Goal: Information Seeking & Learning: Learn about a topic

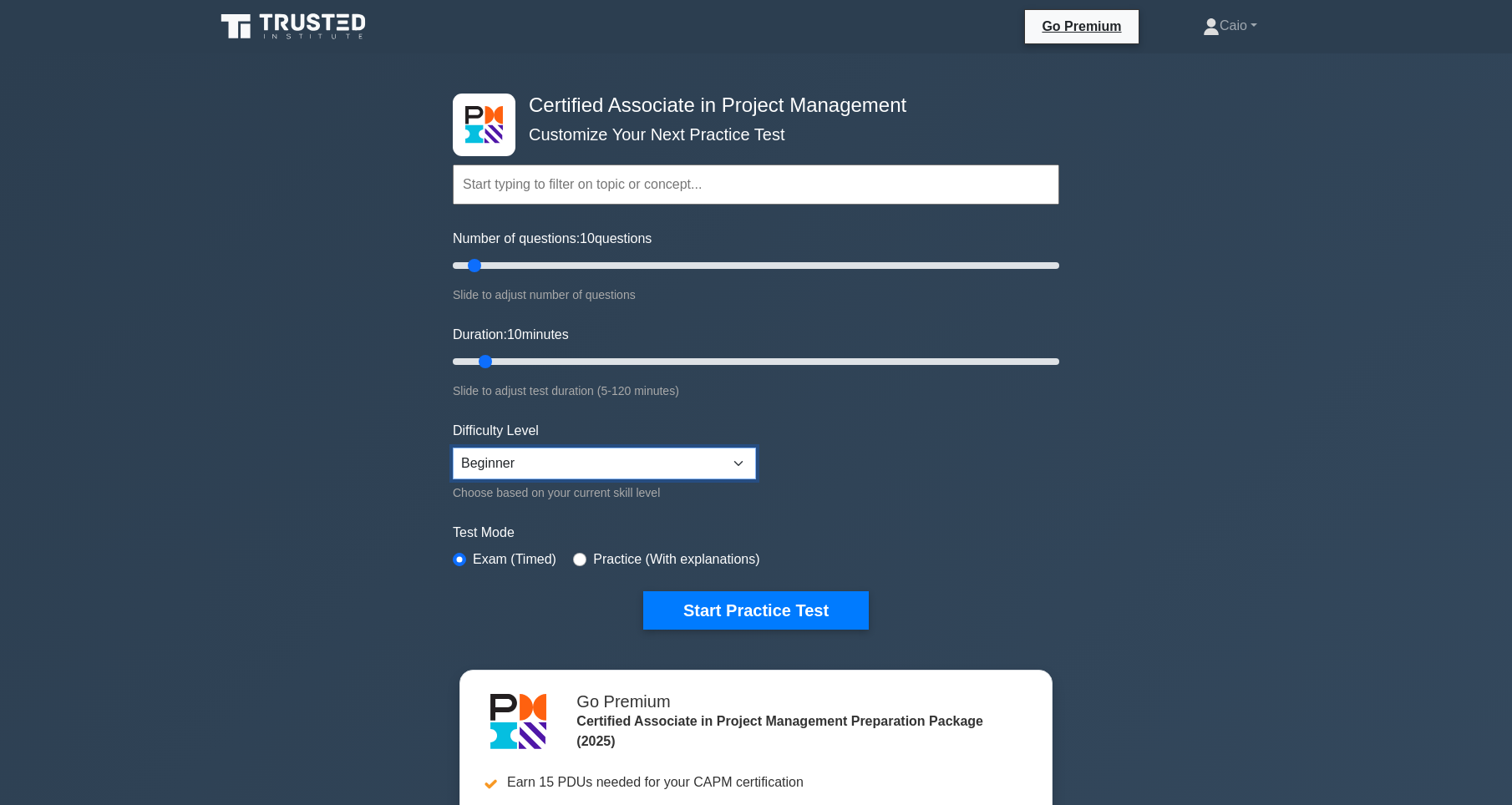
click at [510, 457] on select "Beginner Intermediate Expert" at bounding box center [604, 463] width 303 height 32
click at [366, 464] on div "Certified Associate in Project Management Customize Your Next Practice Test Top…" at bounding box center [756, 579] width 1512 height 1051
click at [1229, 19] on link "Caio" at bounding box center [1230, 26] width 134 height 34
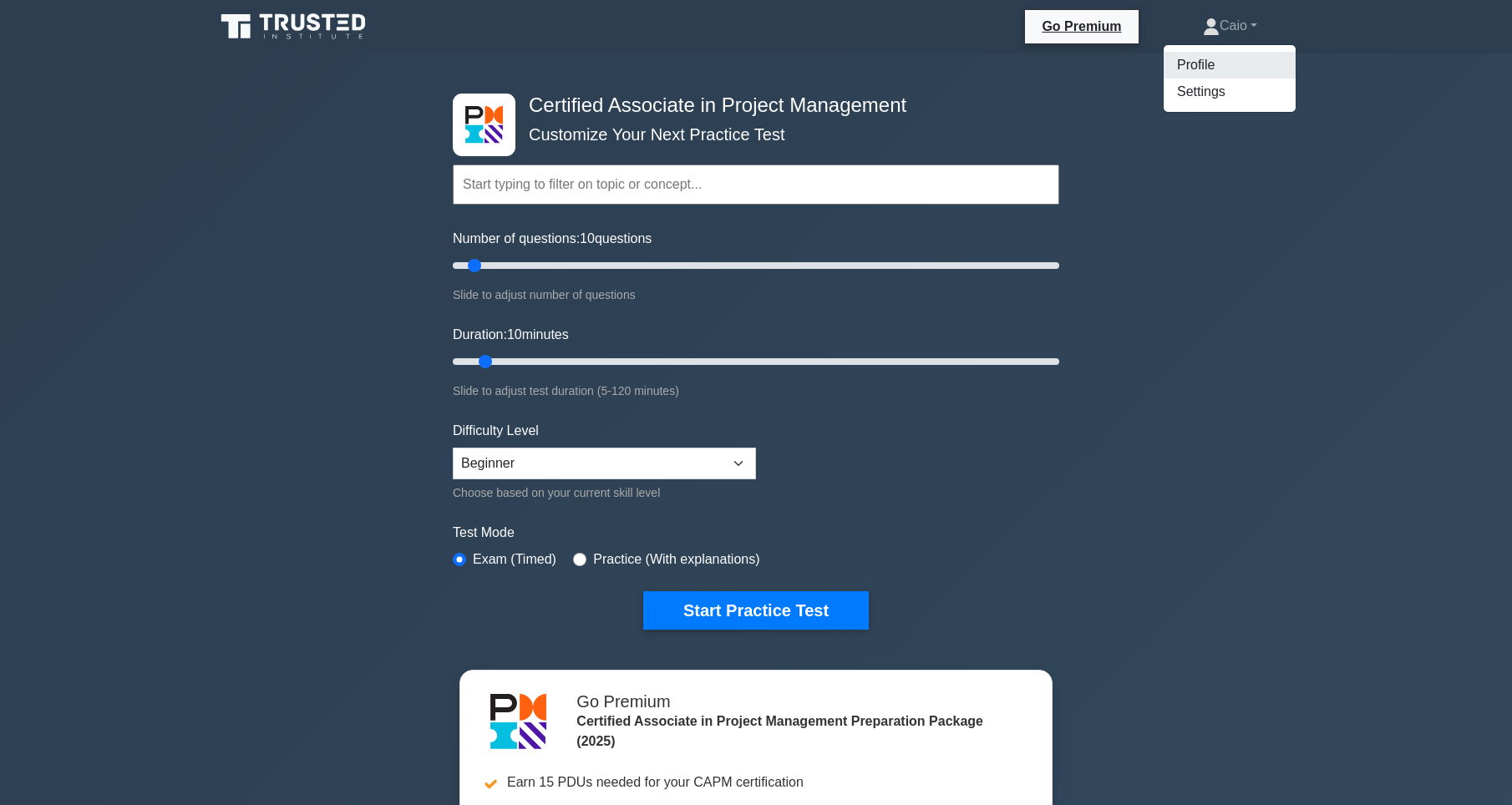
click at [1196, 67] on link "Profile" at bounding box center [1230, 65] width 132 height 26
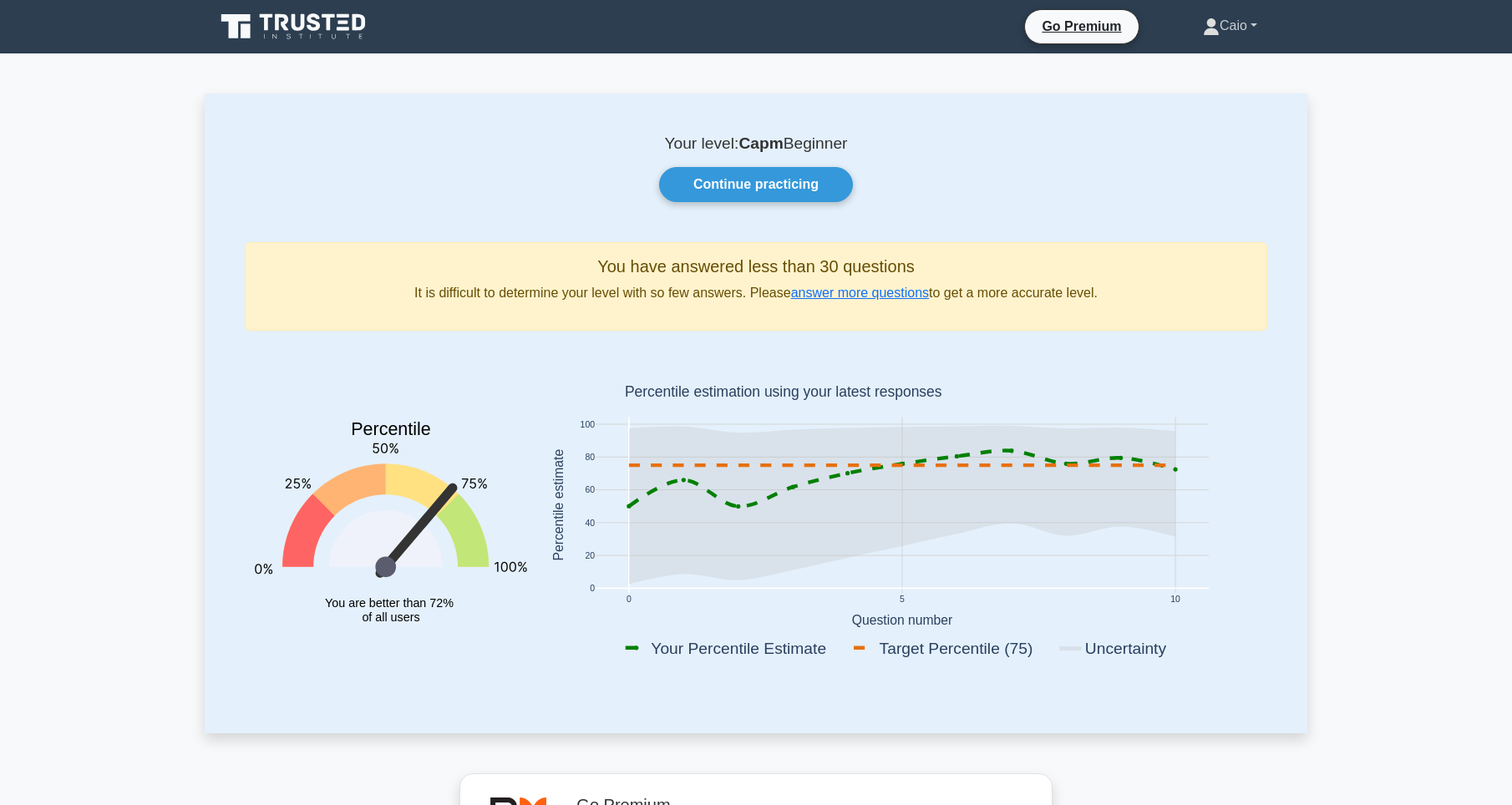
click at [1262, 37] on link "Caio" at bounding box center [1230, 26] width 134 height 34
click at [1233, 96] on link "Settings" at bounding box center [1230, 91] width 132 height 26
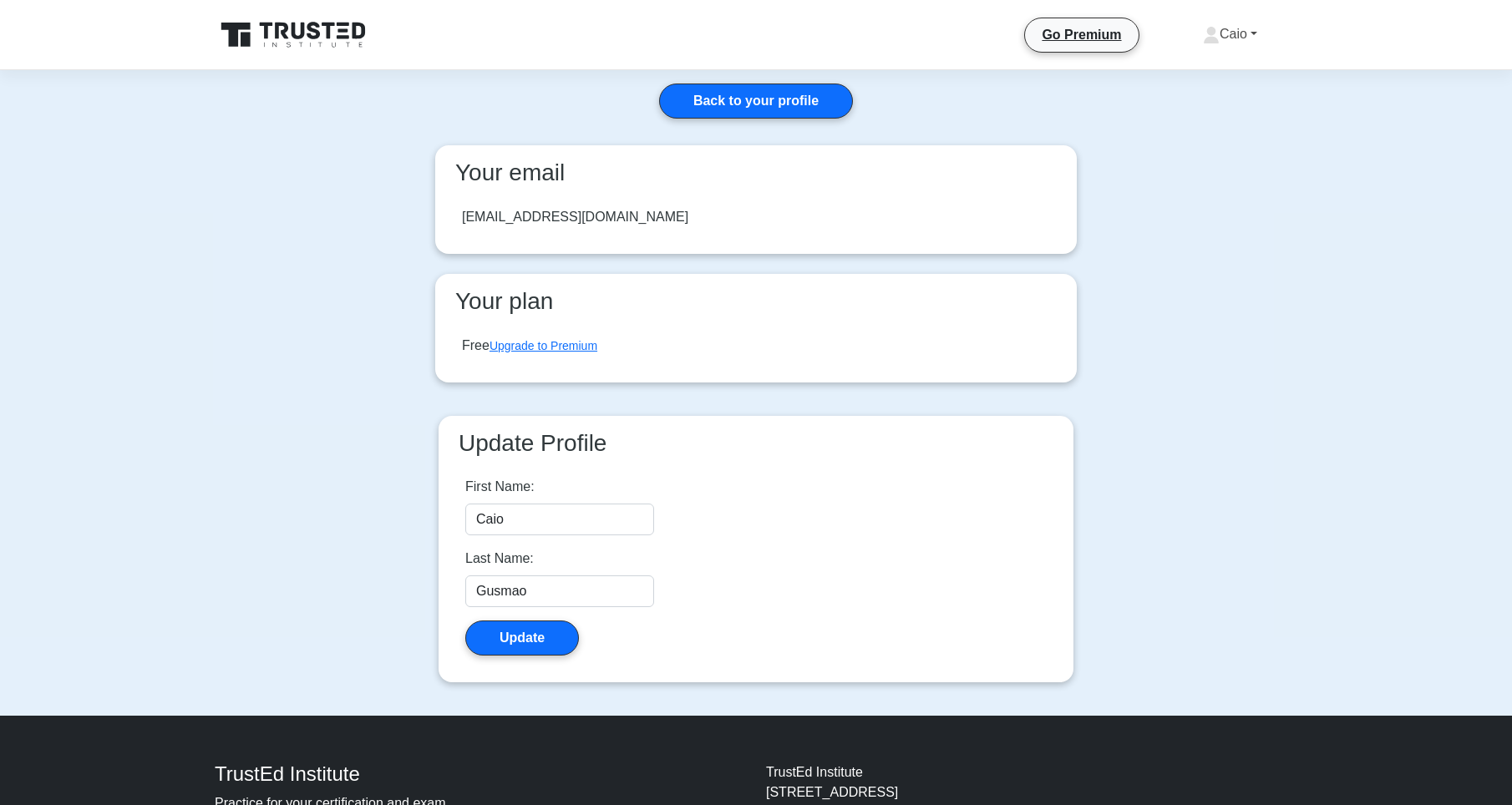
click at [1224, 34] on link "Caio" at bounding box center [1230, 34] width 134 height 34
click at [719, 99] on link "Back to your profile" at bounding box center [756, 101] width 194 height 35
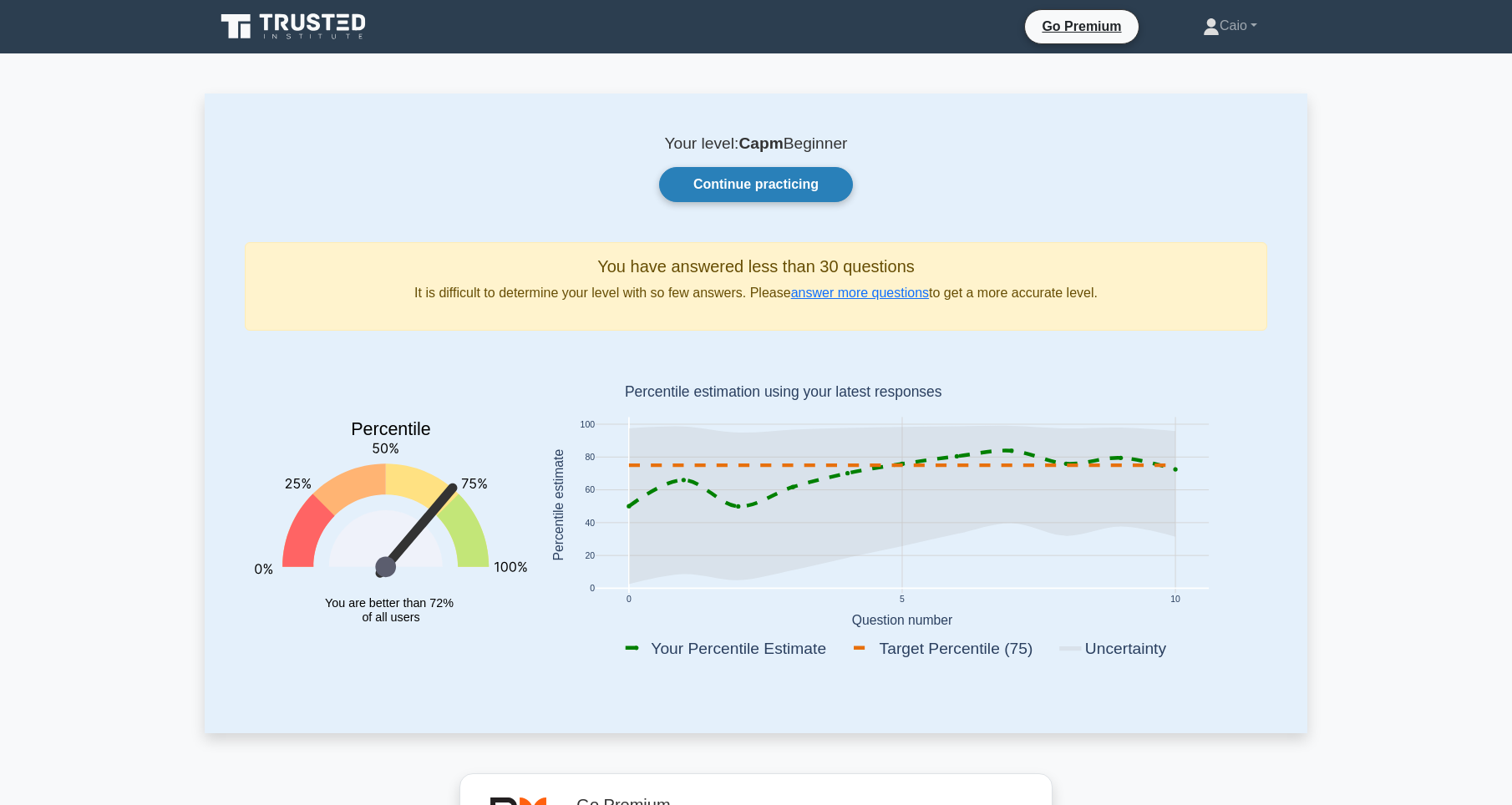
click at [756, 191] on link "Continue practicing" at bounding box center [756, 184] width 194 height 35
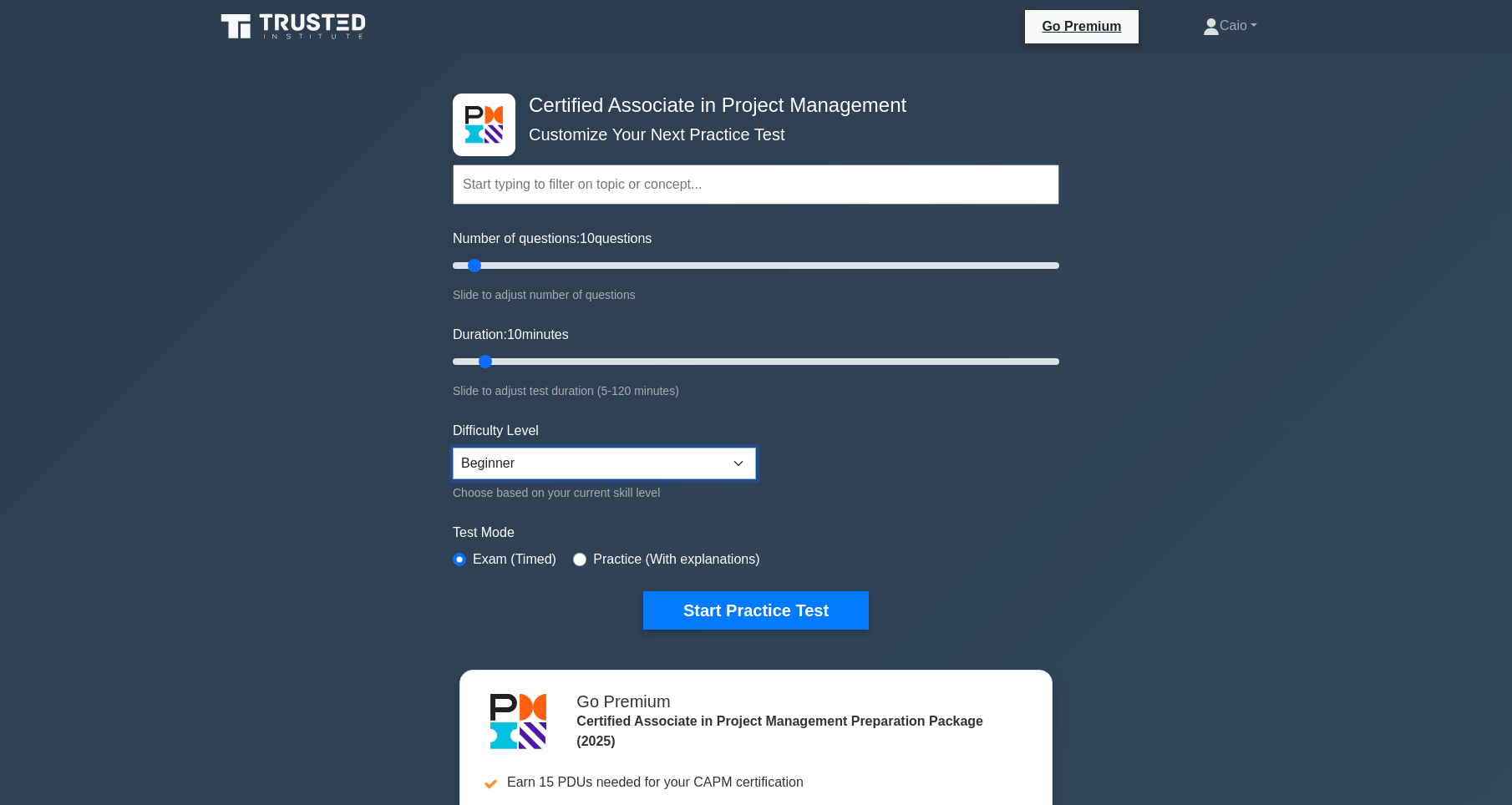
click at [605, 461] on select "Beginner Intermediate Expert" at bounding box center [604, 463] width 303 height 32
select select "expert"
click at [453, 447] on select "Beginner Intermediate Expert" at bounding box center [604, 463] width 303 height 32
click at [724, 643] on div "Certified Associate in Project Management Customize Your Next Practice Test Top…" at bounding box center [756, 361] width 626 height 616
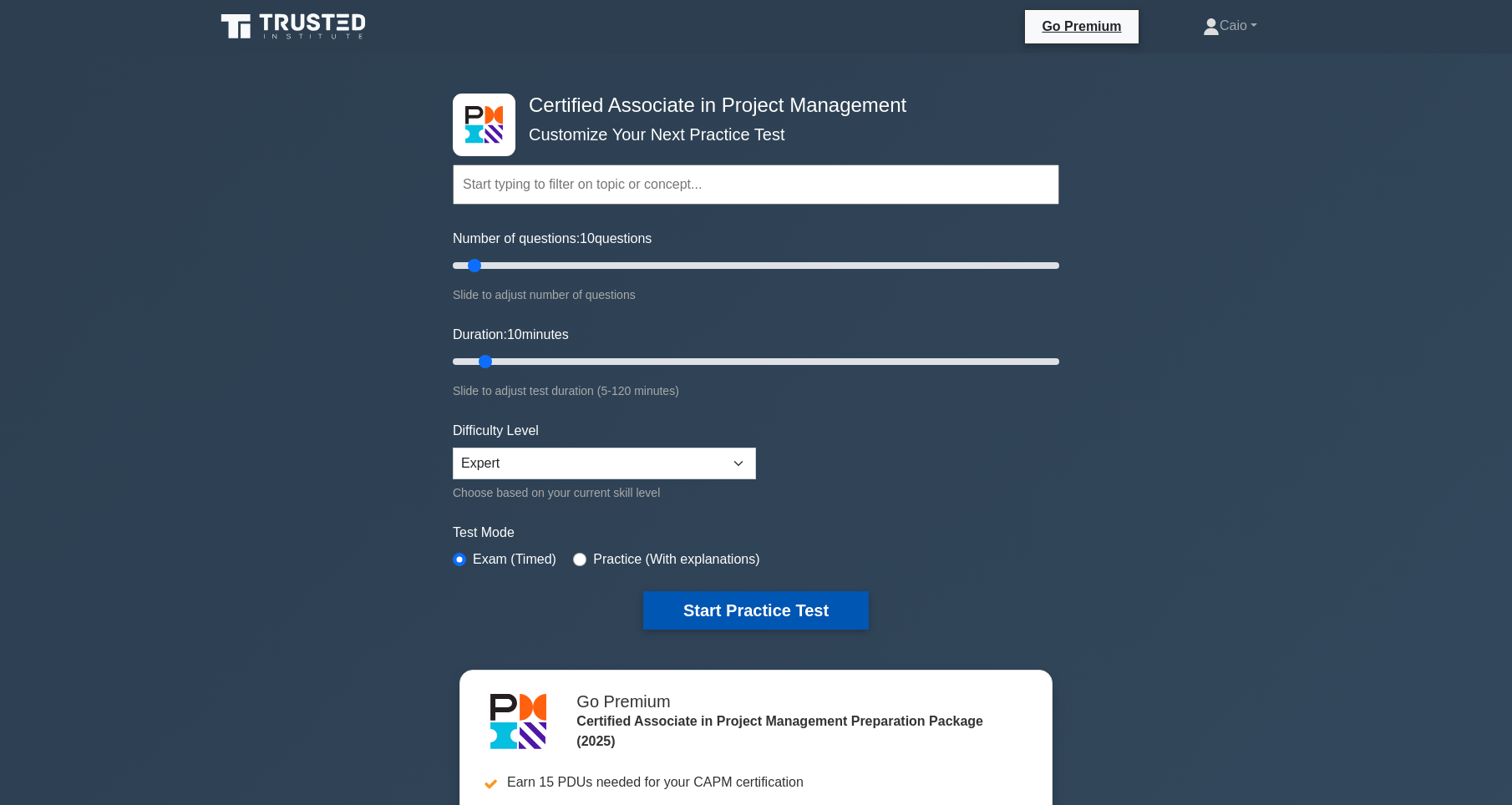
click at [745, 611] on button "Start Practice Test" at bounding box center [756, 611] width 226 height 38
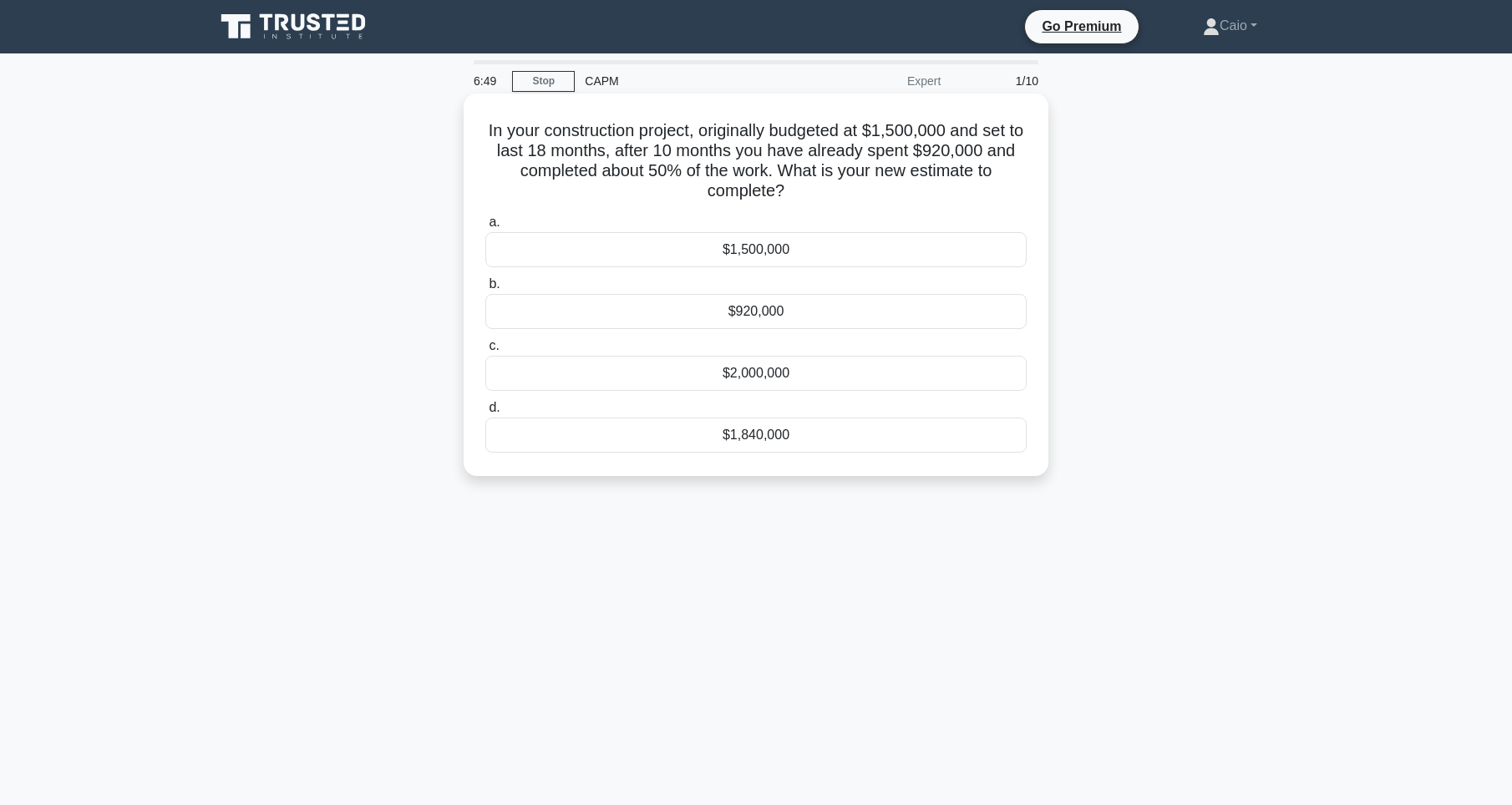
click at [661, 175] on h5 "In your construction project, originally budgeted at $1,500,000 and set to last…" at bounding box center [756, 162] width 545 height 82
click at [880, 154] on h5 "In your construction project, originally budgeted at $1,500,000 and set to last…" at bounding box center [756, 162] width 545 height 82
click at [685, 435] on div "$1,840,000" at bounding box center [756, 435] width 541 height 35
click at [486, 413] on input "d. $1,840,000" at bounding box center [486, 408] width 0 height 11
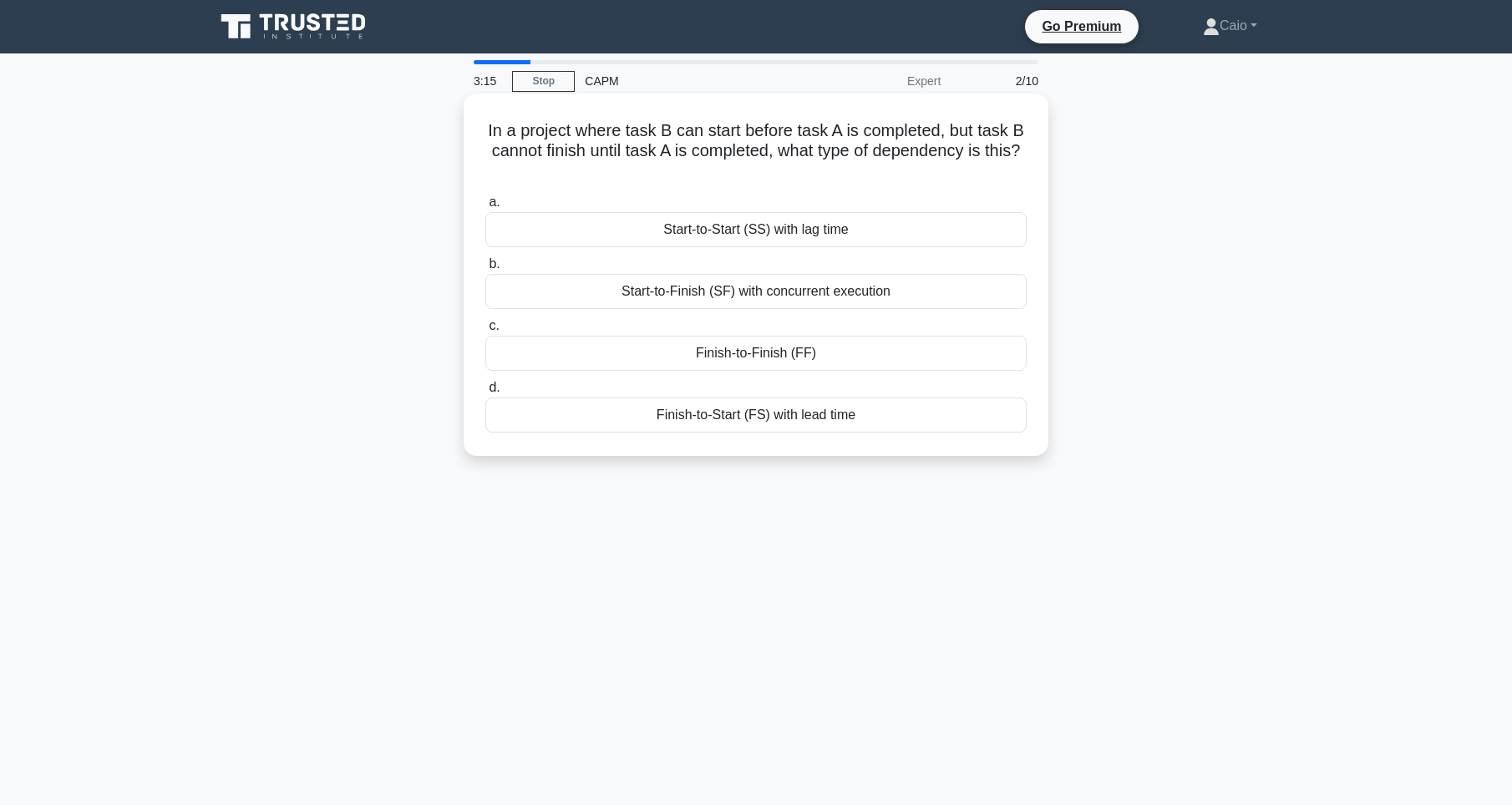
click at [694, 344] on div "Finish-to-Finish (FF)" at bounding box center [756, 353] width 541 height 35
click at [486, 331] on input "c. Finish-to-Finish (FF)" at bounding box center [486, 326] width 0 height 11
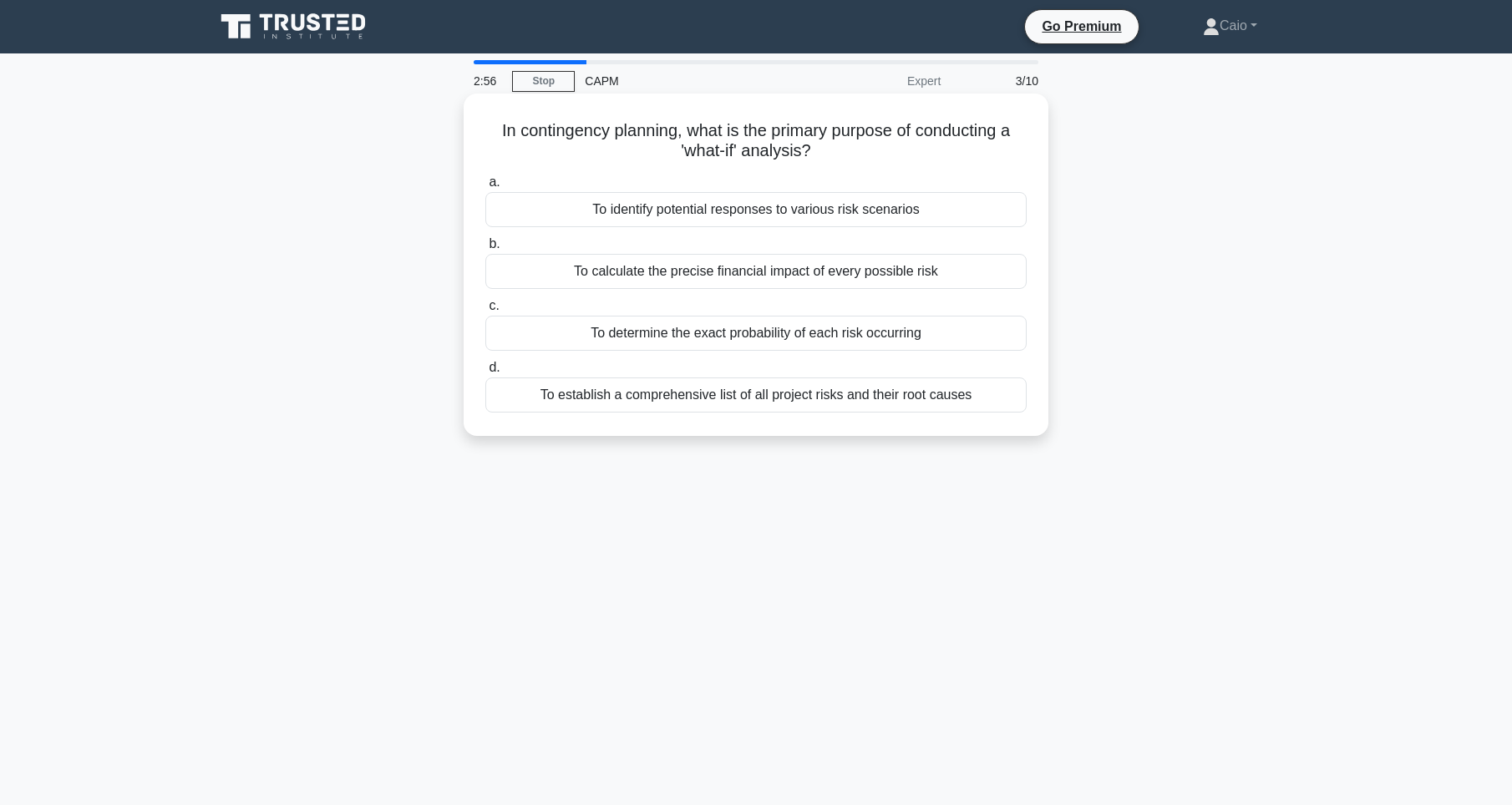
click at [803, 220] on div "To identify potential responses to various risk scenarios" at bounding box center [756, 209] width 541 height 35
click at [486, 188] on input "a. To identify potential responses to various risk scenarios" at bounding box center [486, 183] width 0 height 11
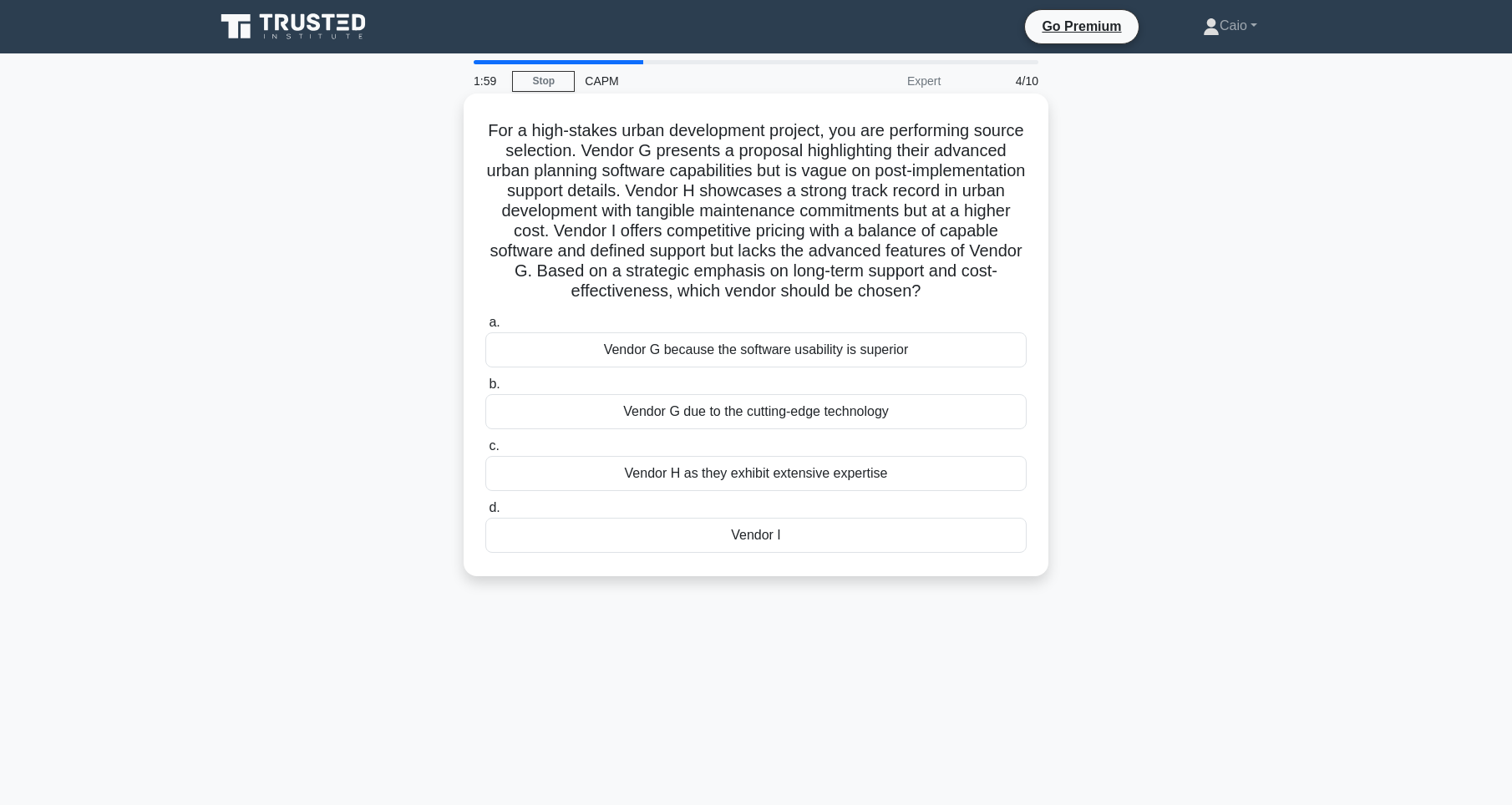
click at [740, 481] on div "Vendor H as they exhibit extensive expertise" at bounding box center [756, 474] width 541 height 35
click at [486, 452] on input "c. Vendor H as they exhibit extensive expertise" at bounding box center [486, 446] width 0 height 11
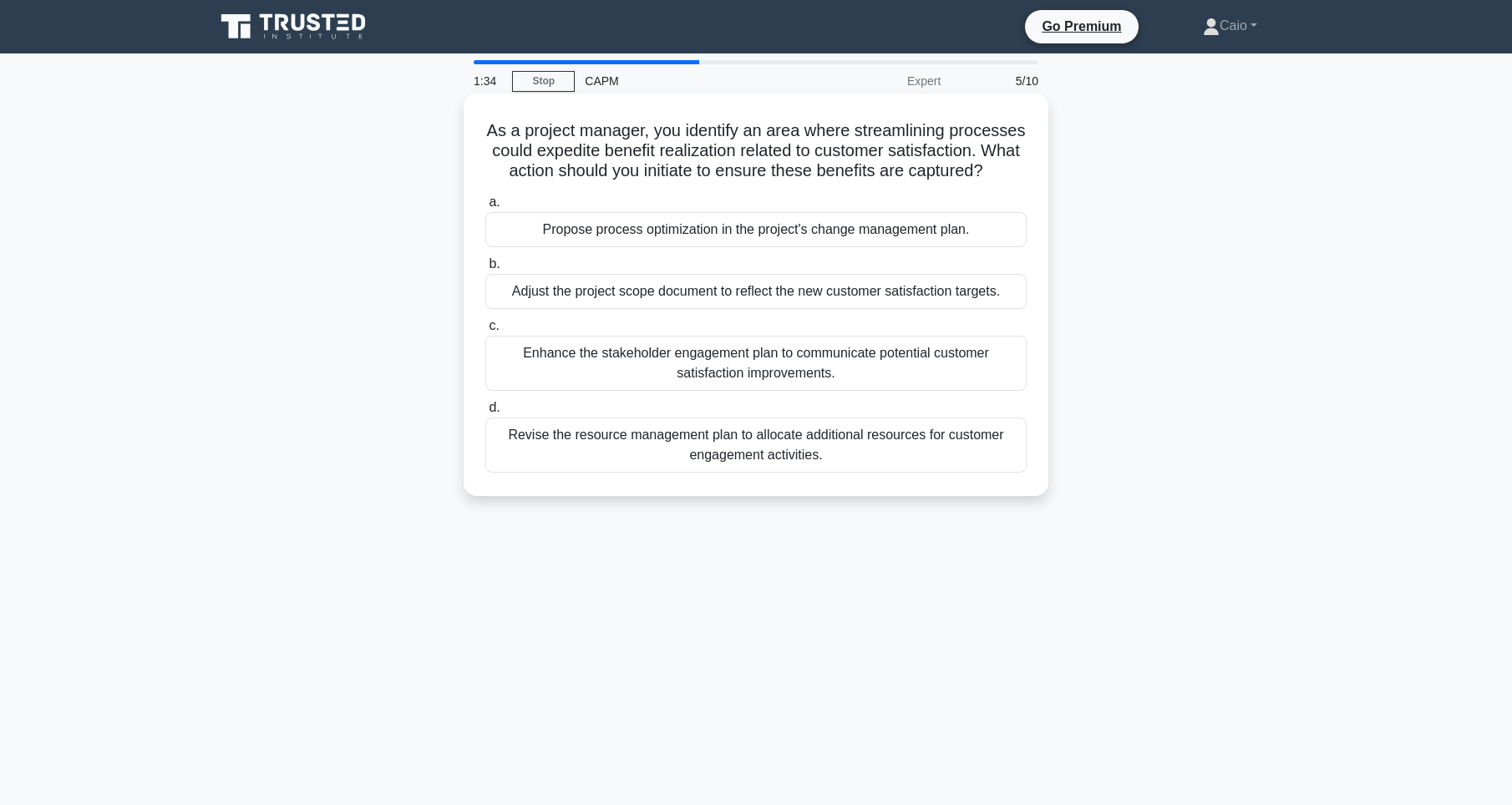
click at [635, 381] on div "Enhance the stakeholder engagement plan to communicate potential customer satis…" at bounding box center [756, 363] width 541 height 55
click at [486, 331] on input "c. Enhance the stakeholder engagement plan to communicate potential customer sa…" at bounding box center [486, 326] width 0 height 11
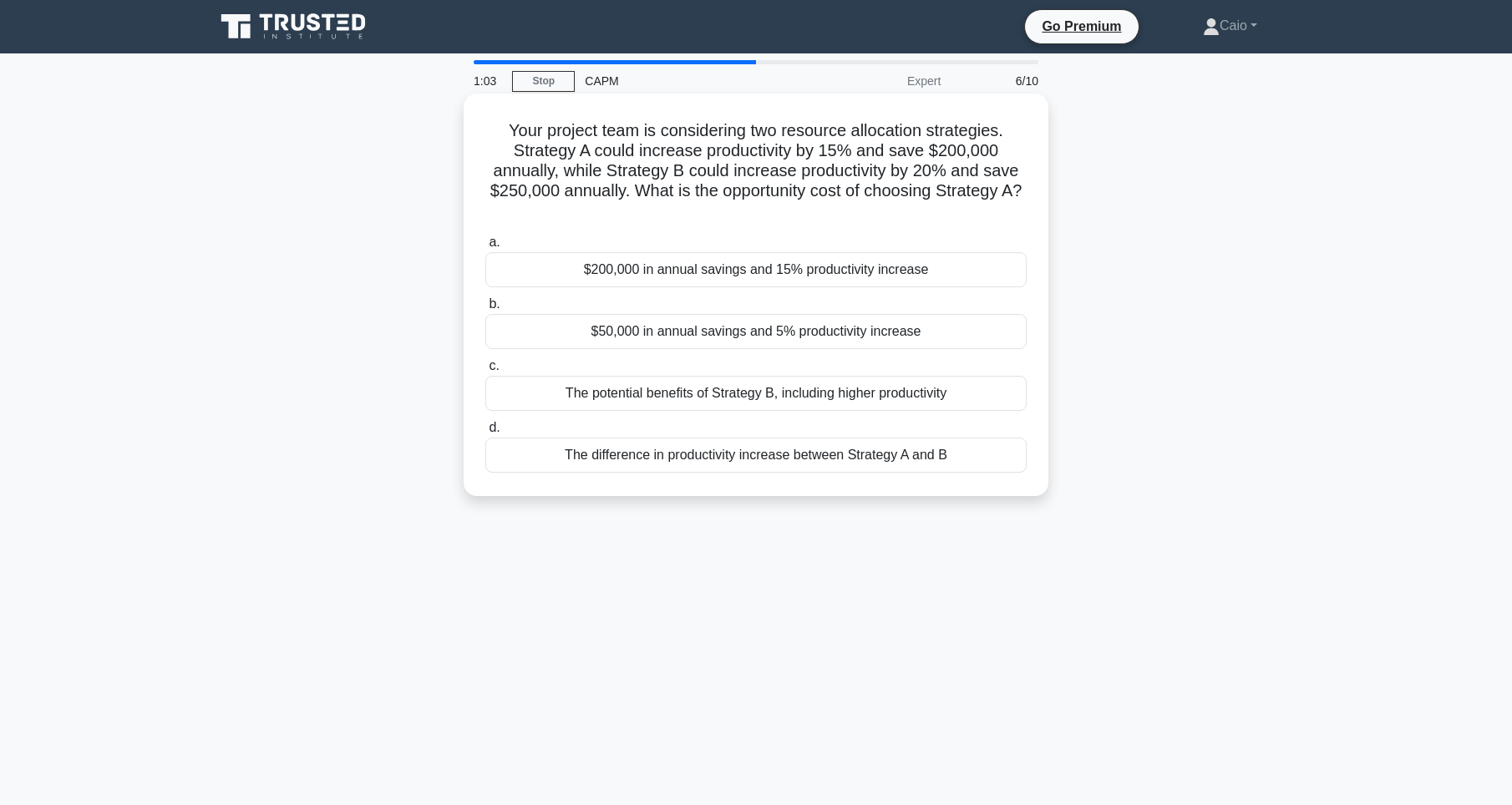
click at [740, 393] on div "The potential benefits of Strategy B, including higher productivity" at bounding box center [756, 393] width 541 height 35
click at [486, 371] on input "c. The potential benefits of Strategy B, including higher productivity" at bounding box center [486, 366] width 0 height 11
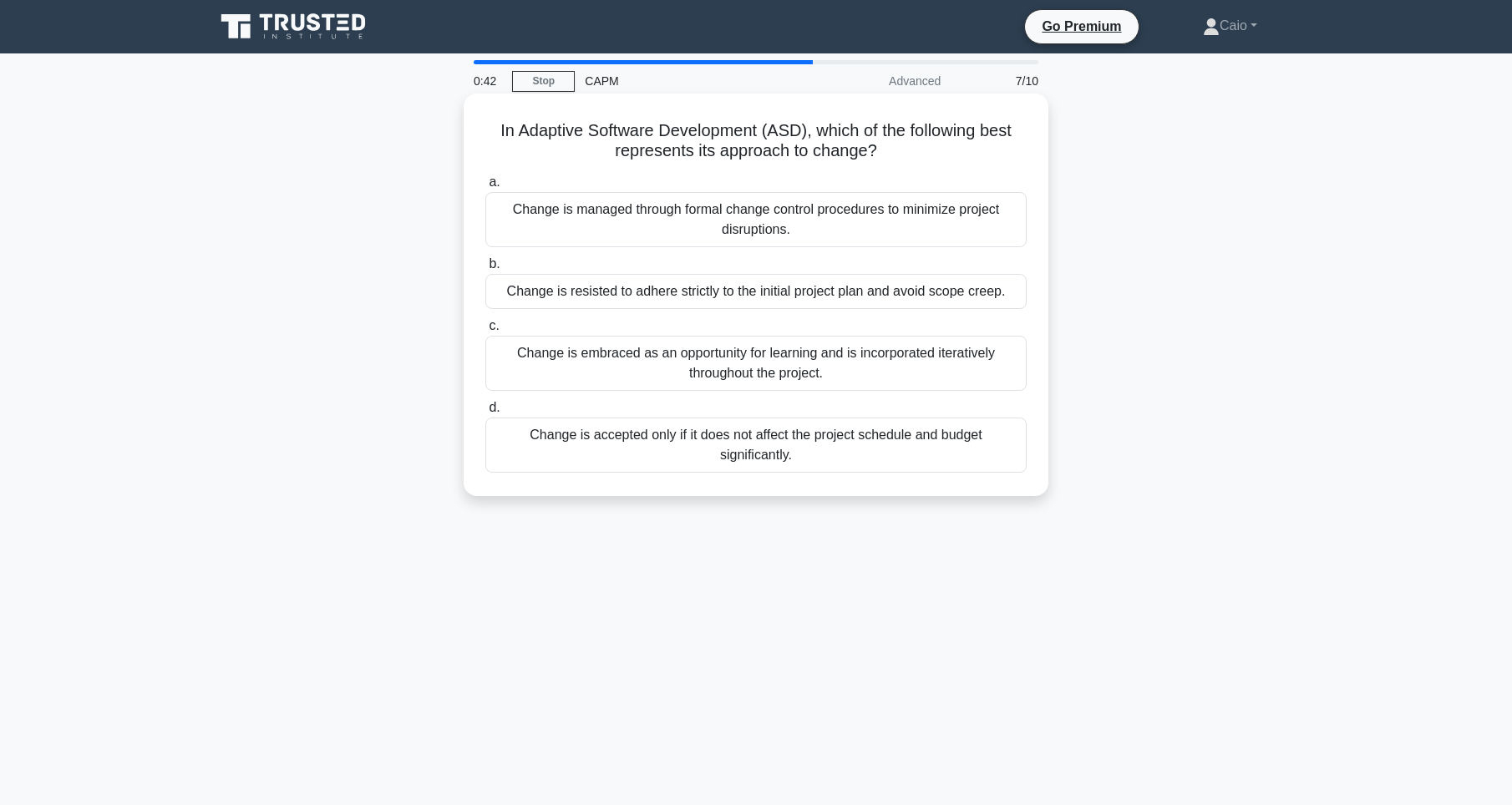
click at [663, 371] on div "Change is embraced as an opportunity for learning and is incorporated iterative…" at bounding box center [756, 363] width 541 height 55
click at [486, 331] on input "c. Change is embraced as an opportunity for learning and is incorporated iterat…" at bounding box center [486, 326] width 0 height 11
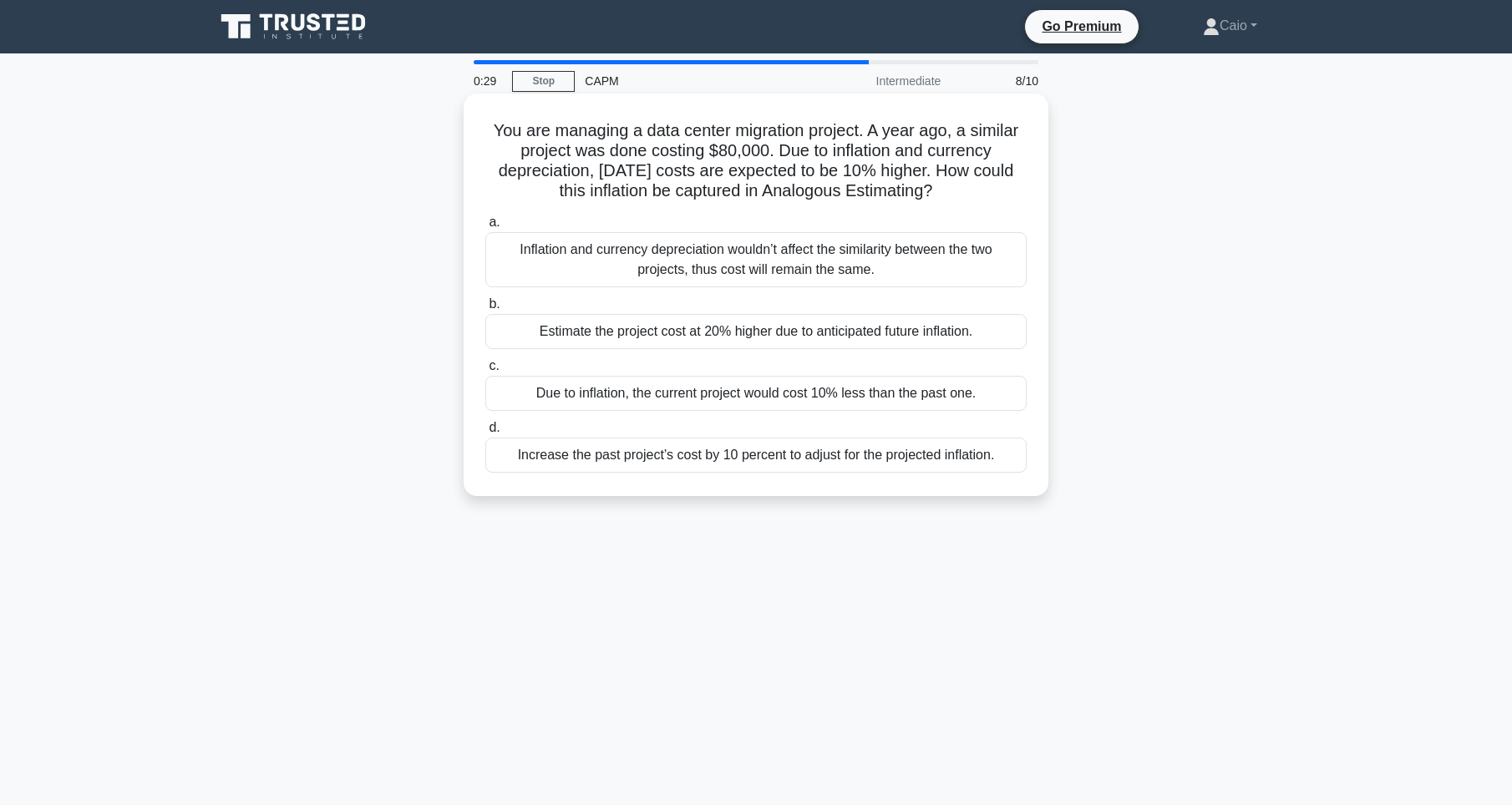
click at [614, 192] on h5 "You are managing a data center migration project. A year ago, a similar project…" at bounding box center [756, 162] width 545 height 82
click at [703, 457] on div "Increase the past project’s cost by 10 percent to adjust for the projected infl…" at bounding box center [756, 455] width 541 height 35
click at [486, 434] on input "d. Increase the past project’s cost by 10 percent to adjust for the projected i…" at bounding box center [486, 428] width 0 height 11
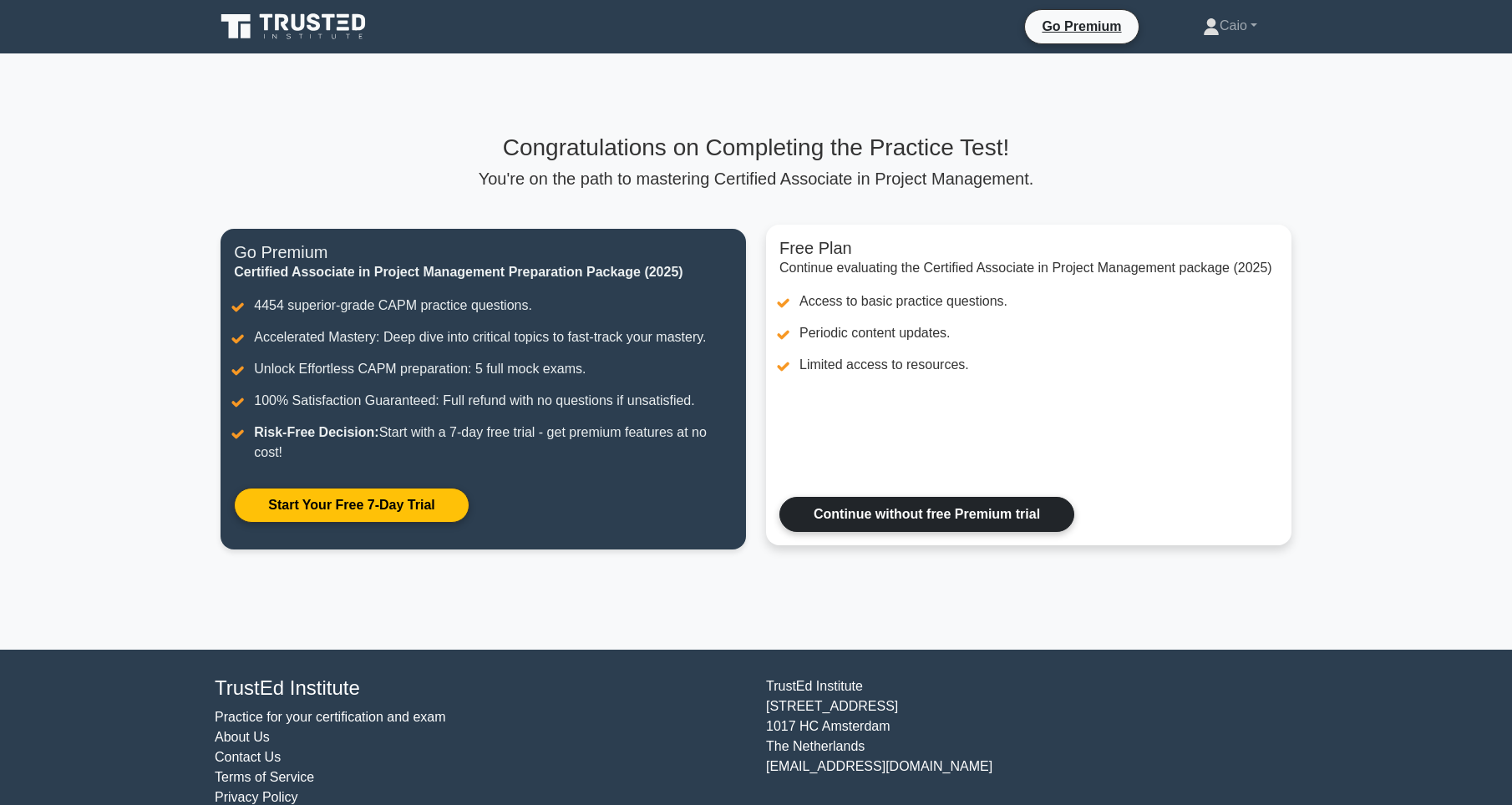
click at [919, 520] on link "Continue without free Premium trial" at bounding box center [927, 514] width 295 height 35
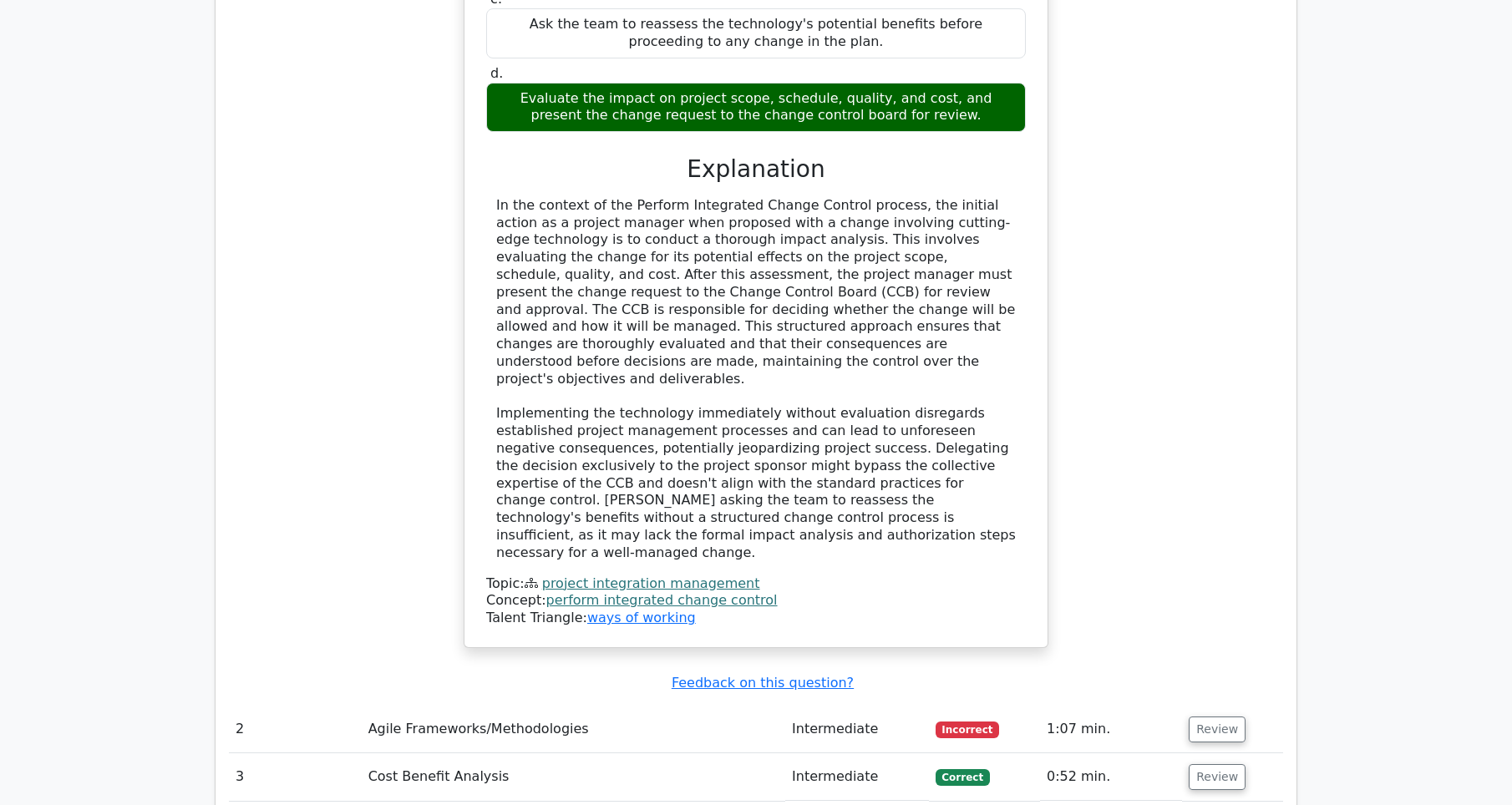
scroll to position [2505, 0]
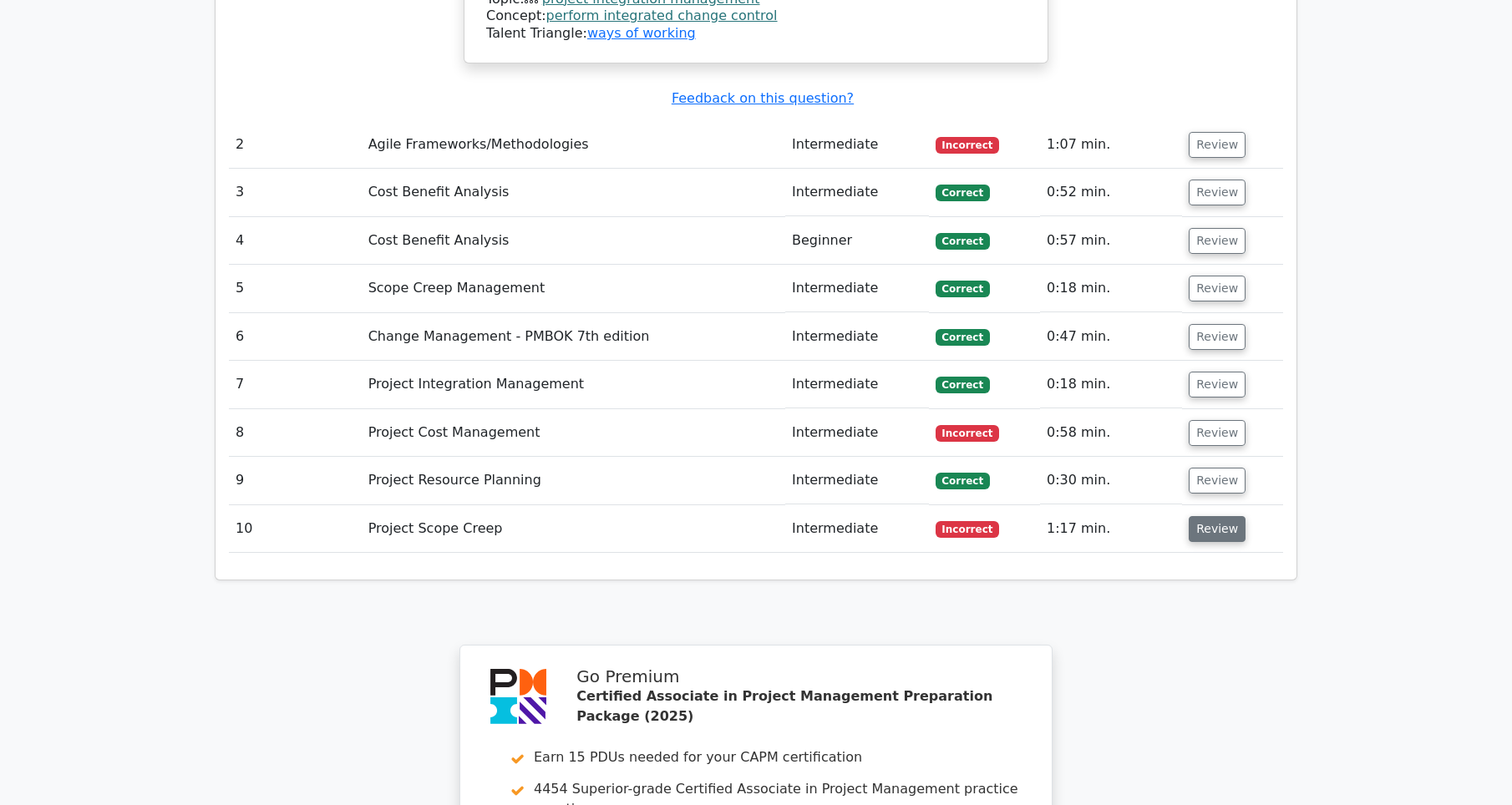
click at [1210, 516] on button "Review" at bounding box center [1217, 528] width 57 height 26
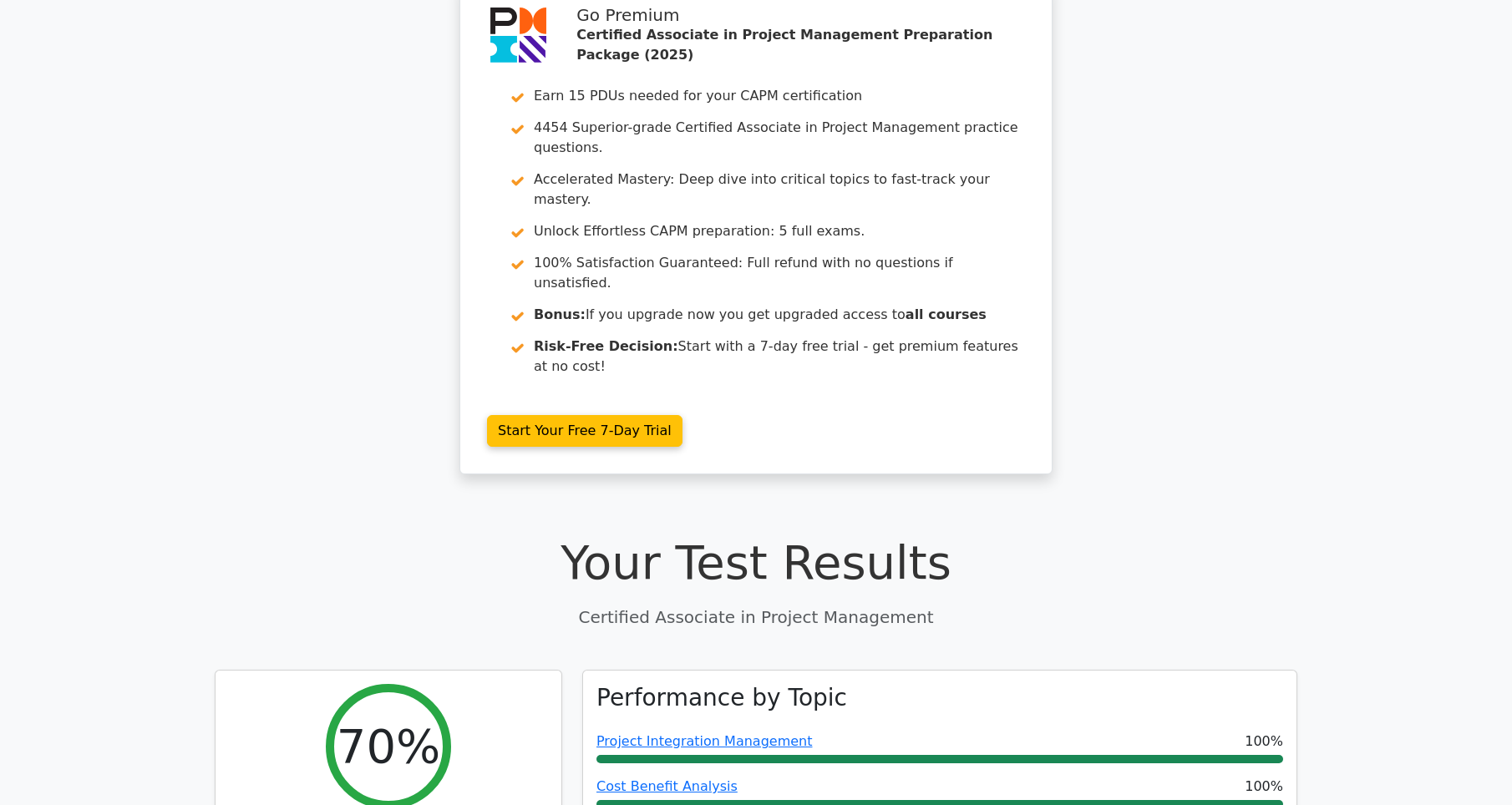
scroll to position [0, 0]
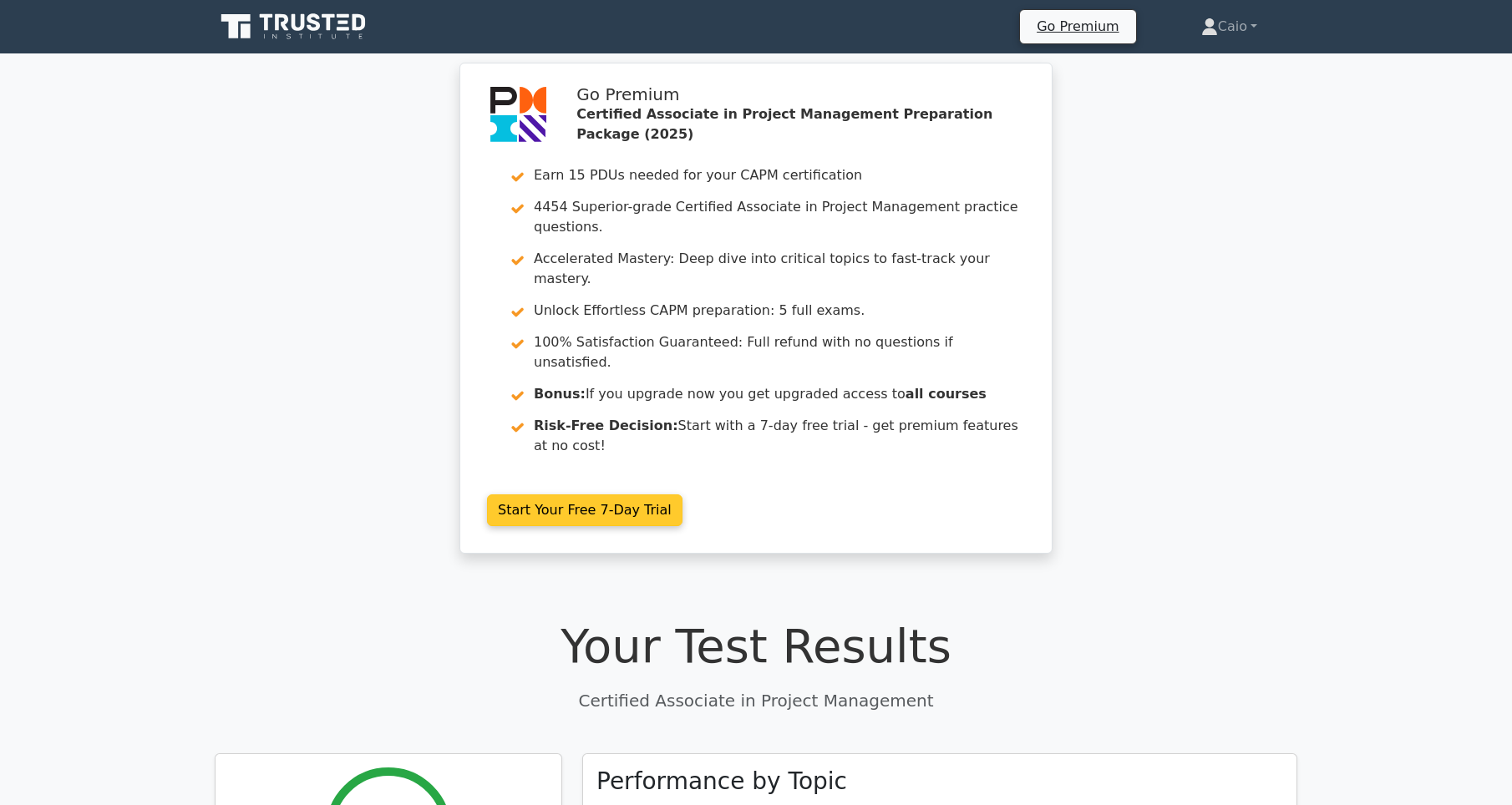
click at [506, 495] on link "Start Your Free 7-Day Trial" at bounding box center [584, 510] width 195 height 32
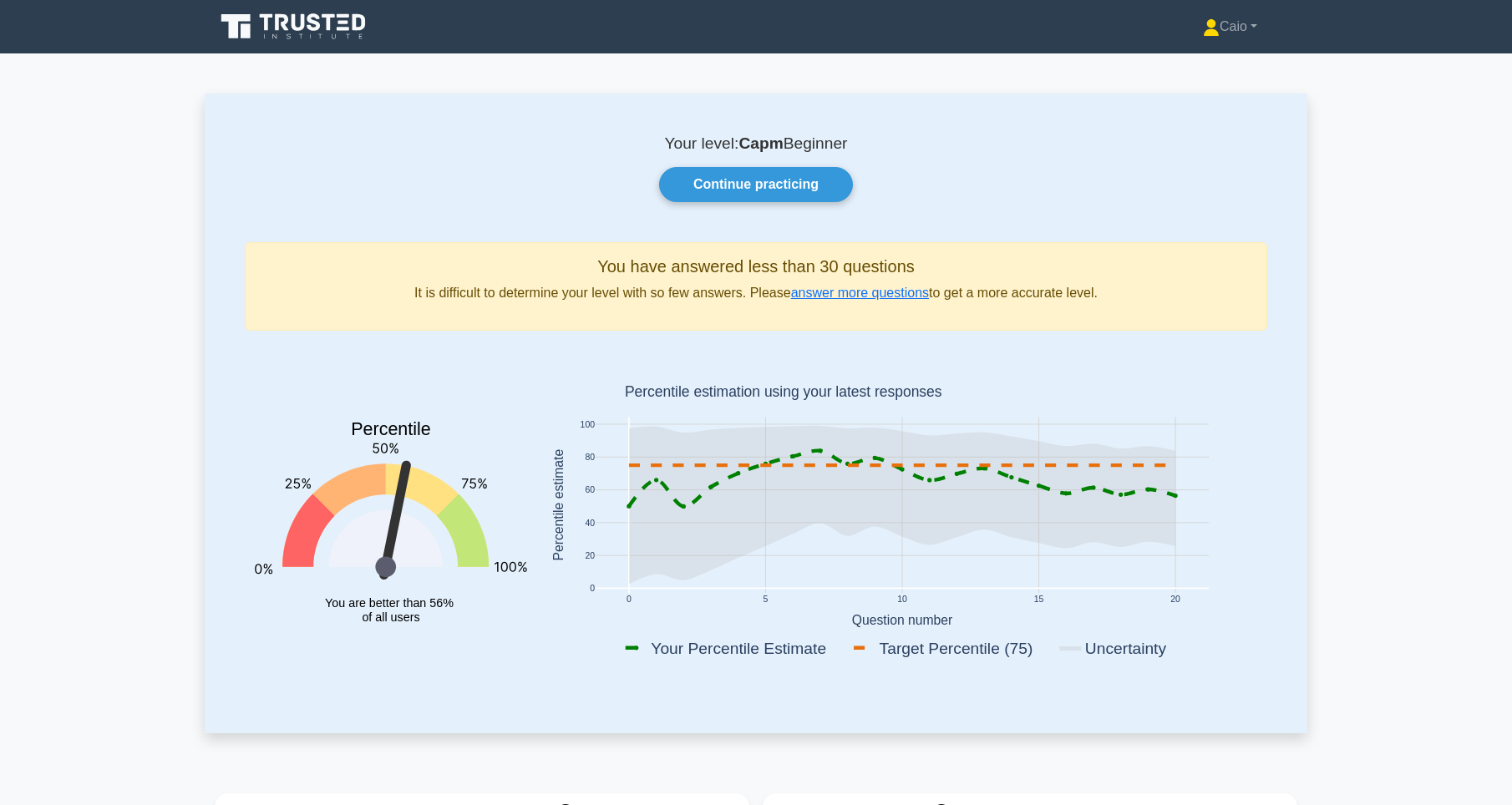
click at [743, 214] on div "Your level: Capm Beginner Continue practicing You have answered less than 30 qu…" at bounding box center [756, 413] width 1103 height 639
click at [751, 192] on link "Continue practicing" at bounding box center [756, 184] width 194 height 35
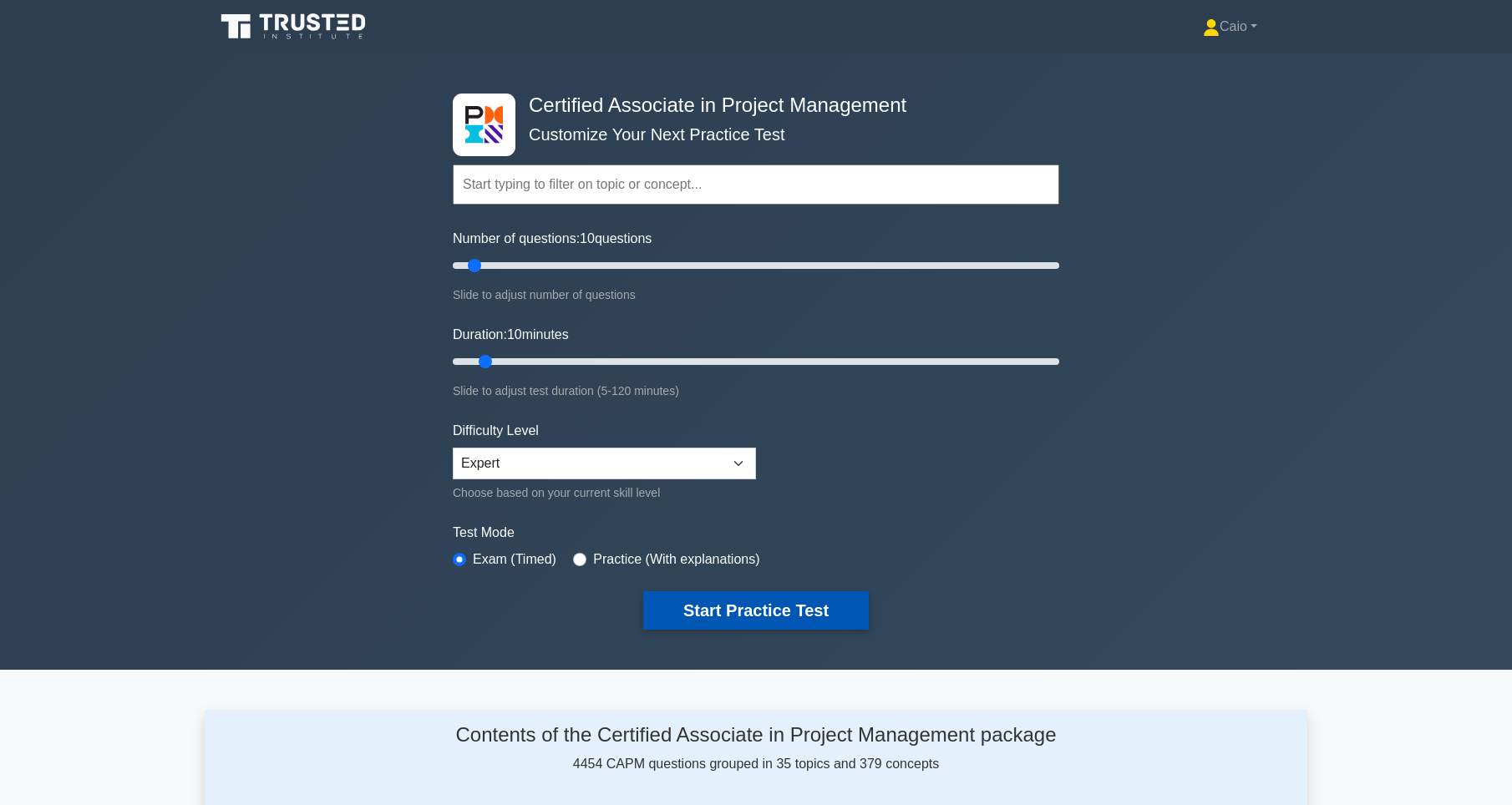
click at [745, 602] on button "Start Practice Test" at bounding box center [756, 611] width 226 height 38
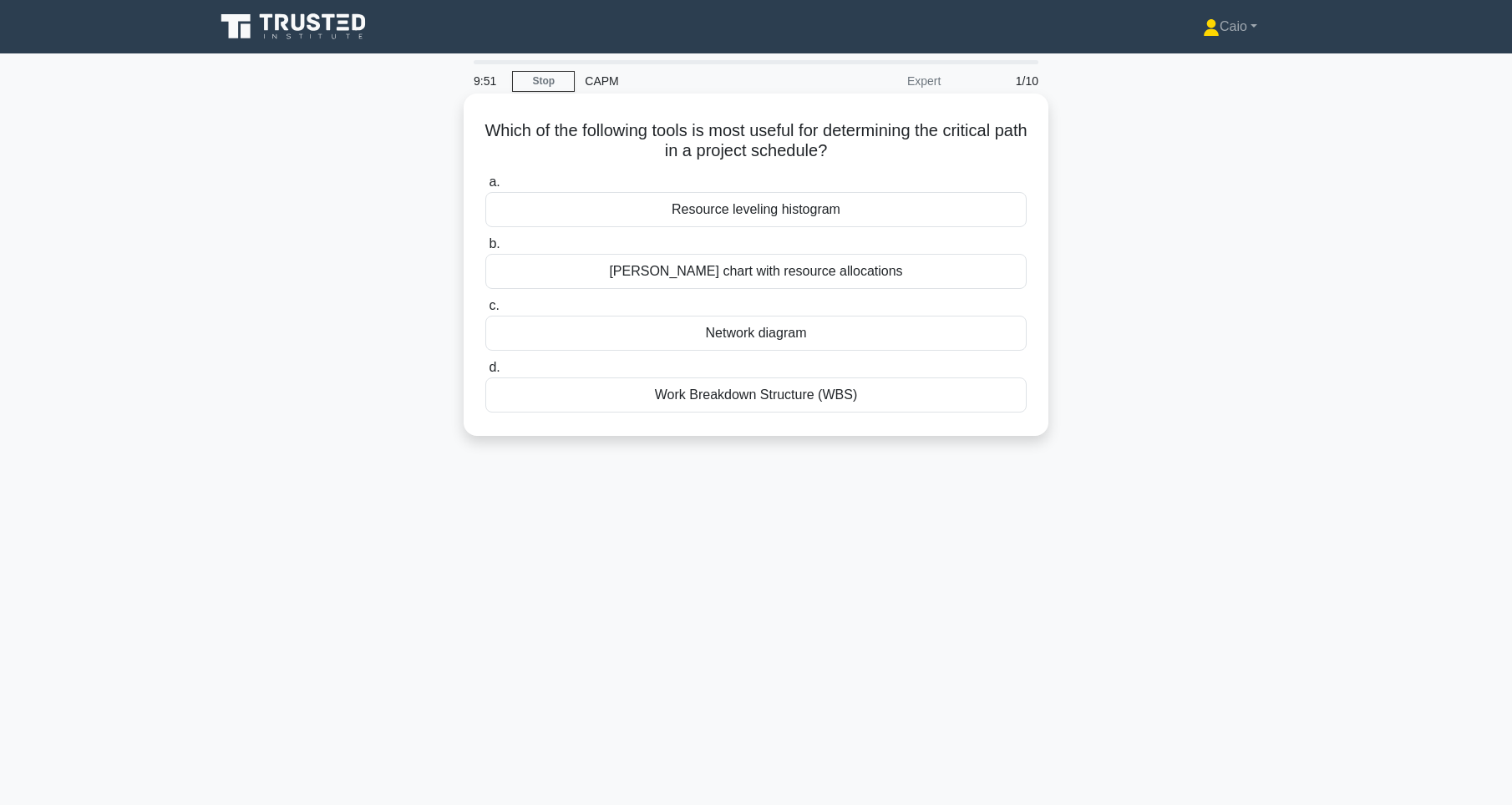
click at [752, 150] on h5 "Which of the following tools is most useful for determining the critical path i…" at bounding box center [756, 141] width 545 height 42
click at [772, 334] on div "Network diagram" at bounding box center [756, 333] width 541 height 35
click at [486, 311] on input "c. Network diagram" at bounding box center [486, 306] width 0 height 11
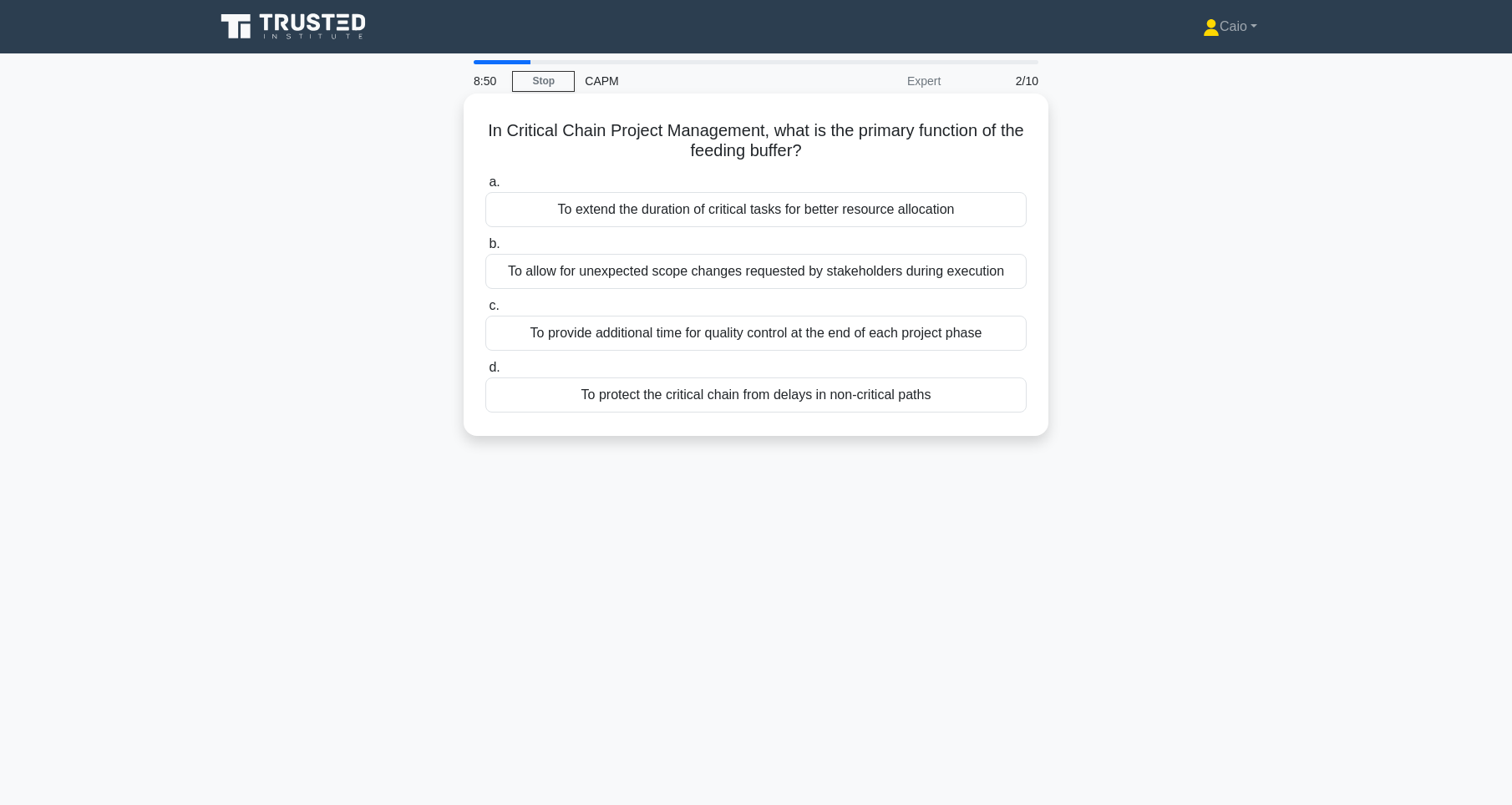
click at [792, 332] on div "To provide additional time for quality control at the end of each project phase" at bounding box center [756, 333] width 541 height 35
click at [486, 311] on input "c. To provide additional time for quality control at the end of each project ph…" at bounding box center [486, 306] width 0 height 11
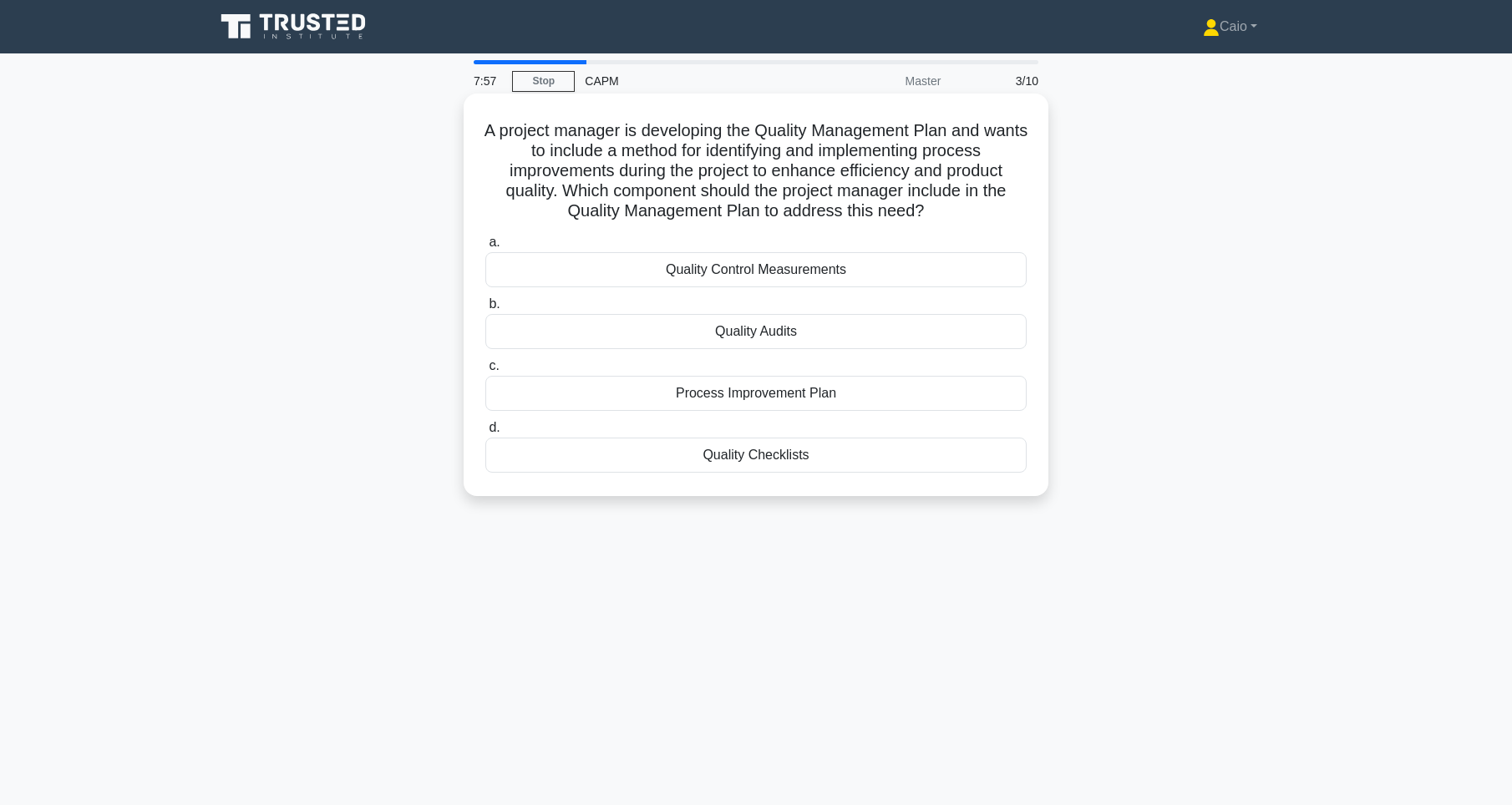
click at [779, 263] on div "Quality Control Measurements" at bounding box center [756, 269] width 541 height 35
click at [486, 248] on input "a. Quality Control Measurements" at bounding box center [486, 243] width 0 height 11
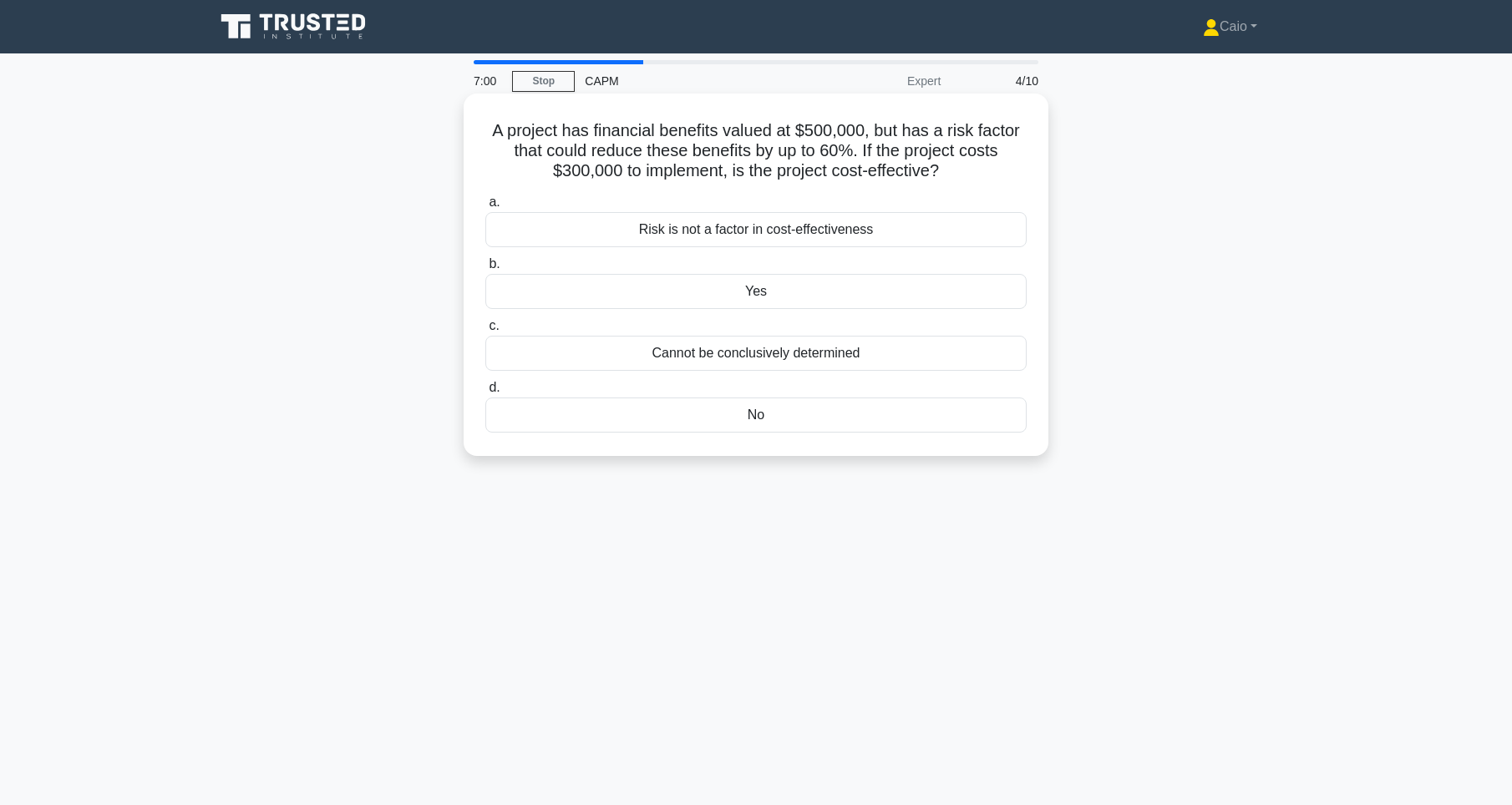
click at [898, 232] on div "Risk is not a factor in cost-effectiveness" at bounding box center [756, 229] width 541 height 35
click at [486, 208] on input "a. Risk is not a factor in cost-effectiveness" at bounding box center [486, 203] width 0 height 11
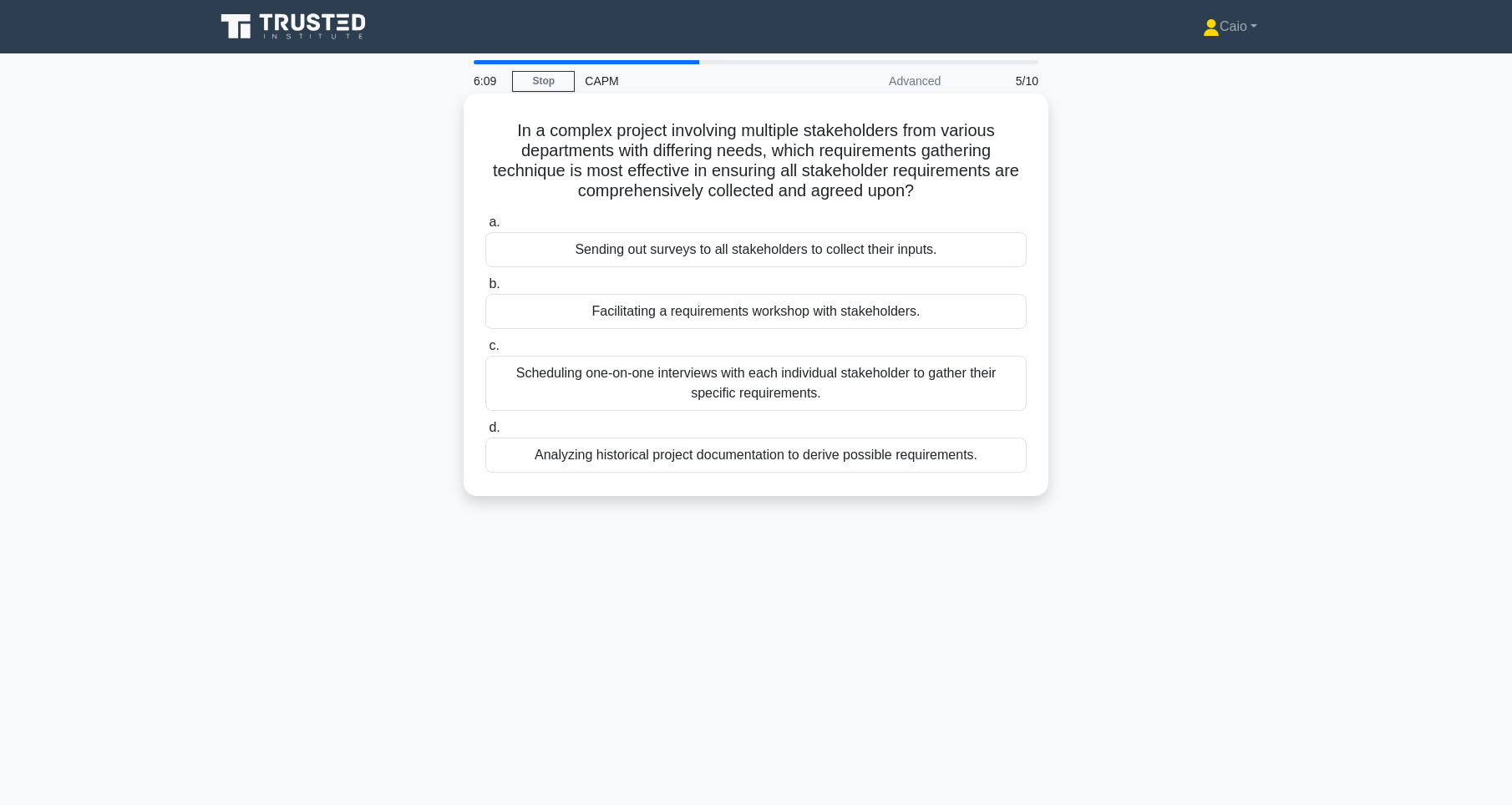
click at [662, 254] on div "Sending out surveys to all stakeholders to collect their inputs." at bounding box center [756, 249] width 541 height 35
click at [486, 228] on input "a. Sending out surveys to all stakeholders to collect their inputs." at bounding box center [486, 223] width 0 height 11
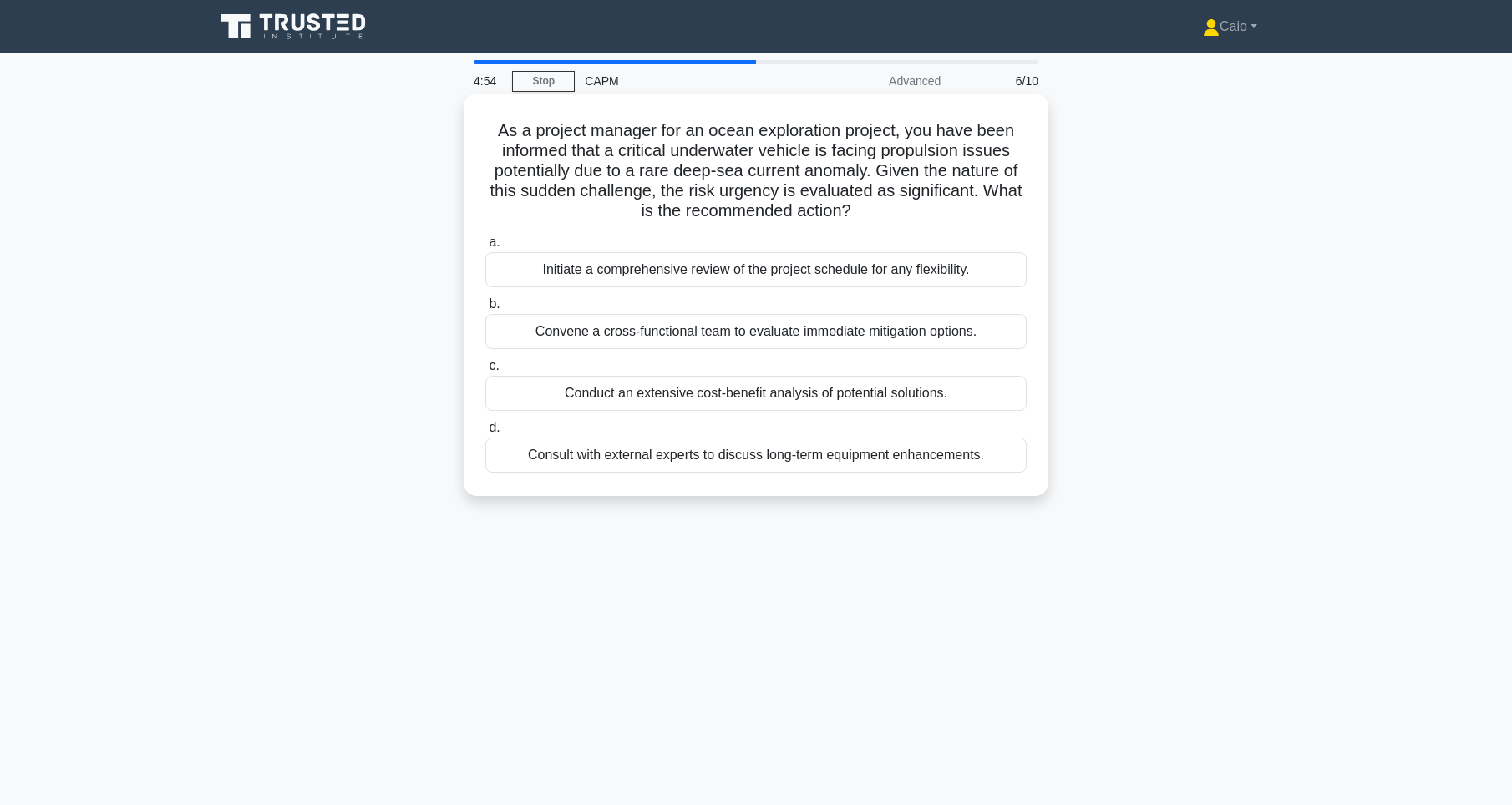
click at [719, 331] on div "Convene a cross-functional team to evaluate immediate mitigation options." at bounding box center [756, 331] width 541 height 35
click at [486, 309] on input "b. Convene a cross-functional team to evaluate immediate mitigation options." at bounding box center [486, 305] width 0 height 11
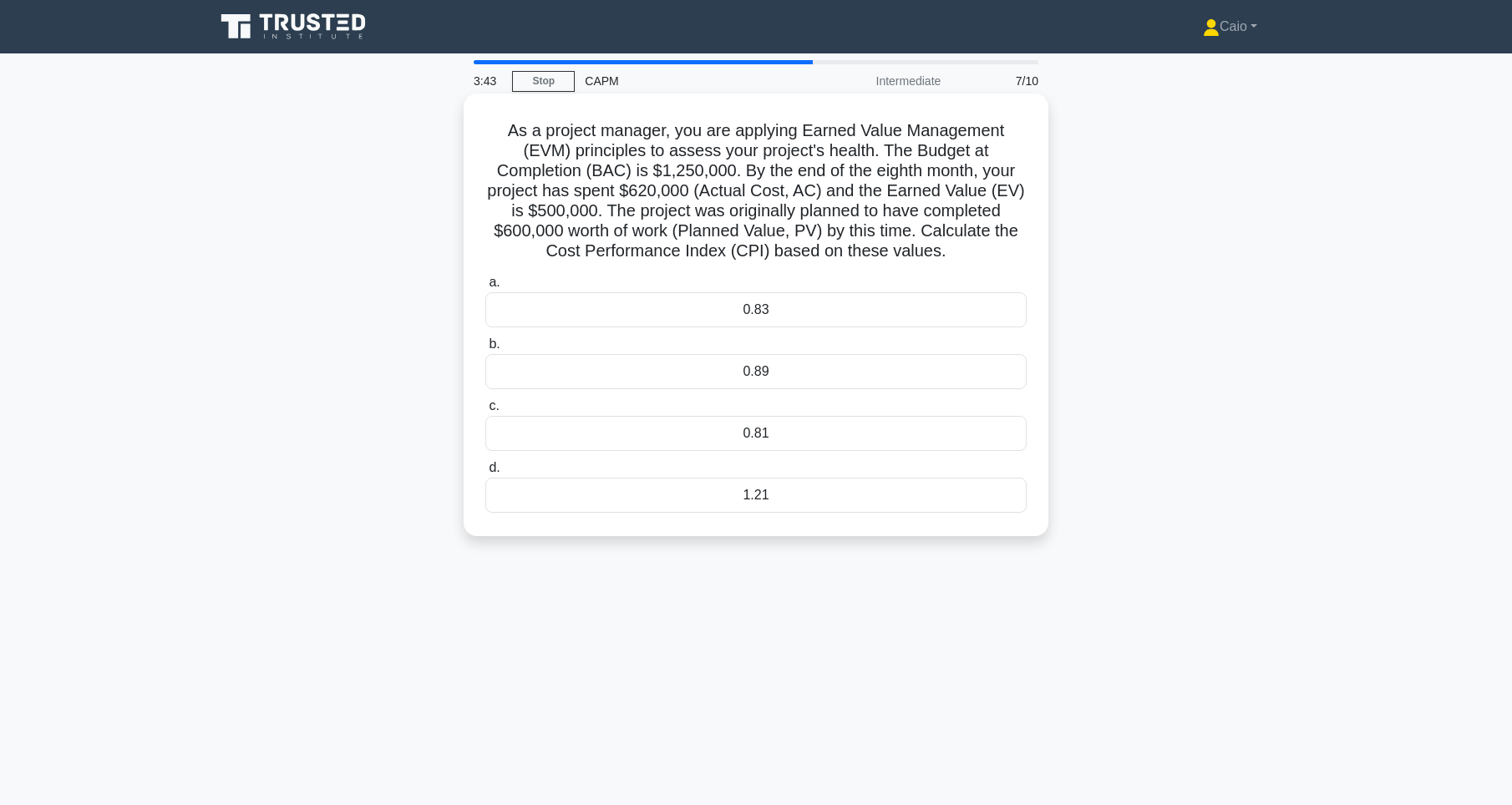
click at [639, 439] on div "0.81" at bounding box center [756, 434] width 541 height 35
click at [486, 412] on input "c. 0.81" at bounding box center [486, 406] width 0 height 11
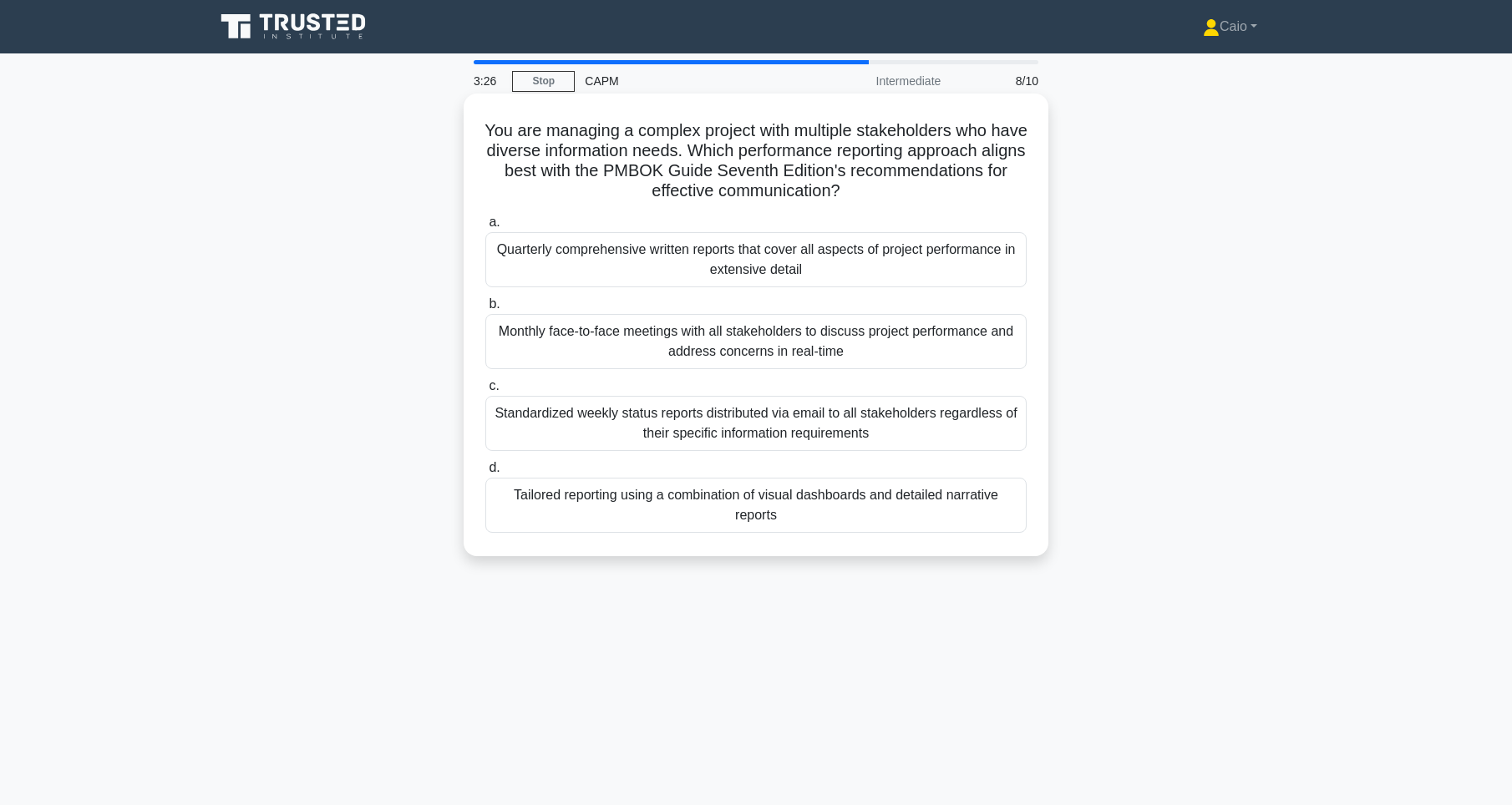
click at [595, 196] on h5 "You are managing a complex project with multiple stakeholders who have diverse …" at bounding box center [756, 162] width 545 height 82
click at [610, 499] on div "Tailored reporting using a combination of visual dashboards and detailed narrat…" at bounding box center [756, 505] width 541 height 55
click at [486, 474] on input "d. Tailored reporting using a combination of visual dashboards and detailed nar…" at bounding box center [486, 468] width 0 height 11
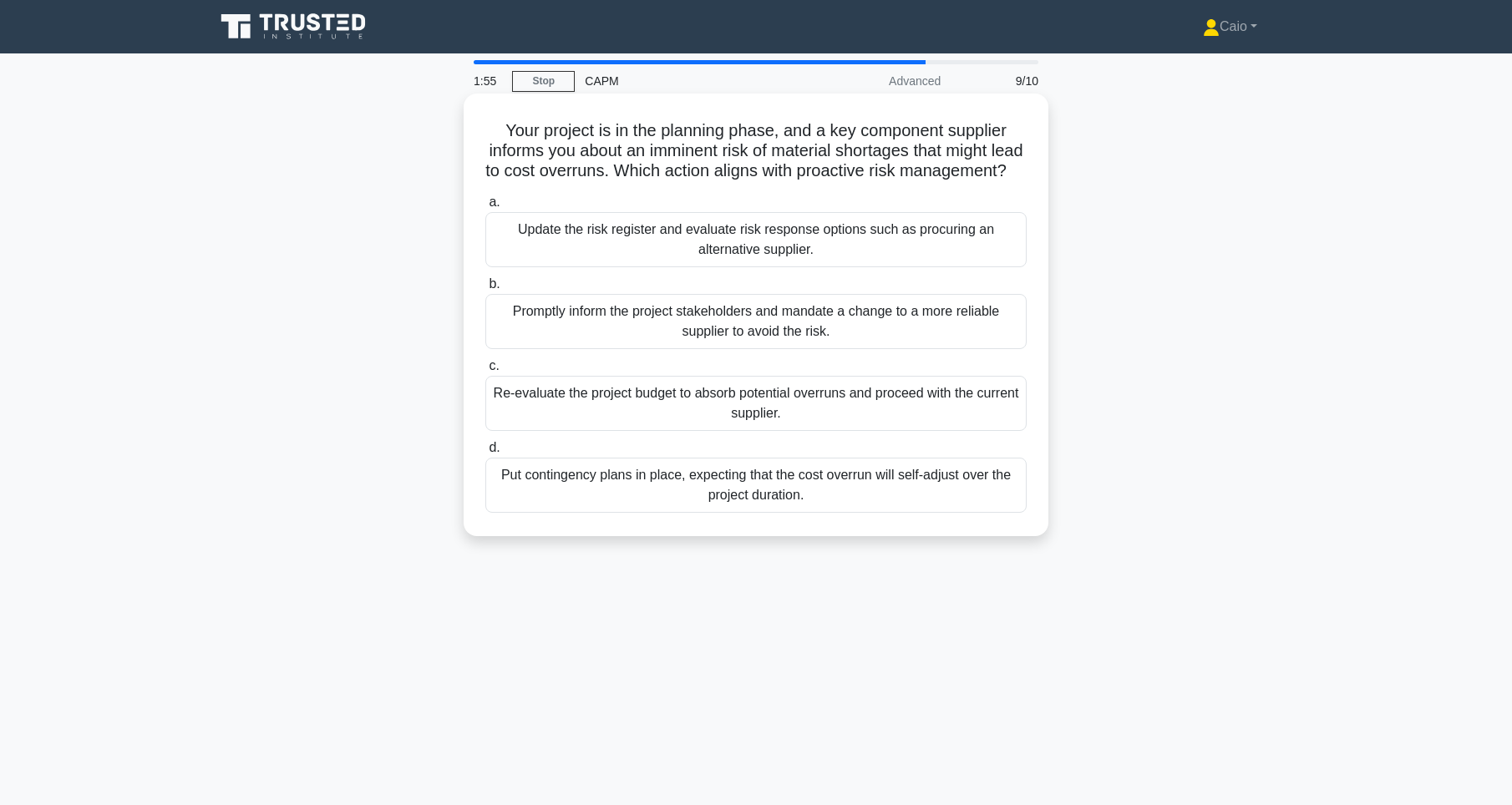
click at [839, 507] on div "Put contingency plans in place, expecting that the cost overrun will self-adjus…" at bounding box center [756, 485] width 541 height 55
click at [486, 454] on input "d. Put contingency plans in place, expecting that the cost overrun will self-ad…" at bounding box center [486, 448] width 0 height 11
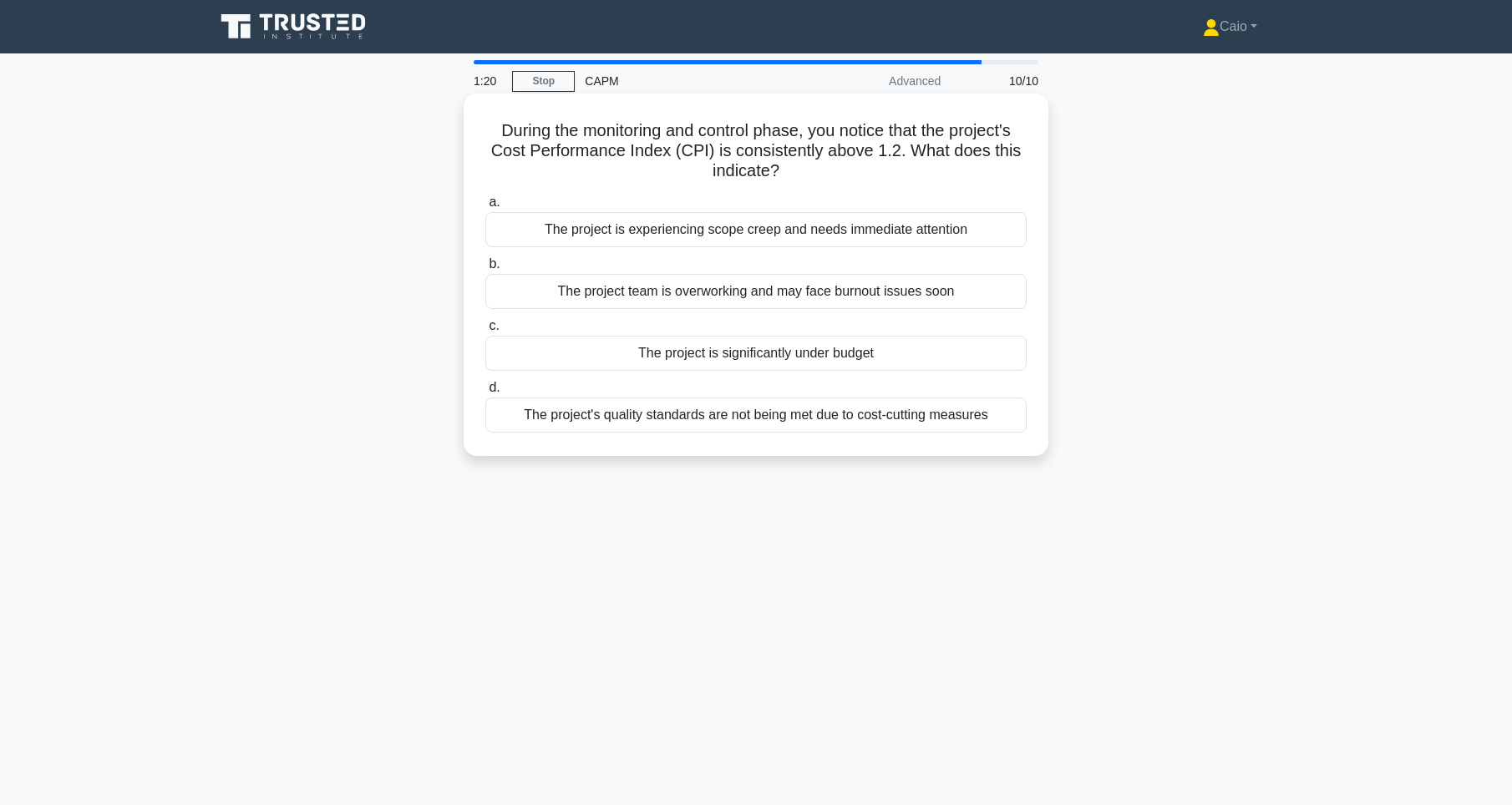
click at [775, 360] on div "The project is significantly under budget" at bounding box center [756, 353] width 541 height 35
click at [486, 331] on input "c. The project is significantly under budget" at bounding box center [486, 326] width 0 height 11
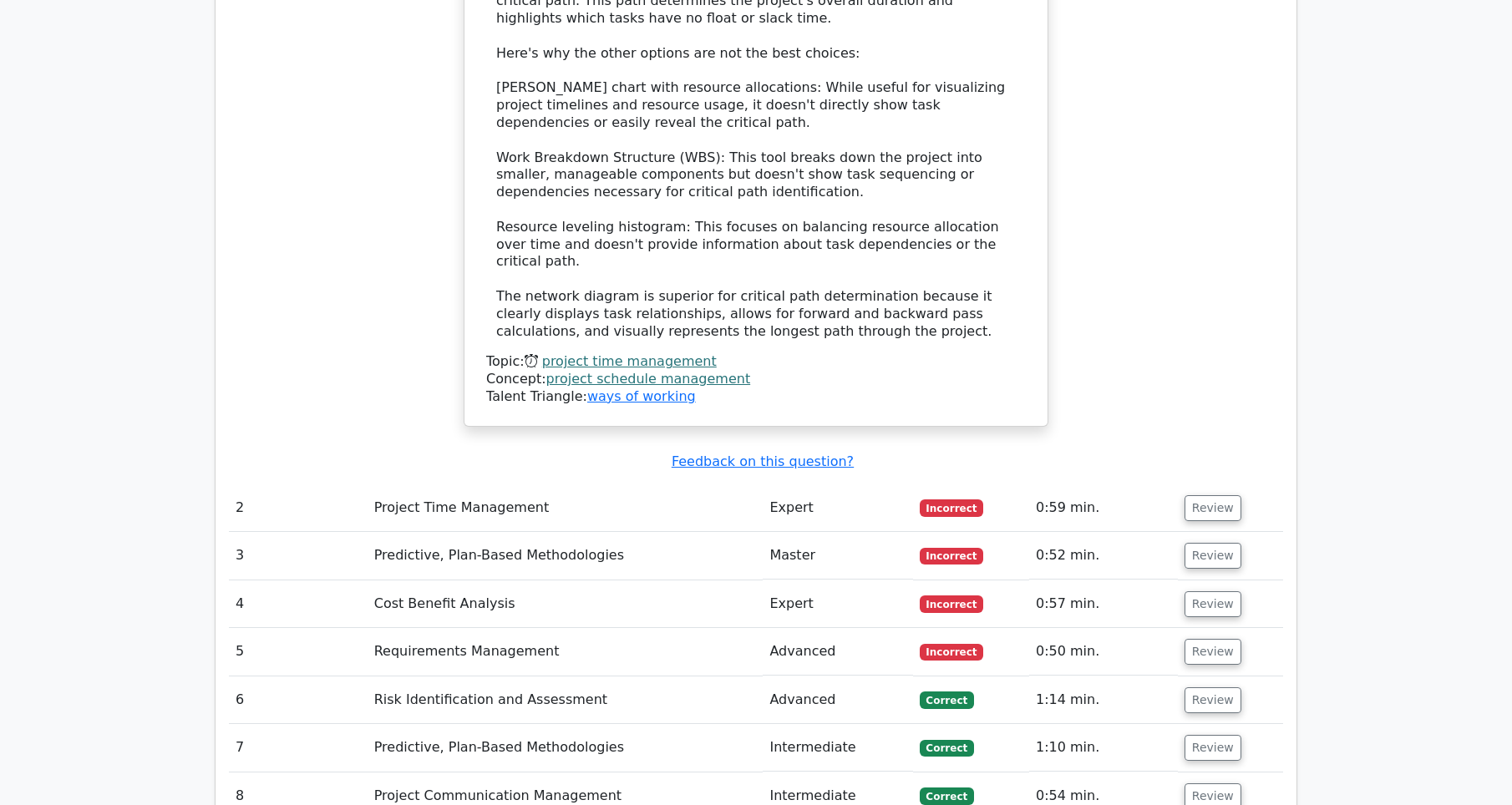
scroll to position [1587, 0]
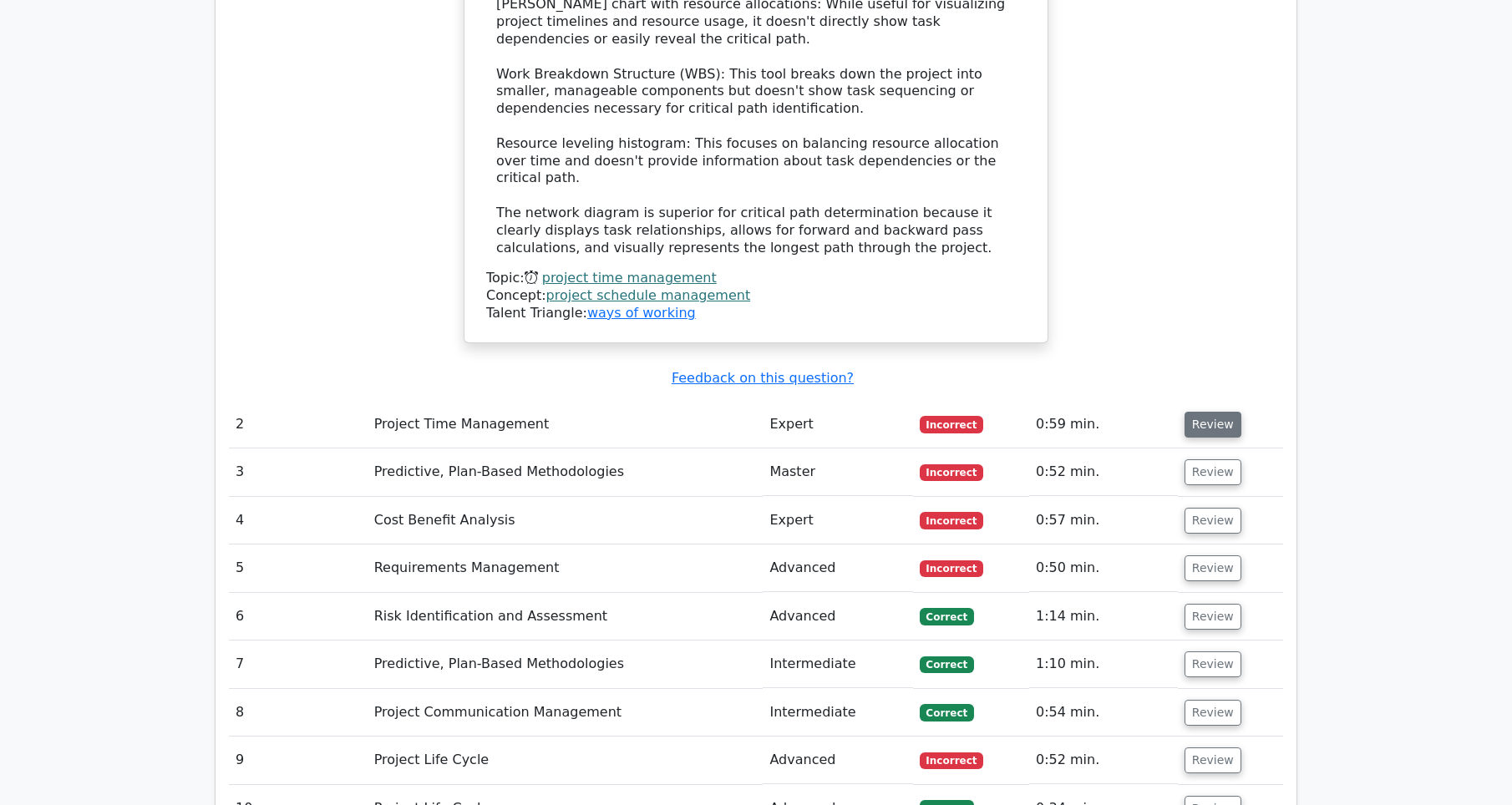
click at [1206, 414] on button "Review" at bounding box center [1213, 424] width 57 height 26
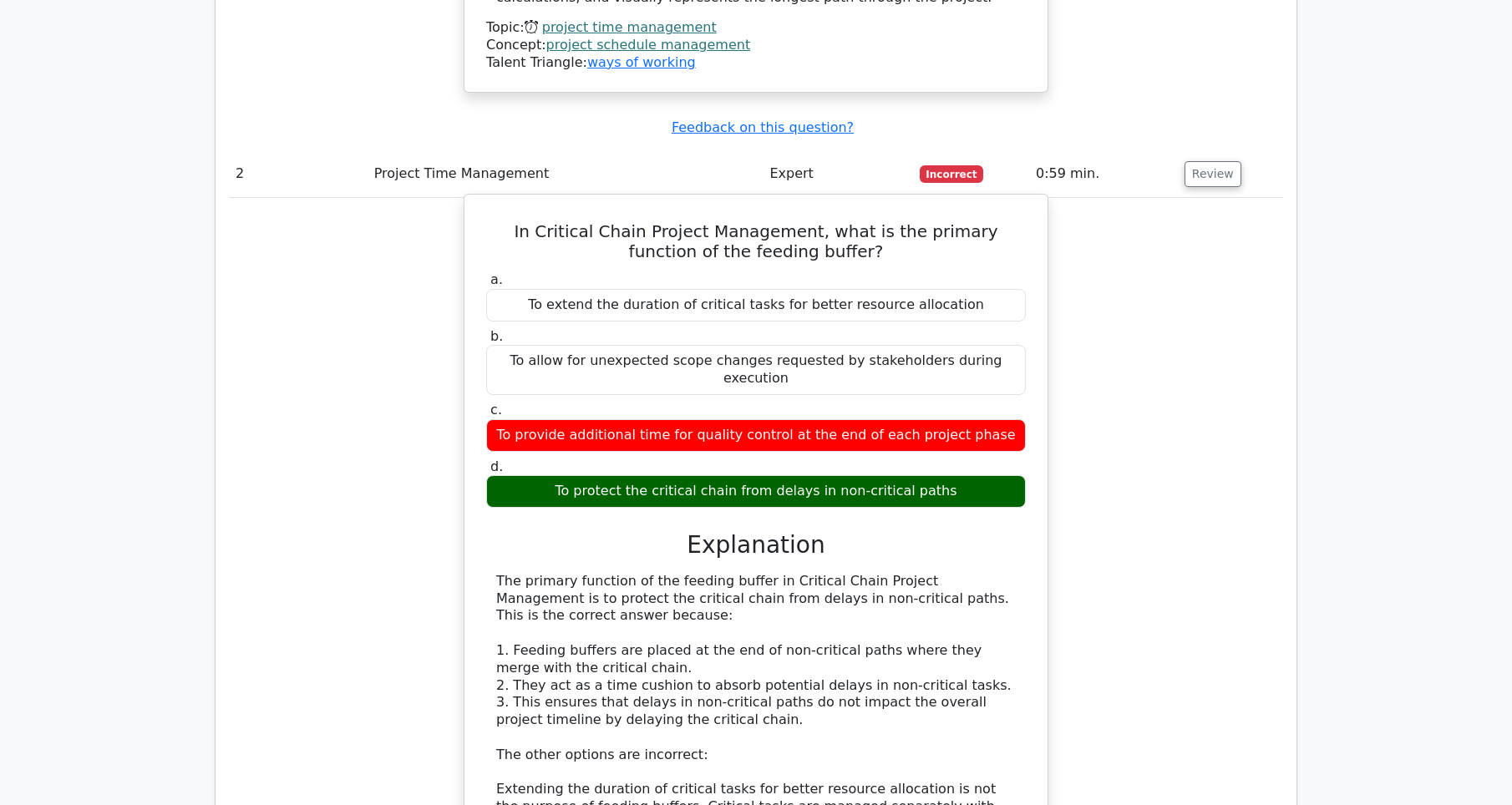
scroll to position [2088, 0]
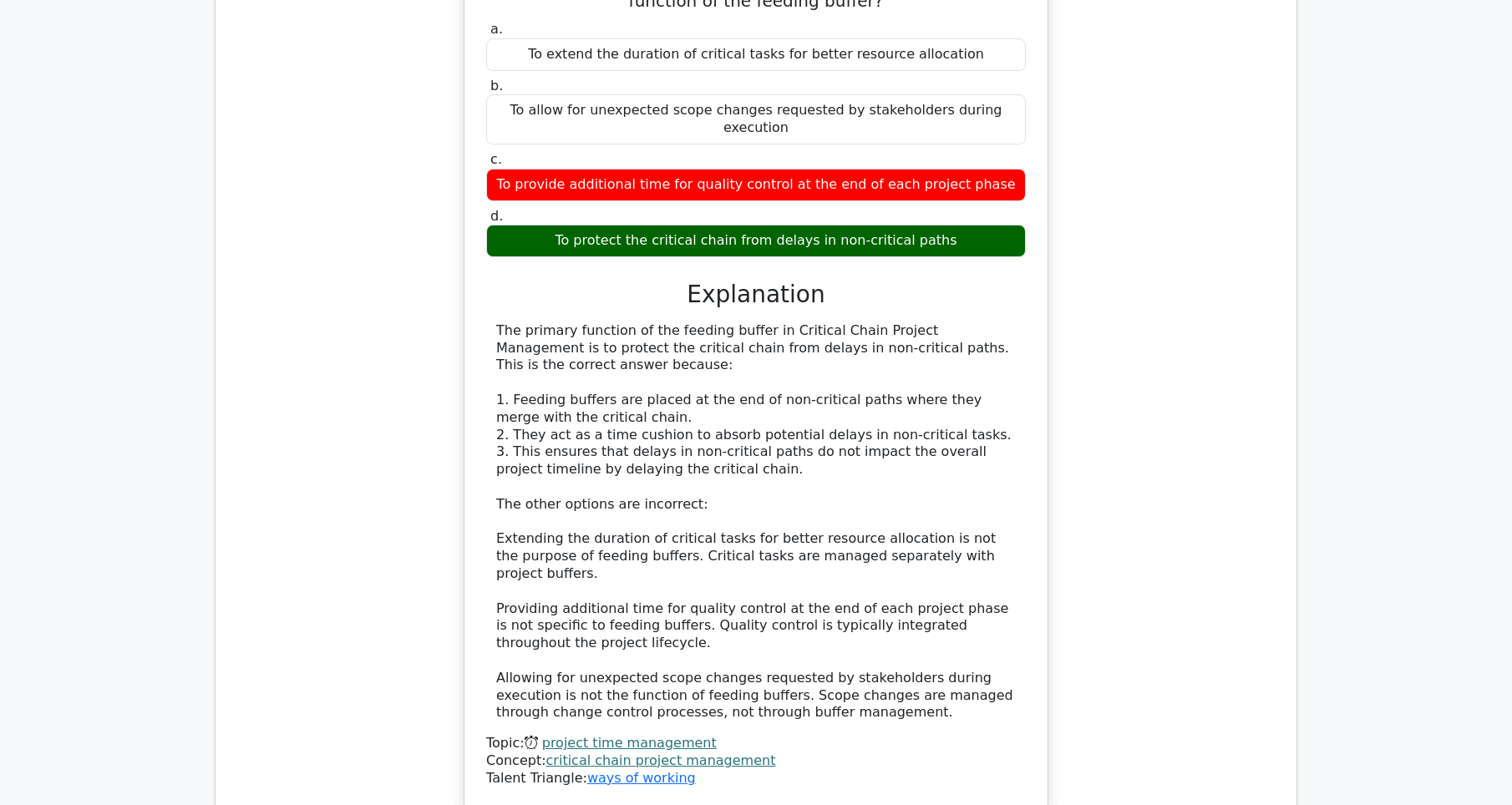
click at [784, 322] on div "The primary function of the feeding buffer in Critical Chain Project Management…" at bounding box center [756, 521] width 520 height 399
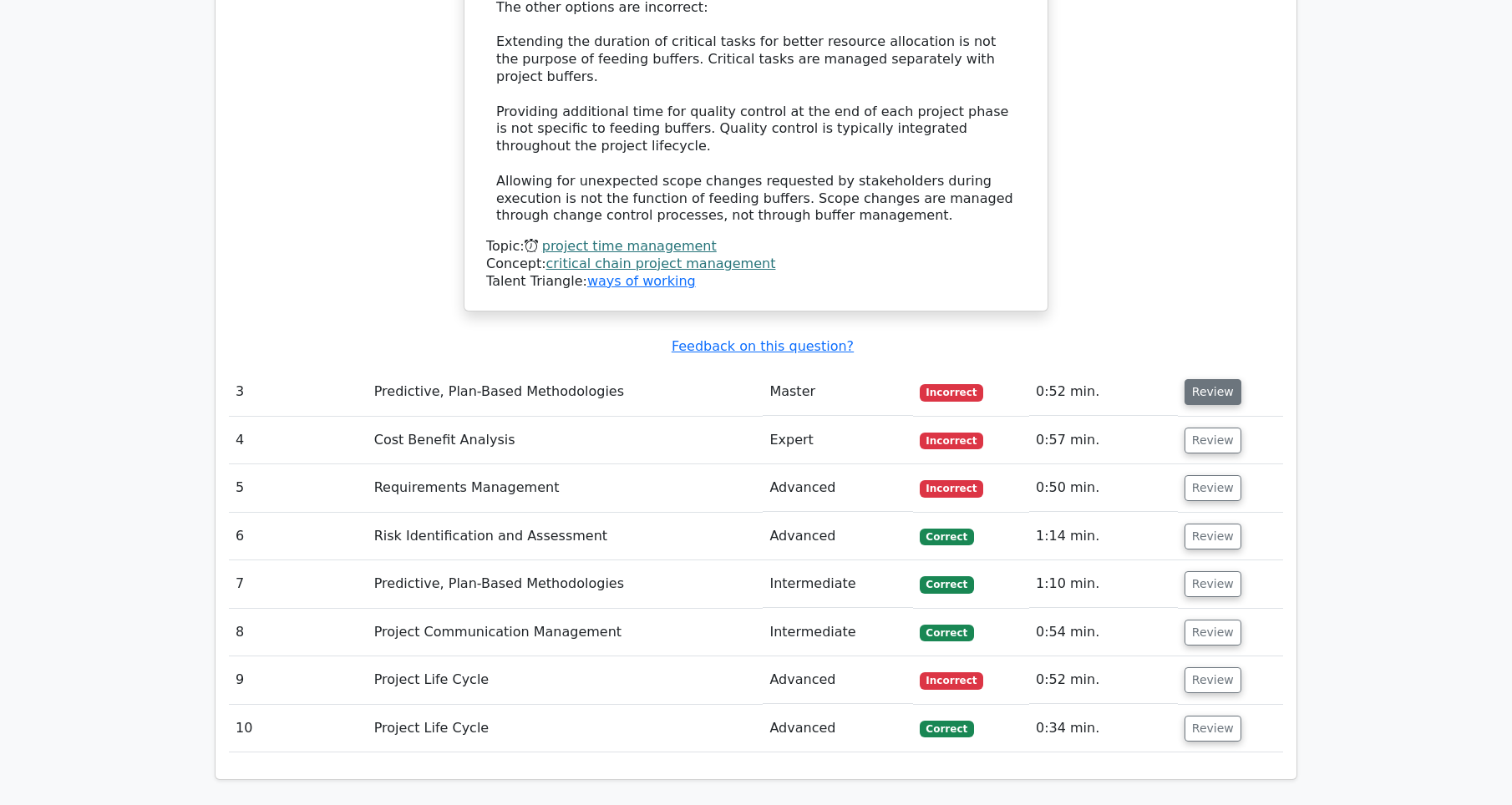
click at [1196, 379] on button "Review" at bounding box center [1213, 392] width 57 height 26
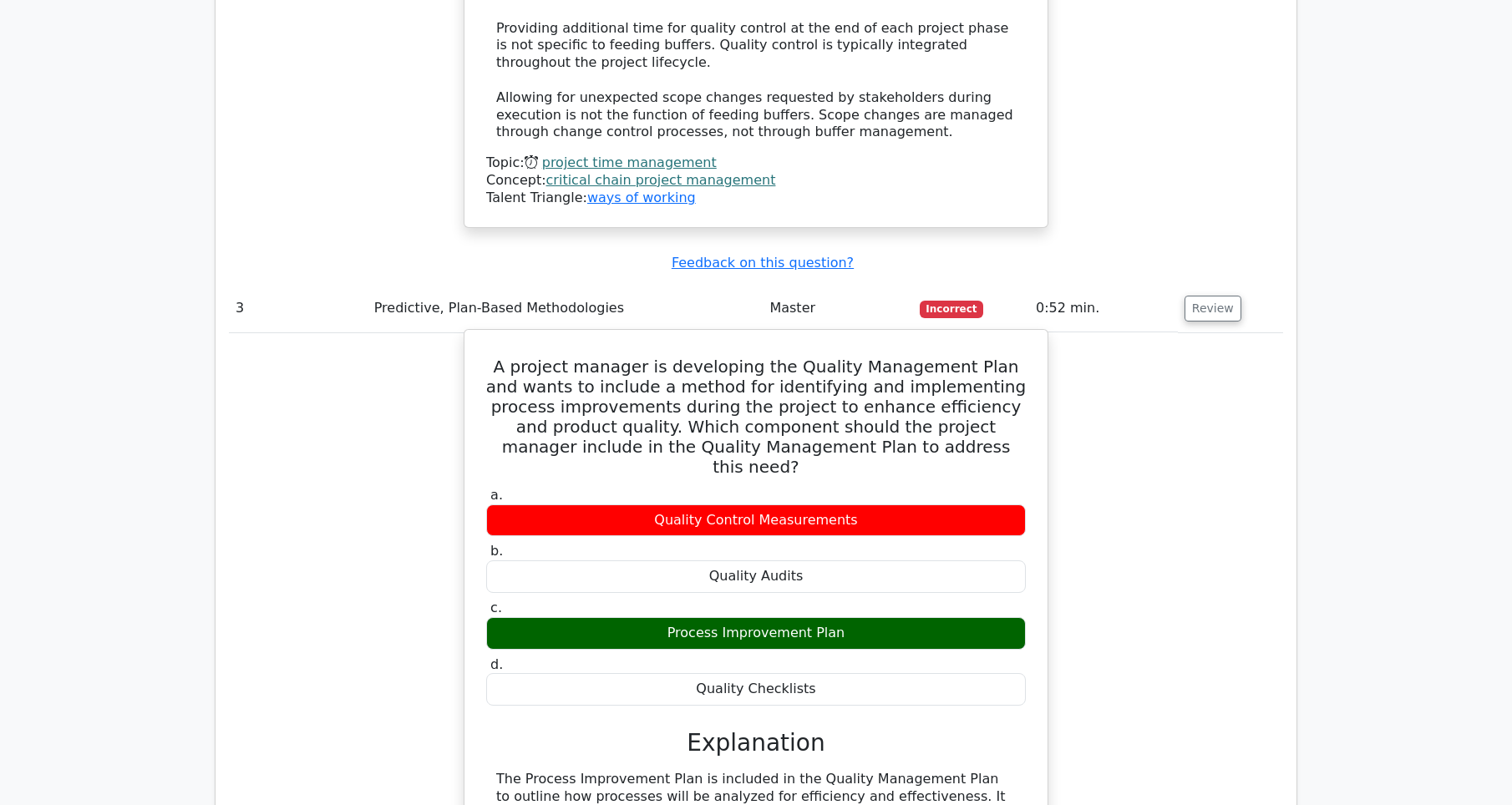
scroll to position [2756, 0]
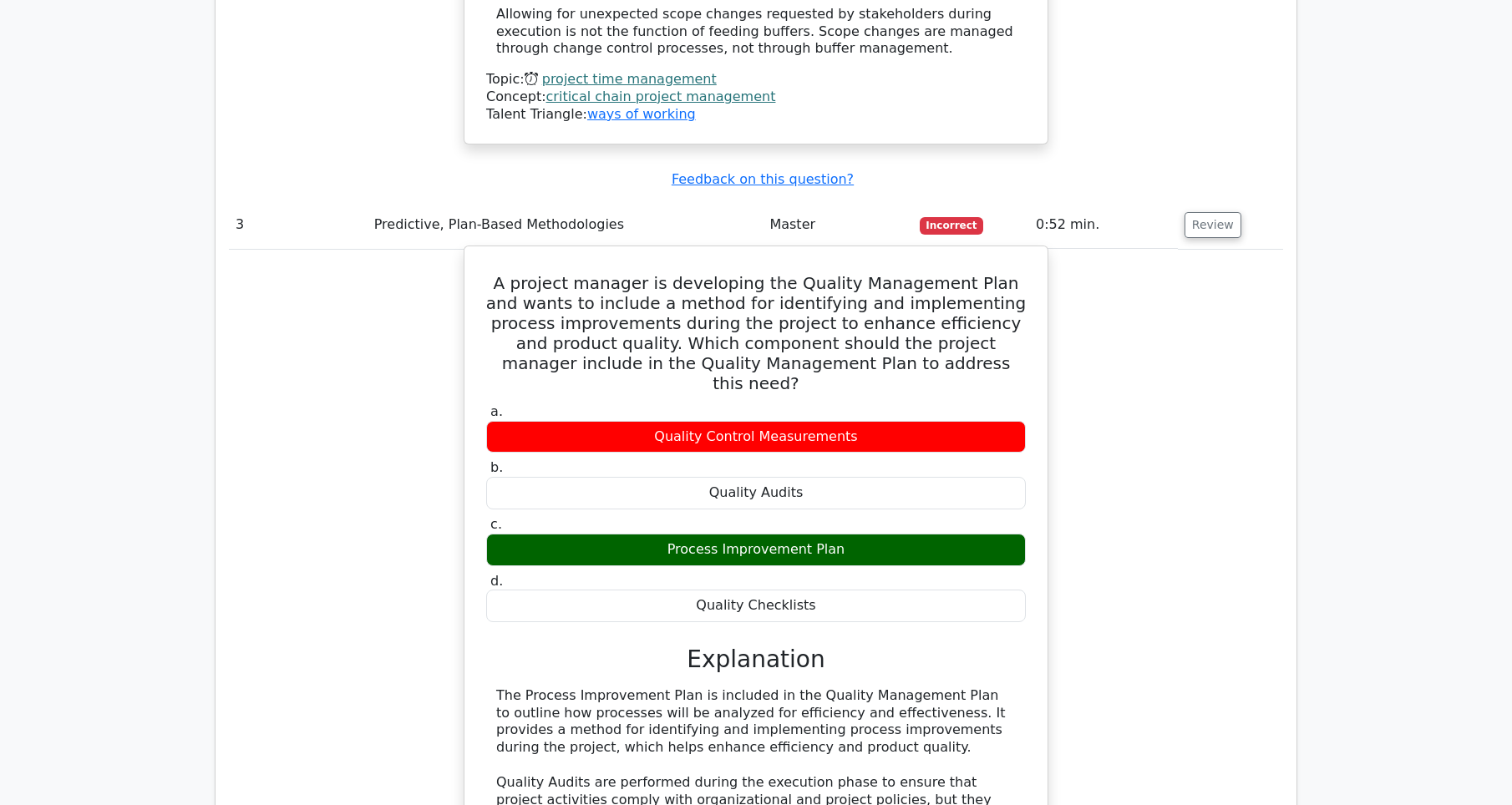
click at [839, 273] on h5 "A project manager is developing the Quality Management Plan and wants to includ…" at bounding box center [756, 333] width 543 height 120
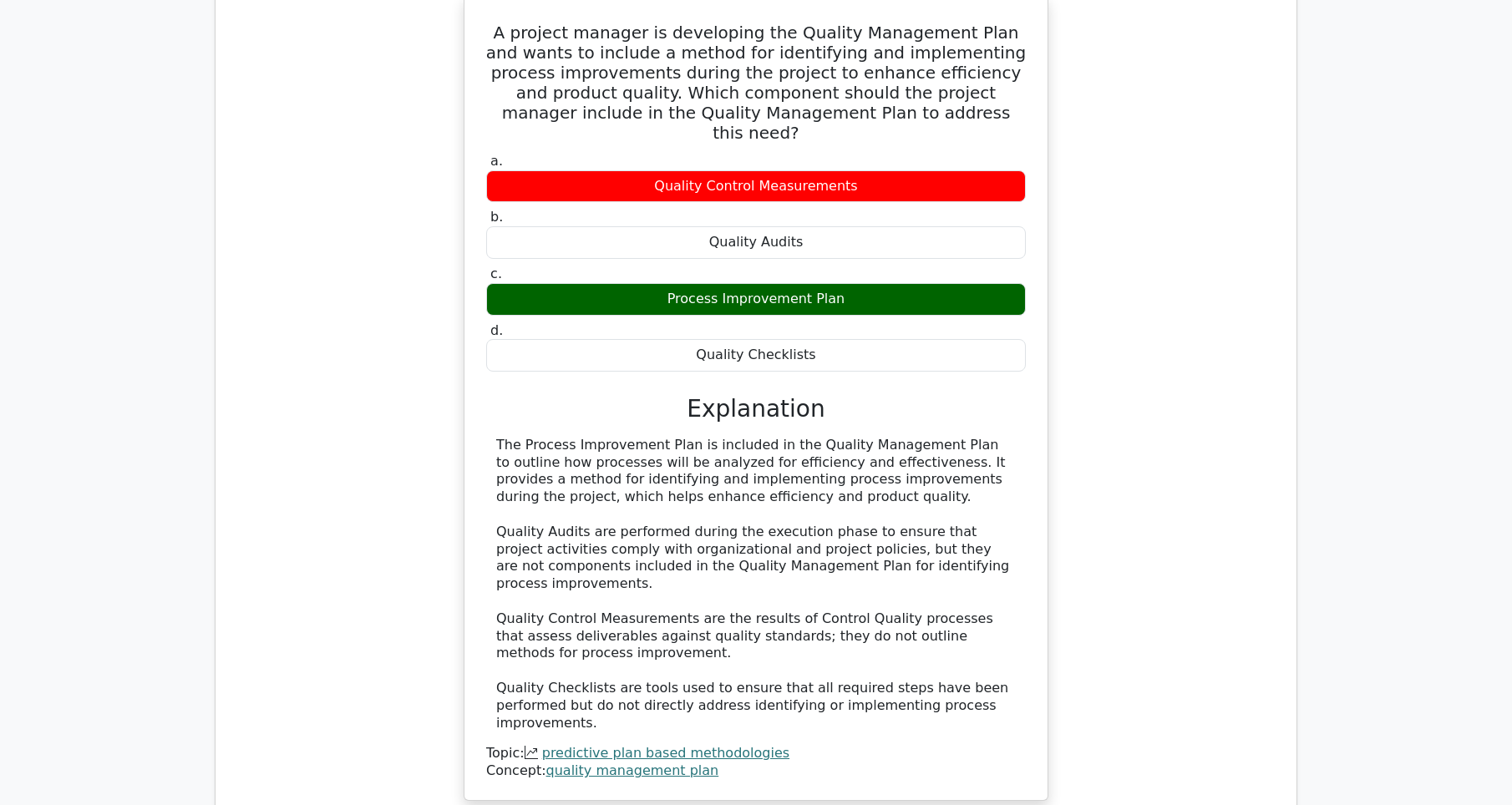
click at [881, 623] on div "The Process Improvement Plan is included in the Quality Management Plan to outl…" at bounding box center [756, 585] width 520 height 296
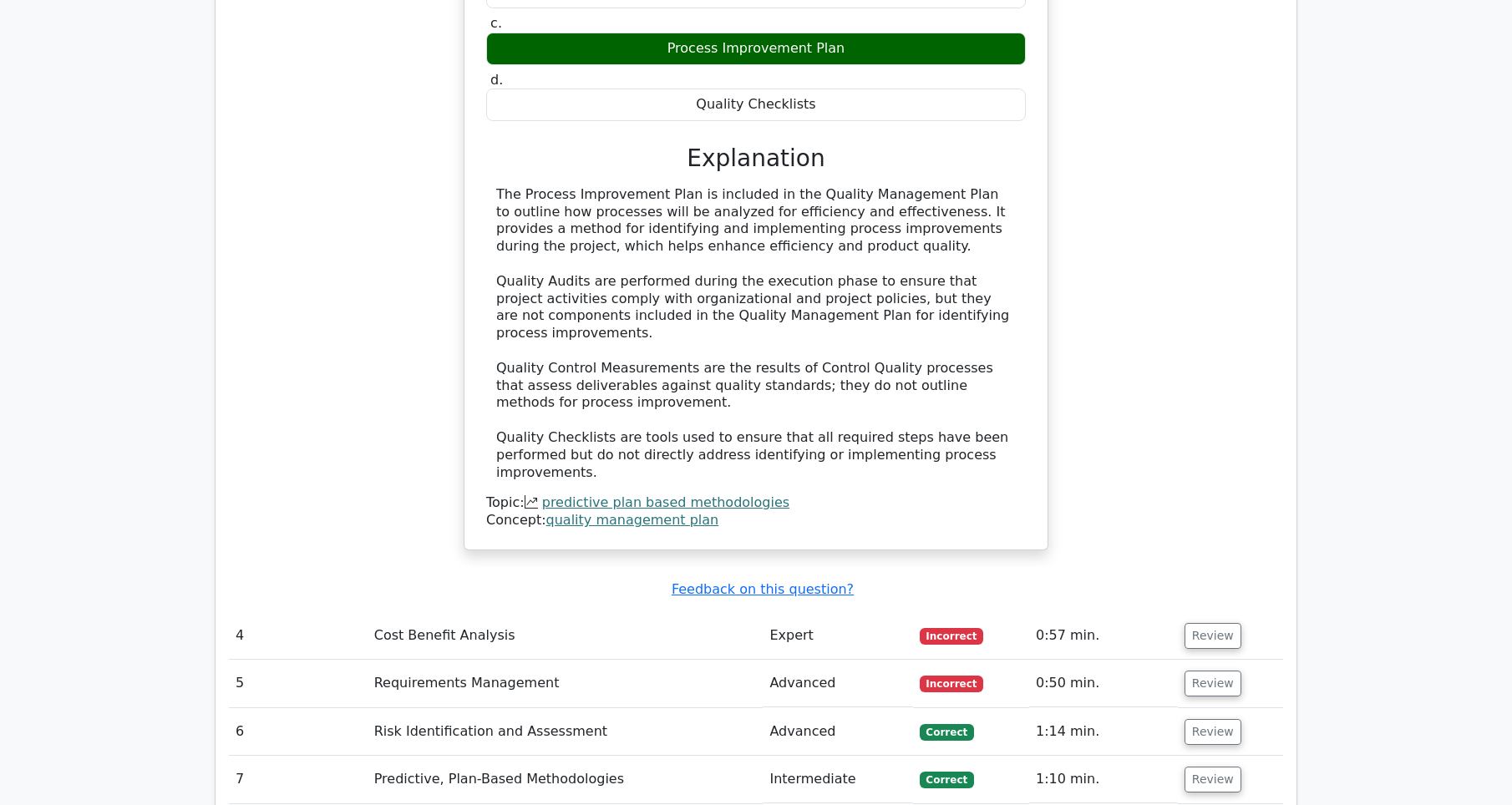
scroll to position [3340, 0]
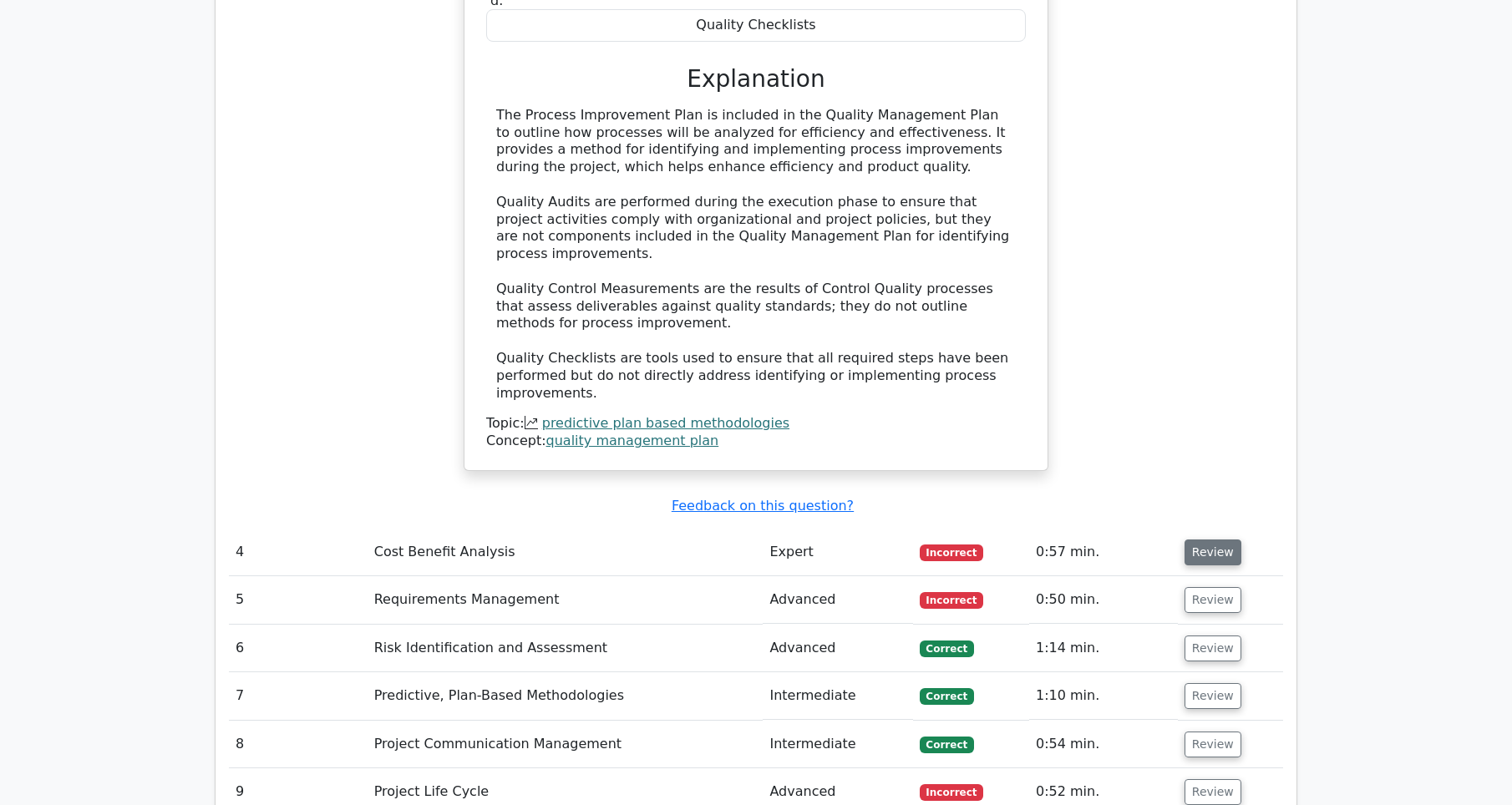
click at [1206, 539] on button "Review" at bounding box center [1213, 552] width 57 height 26
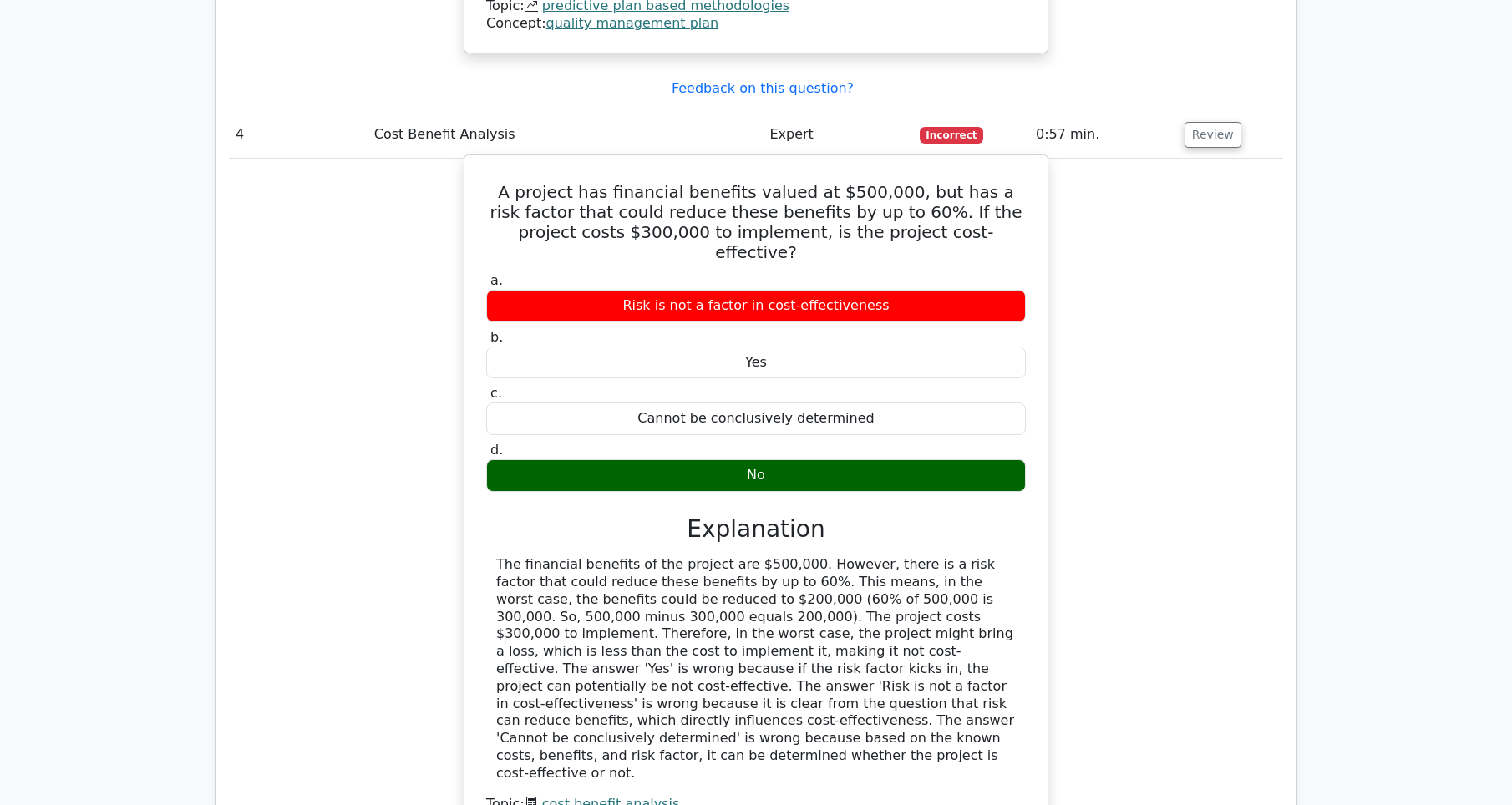
scroll to position [3842, 0]
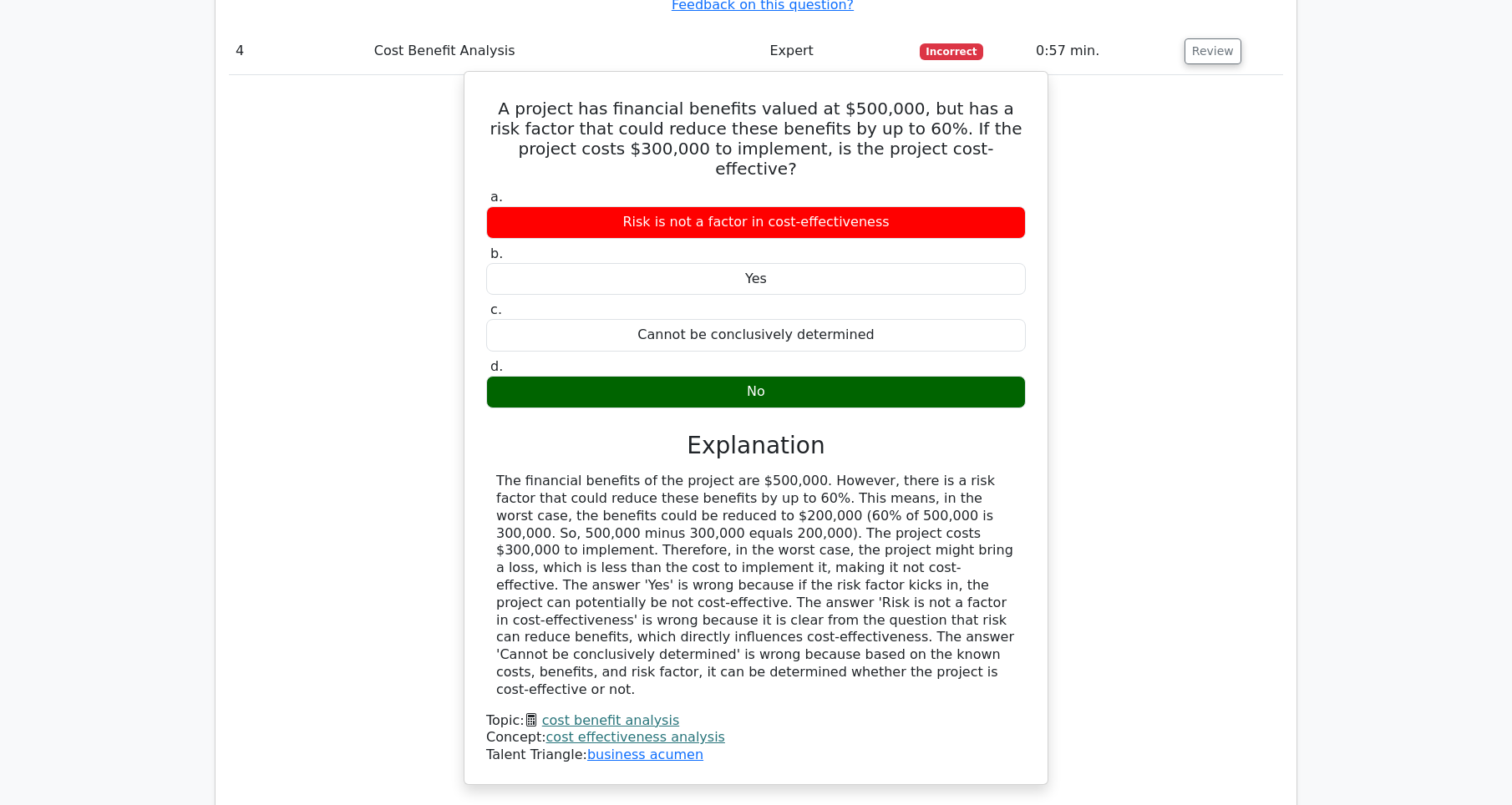
click at [593, 473] on div "The financial benefits of the project are $500,000. However, there is a risk fa…" at bounding box center [756, 585] width 520 height 225
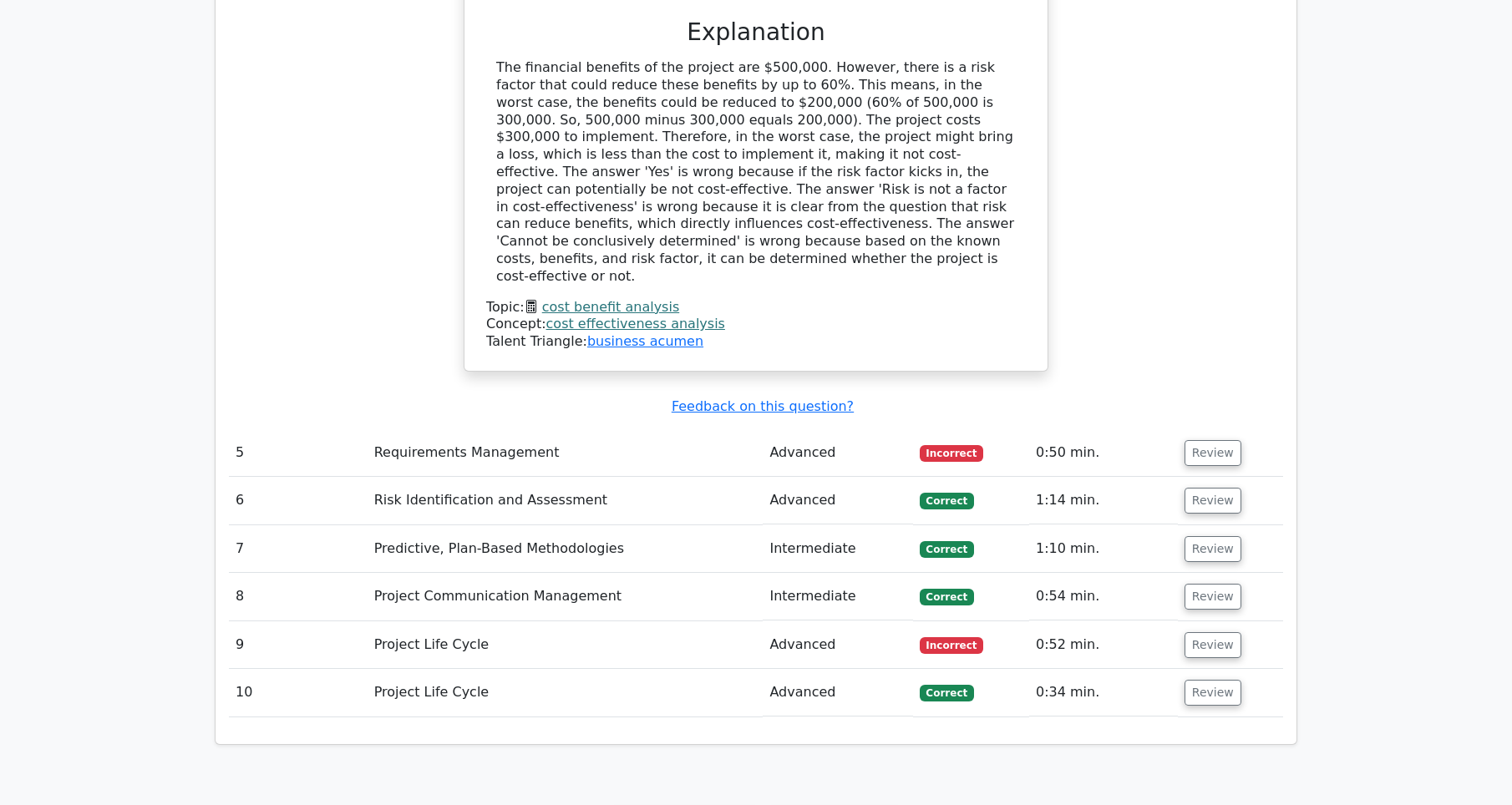
scroll to position [4343, 0]
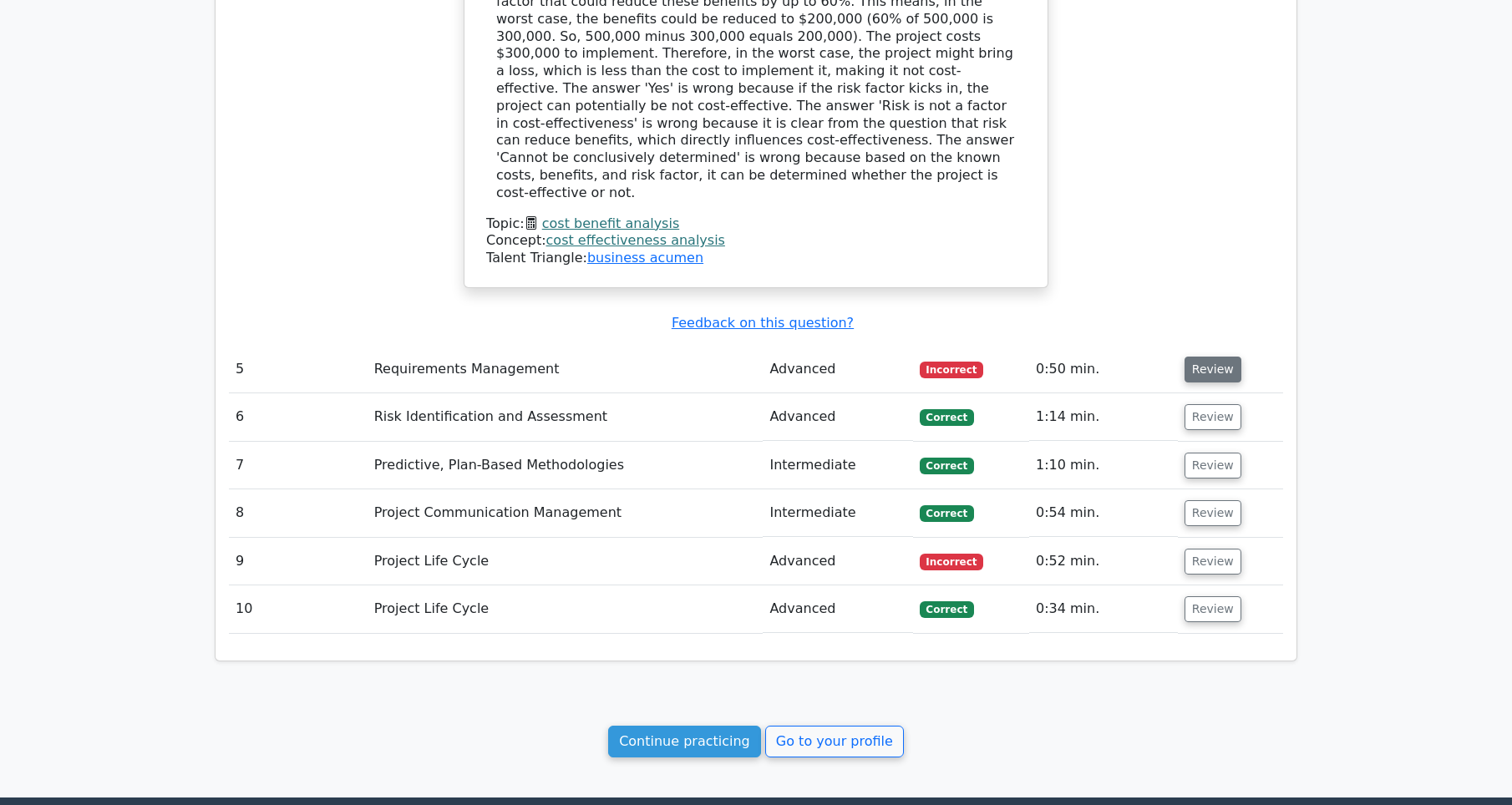
click at [1201, 357] on button "Review" at bounding box center [1213, 370] width 57 height 26
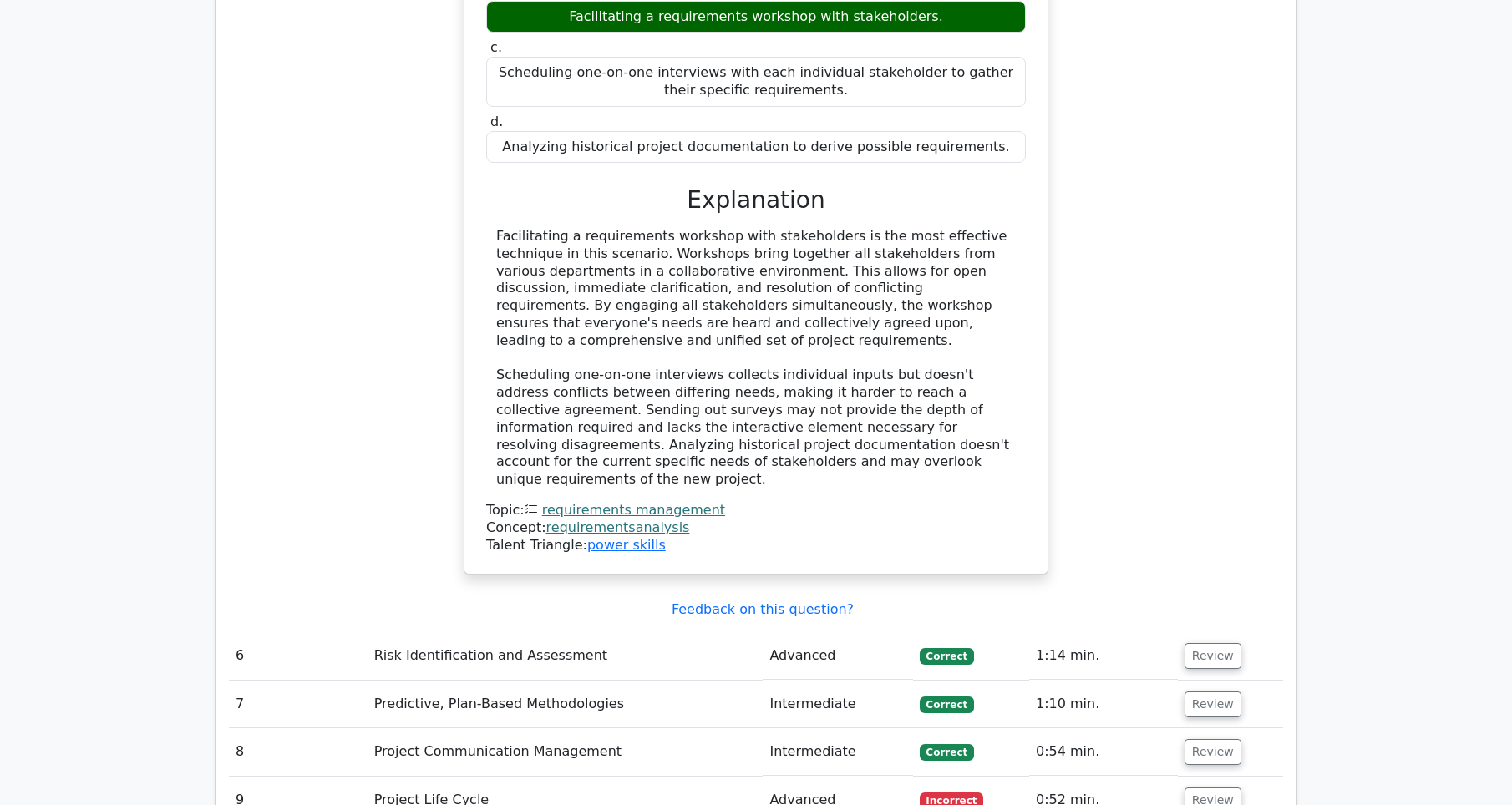
scroll to position [5172, 0]
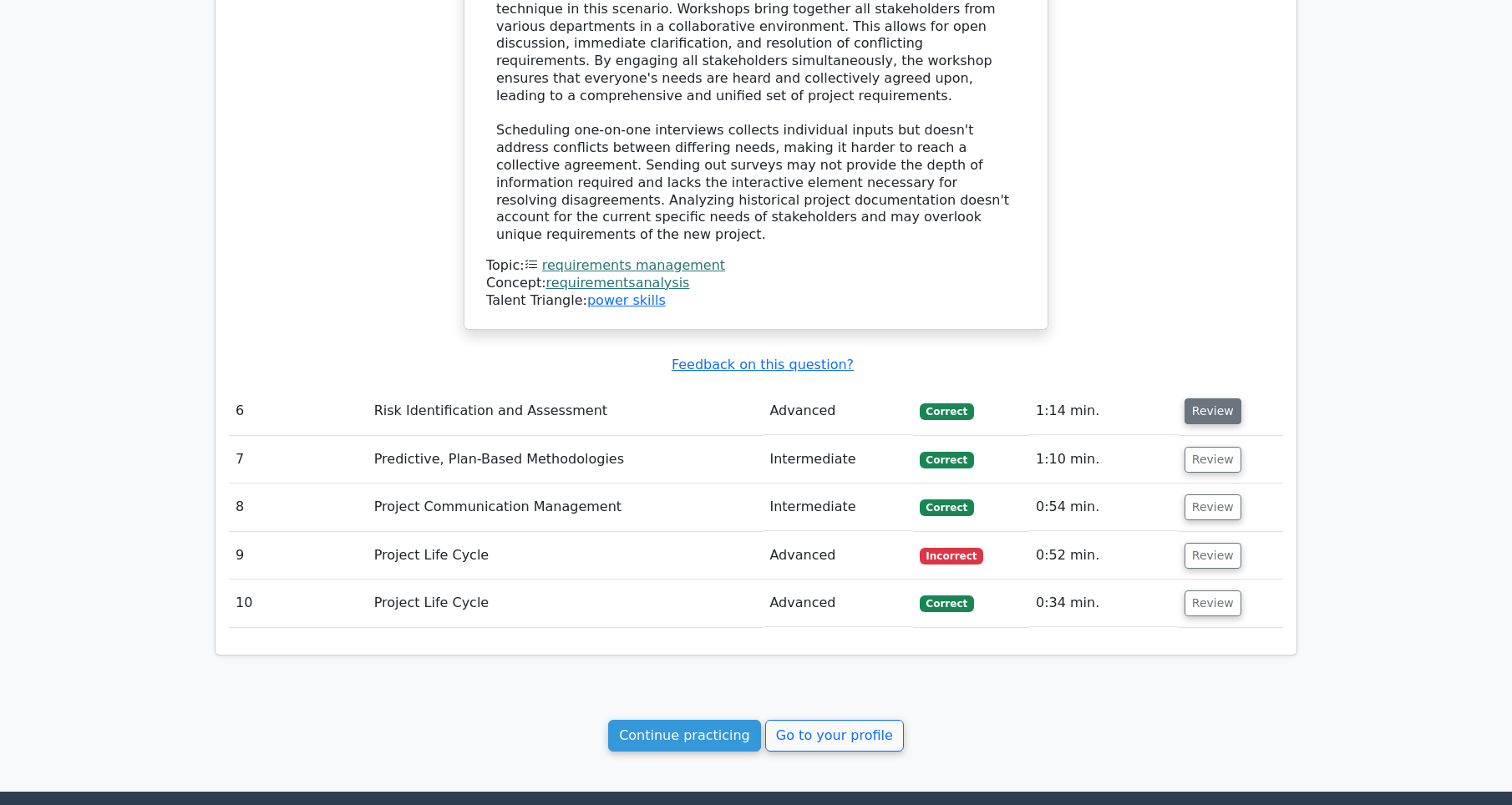
click at [1202, 398] on button "Review" at bounding box center [1213, 411] width 57 height 26
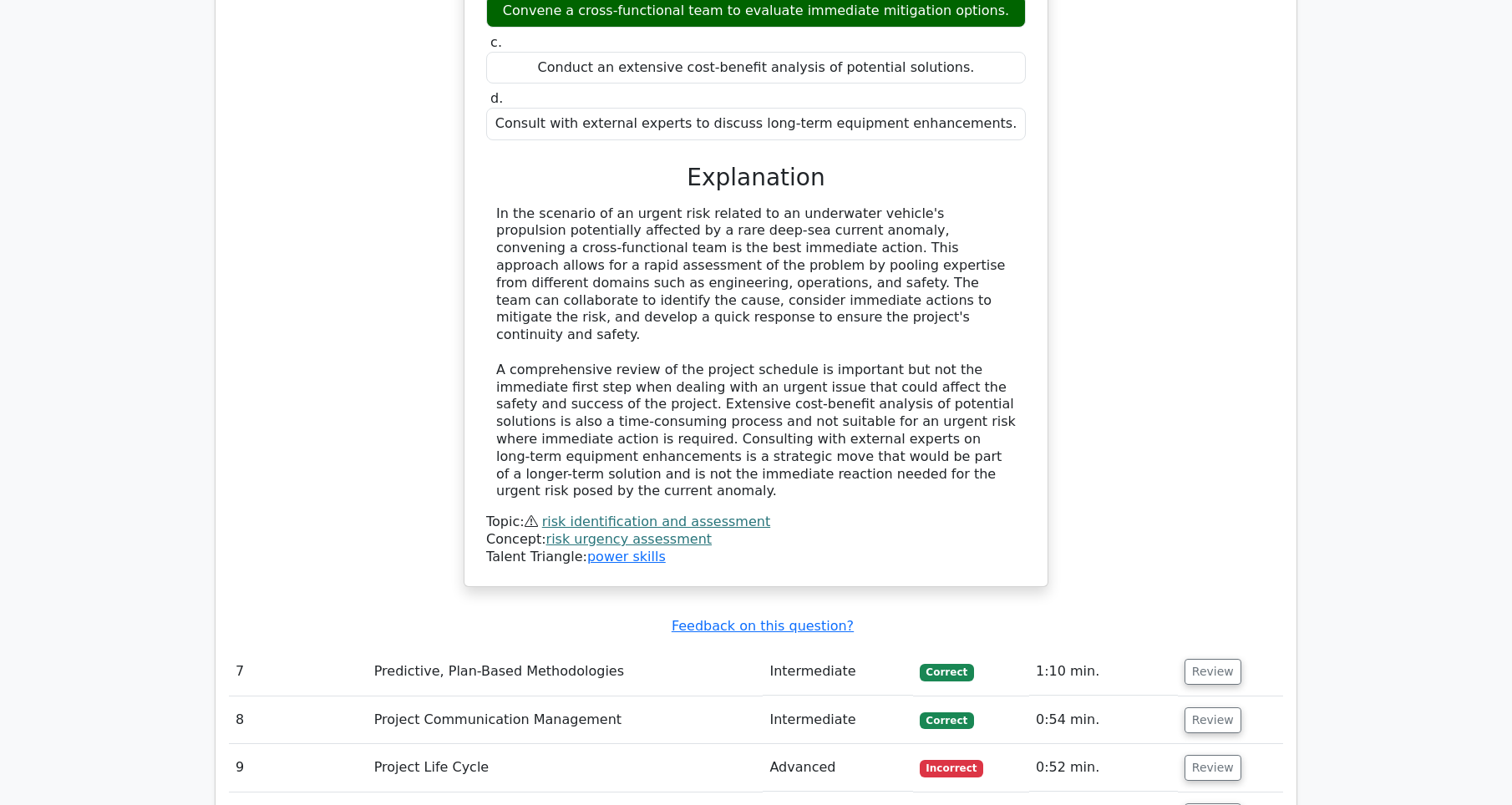
scroll to position [5998, 0]
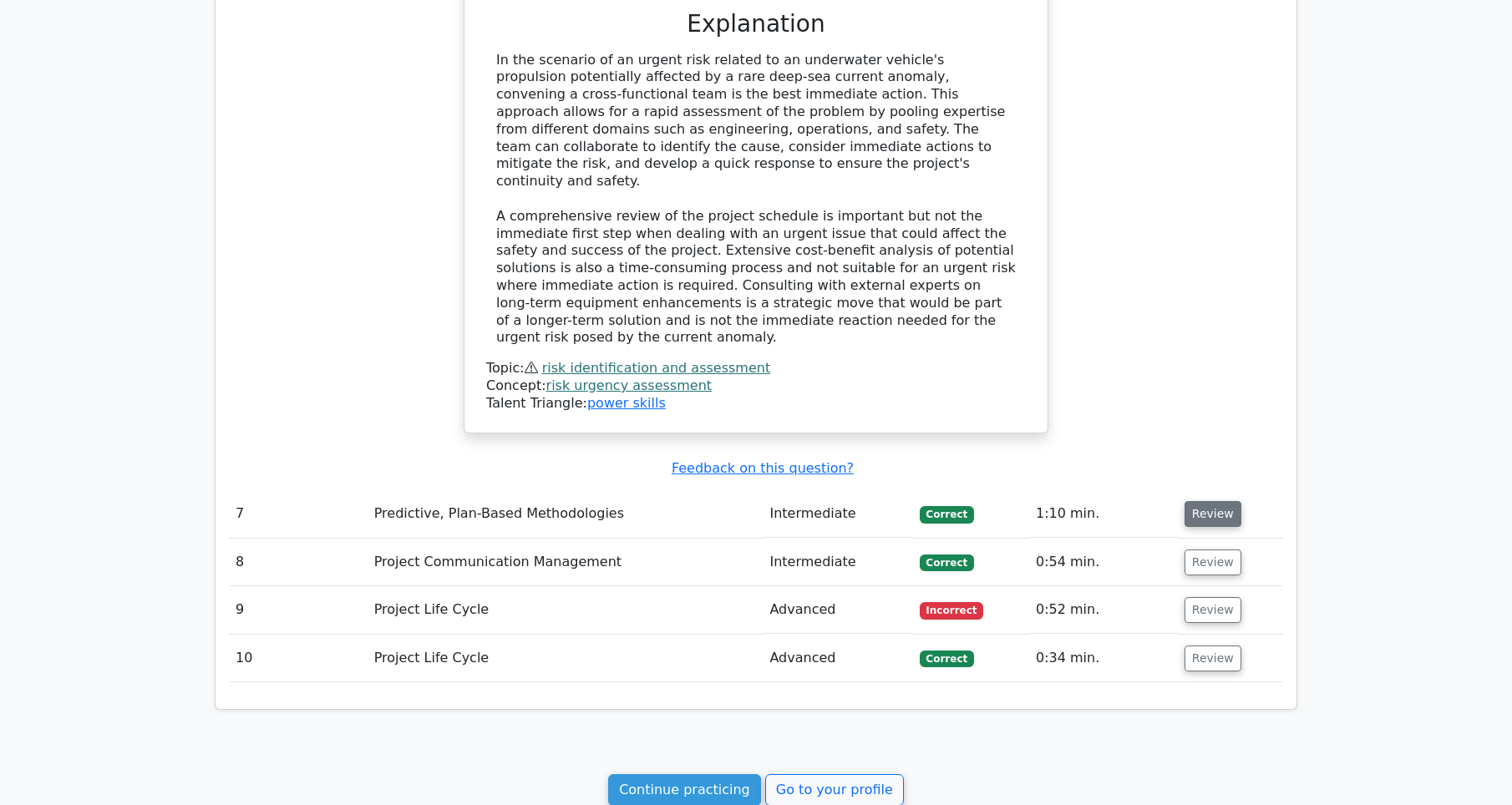
click at [1205, 501] on button "Review" at bounding box center [1213, 514] width 57 height 26
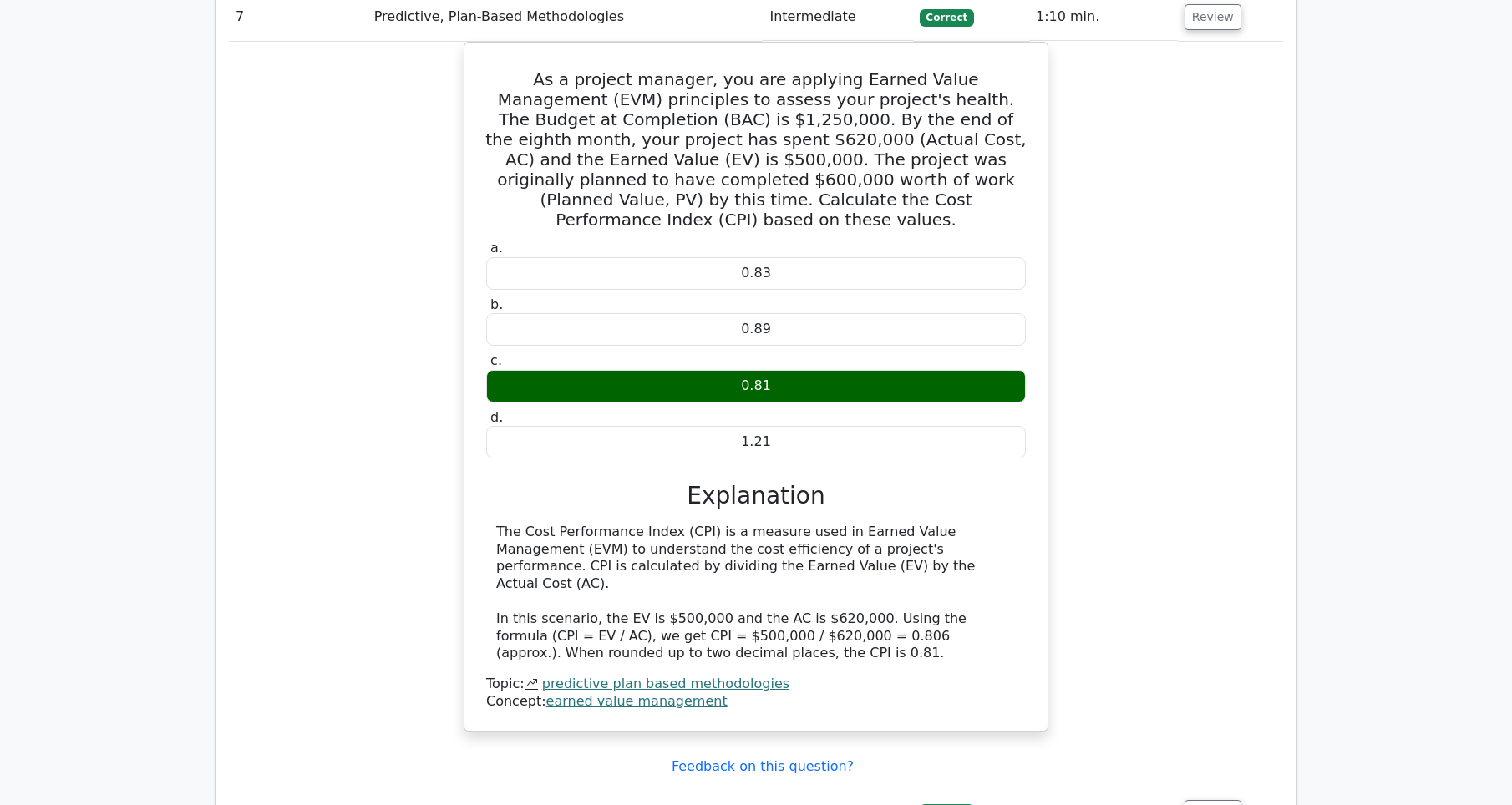
scroll to position [6708, 0]
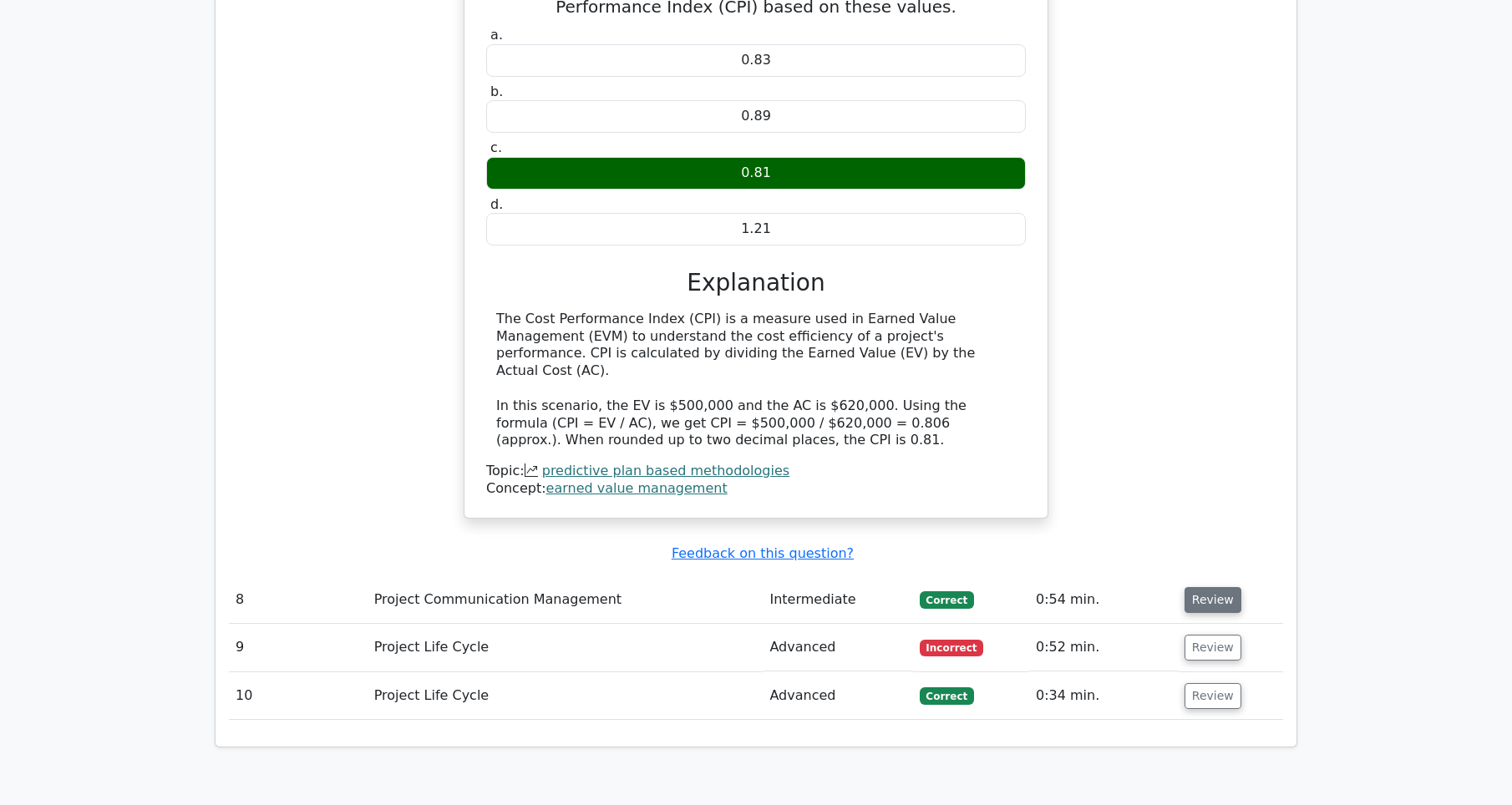
click at [1222, 587] on button "Review" at bounding box center [1213, 600] width 57 height 26
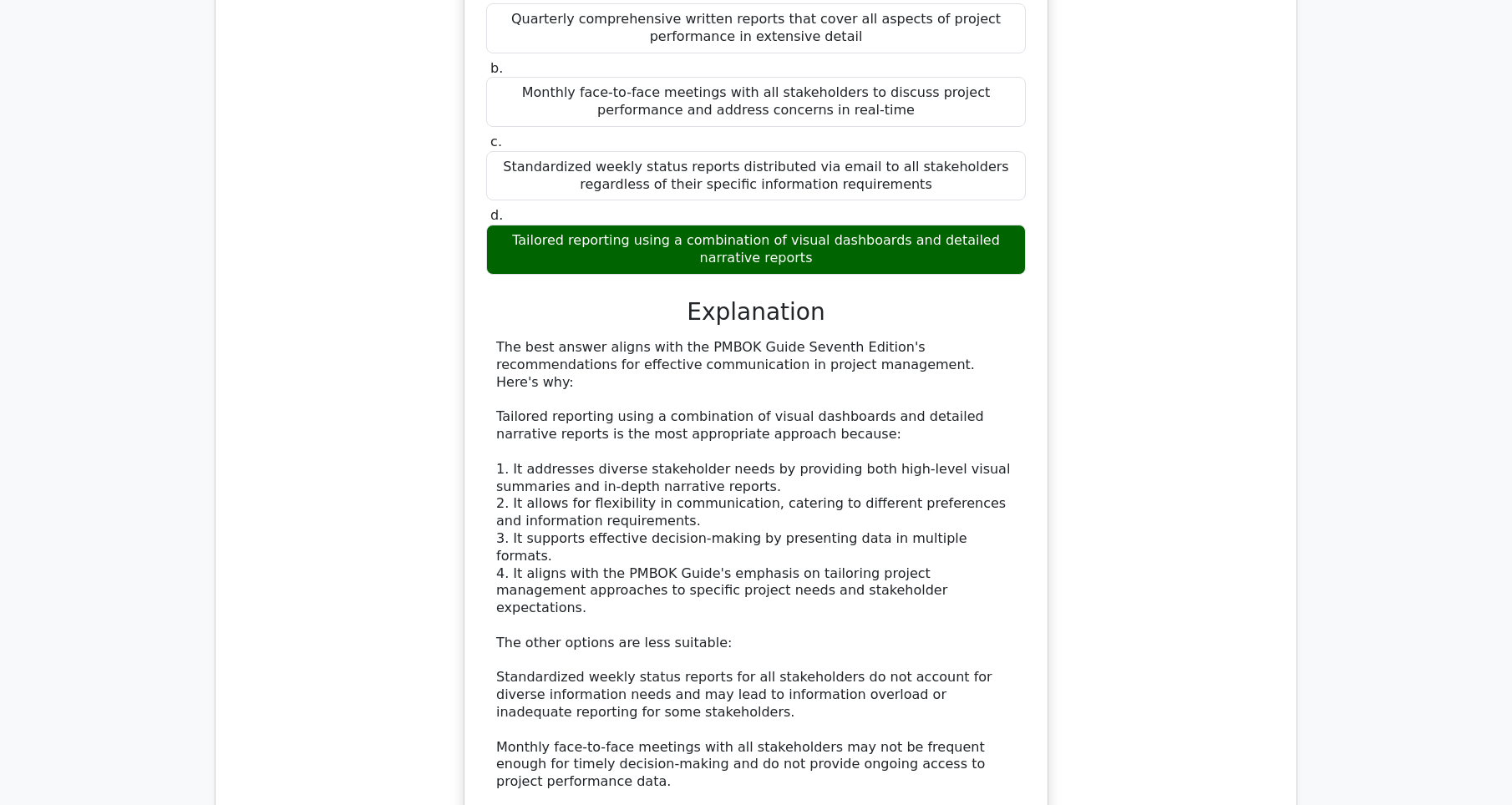
scroll to position [7861, 0]
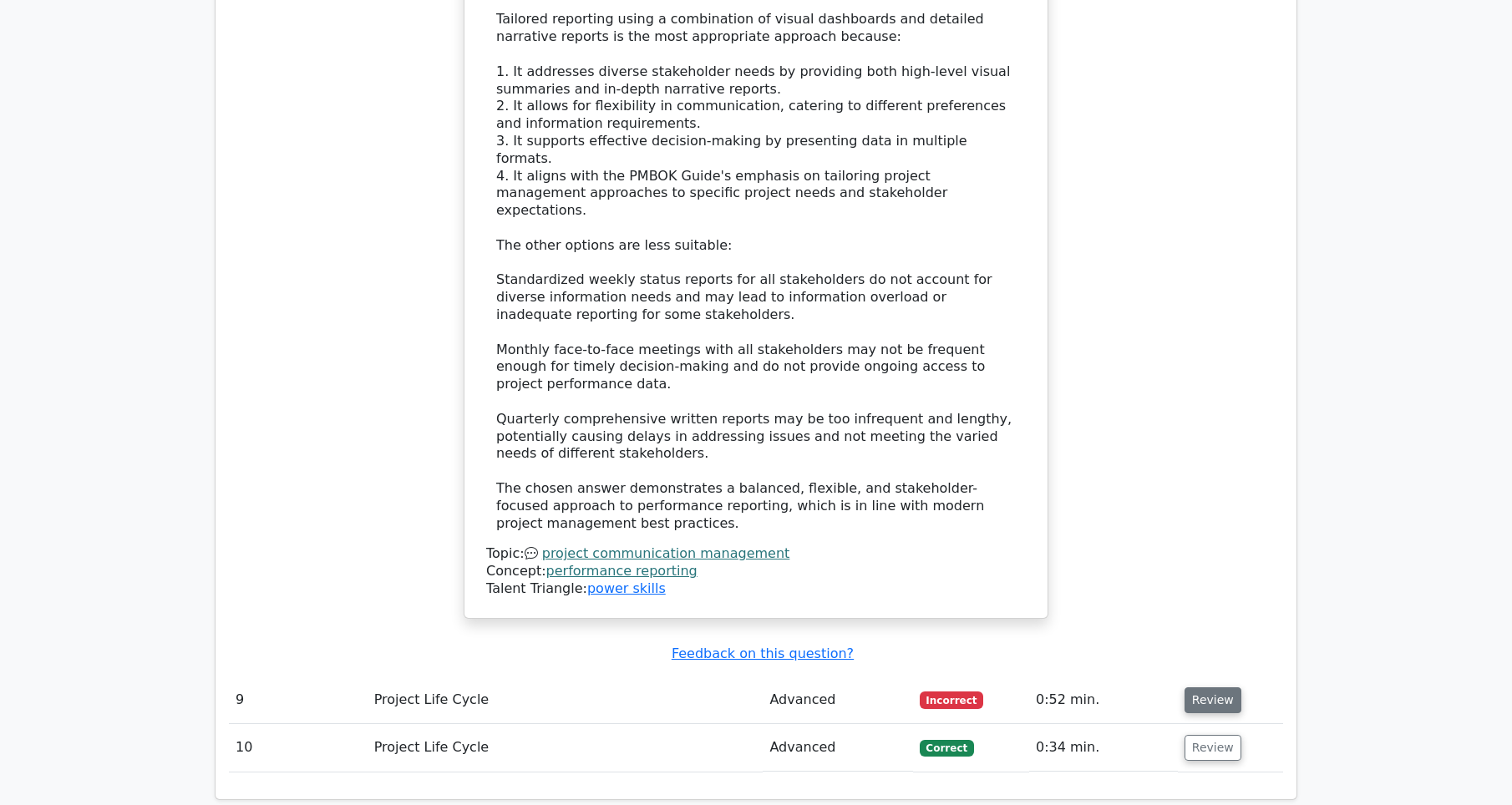
click at [1192, 687] on button "Review" at bounding box center [1213, 700] width 57 height 26
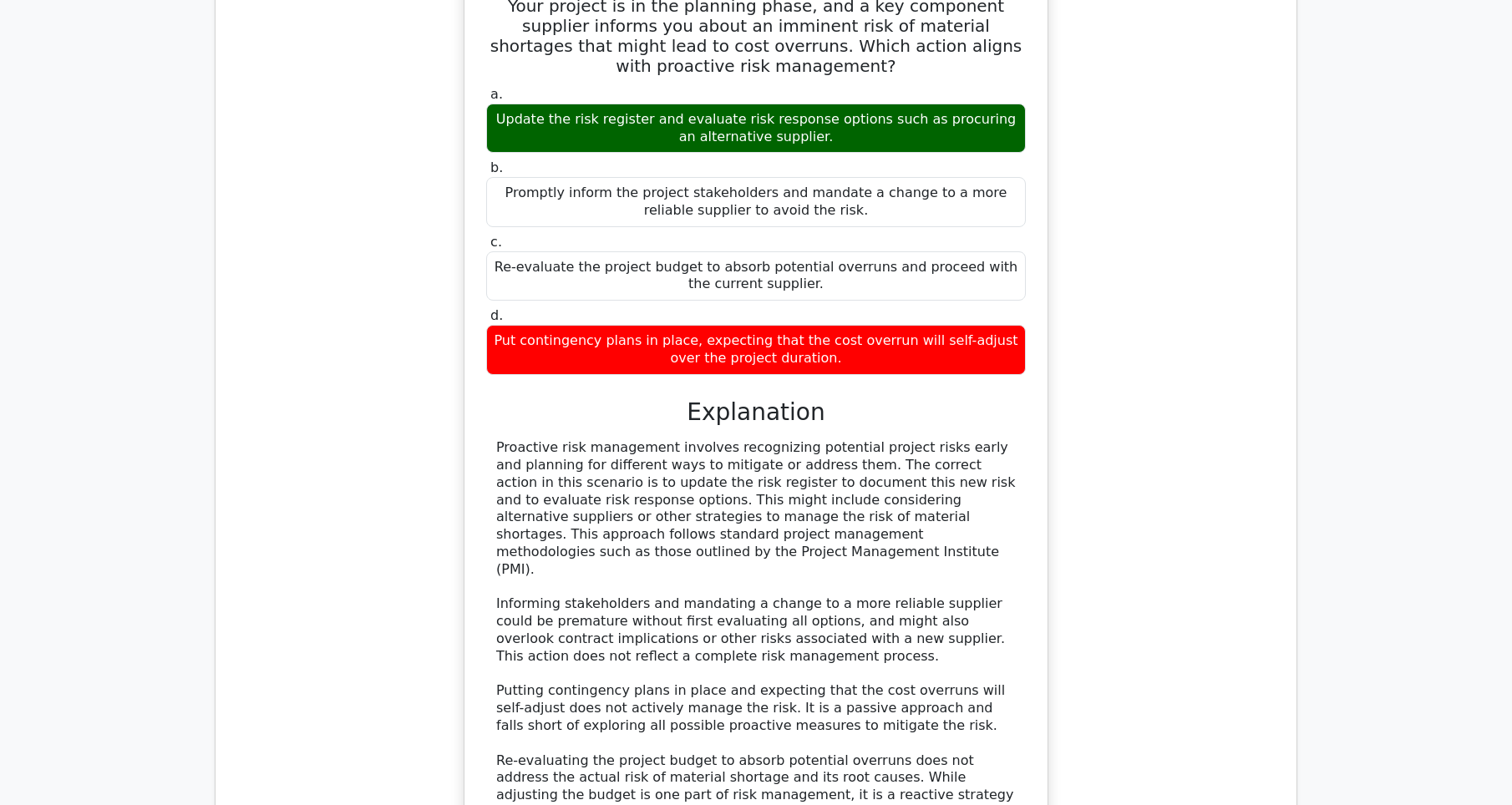
scroll to position [8842, 0]
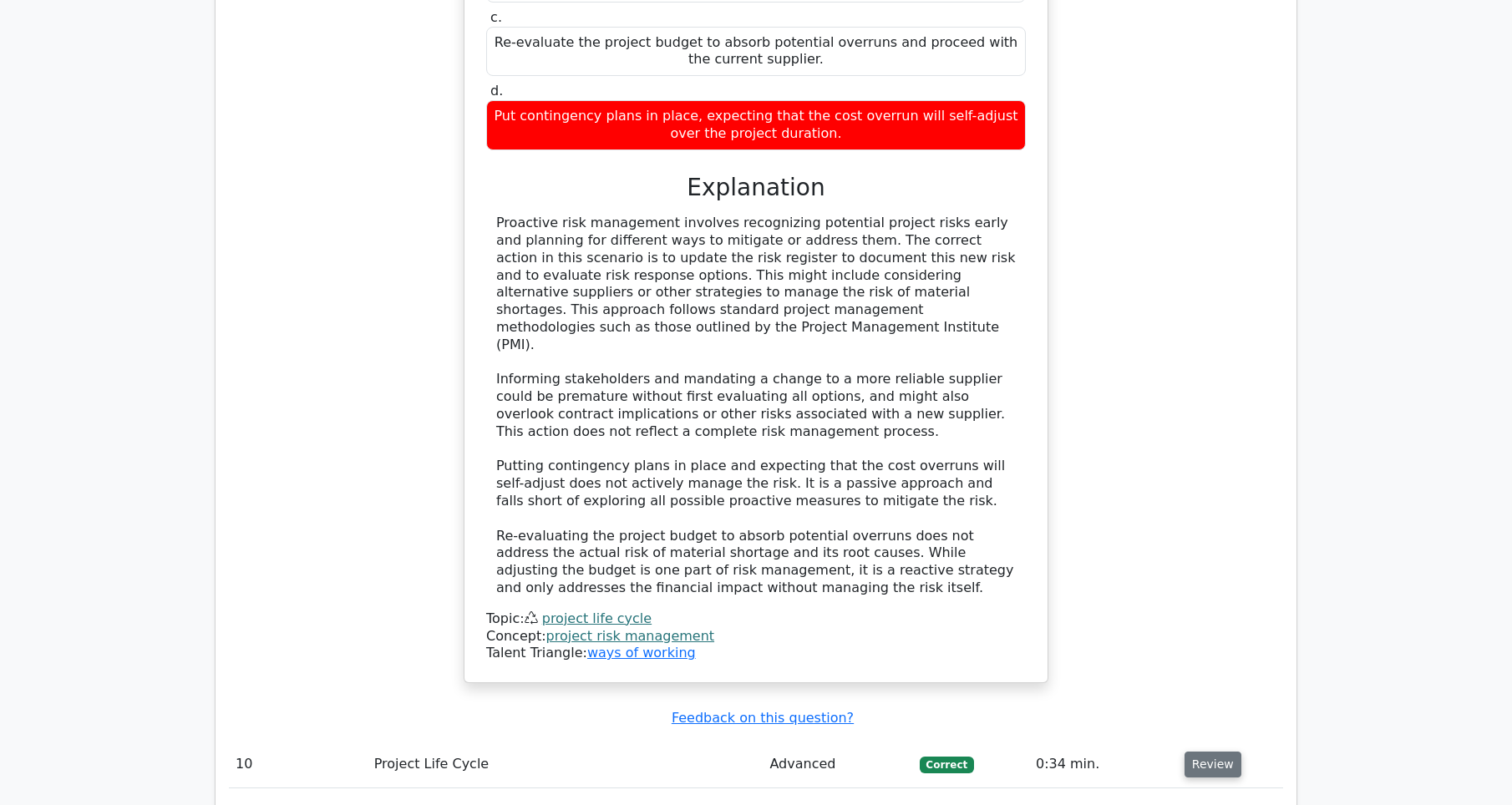
click at [1211, 752] on button "Review" at bounding box center [1213, 765] width 57 height 26
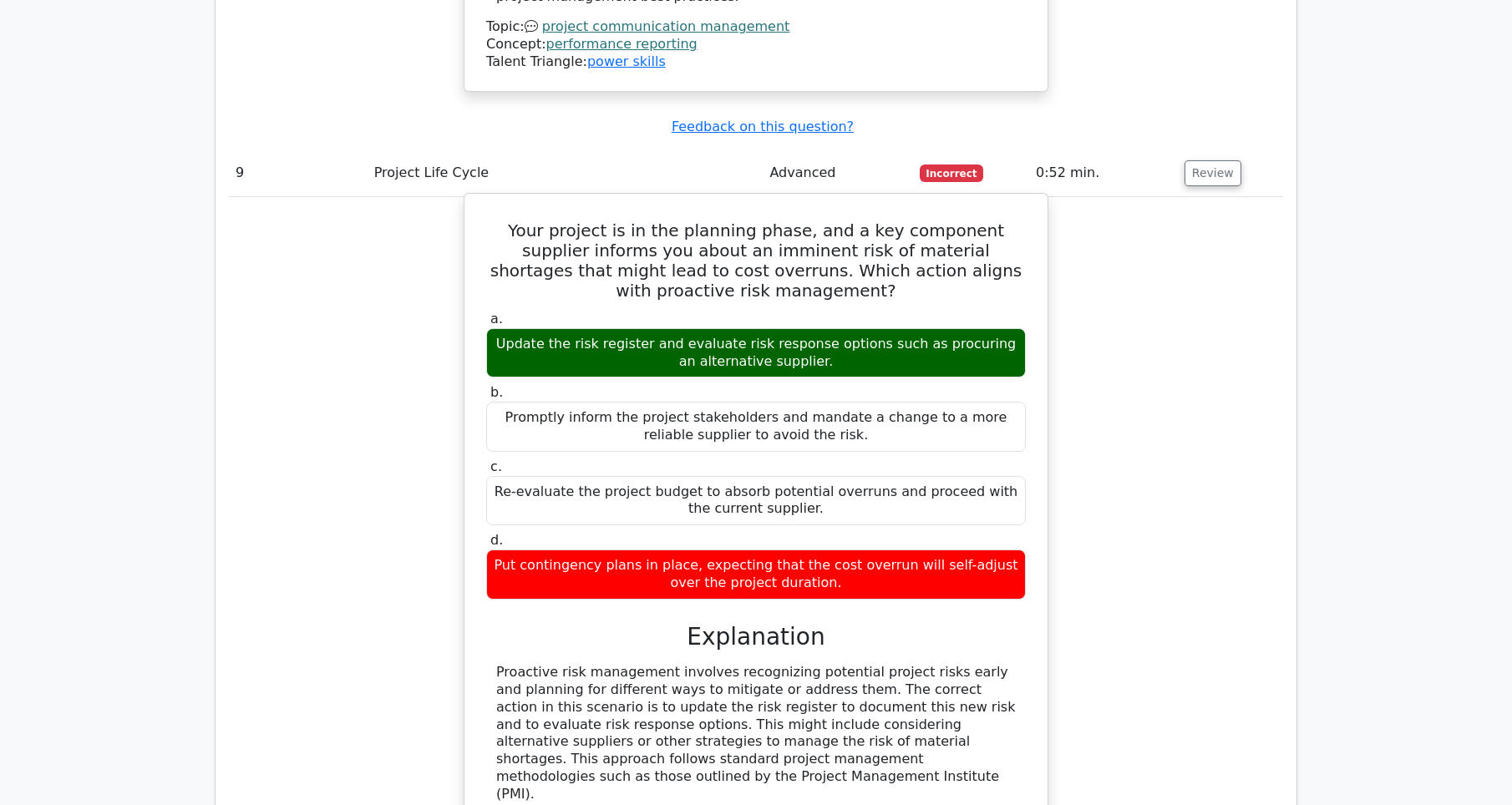
scroll to position [8890, 0]
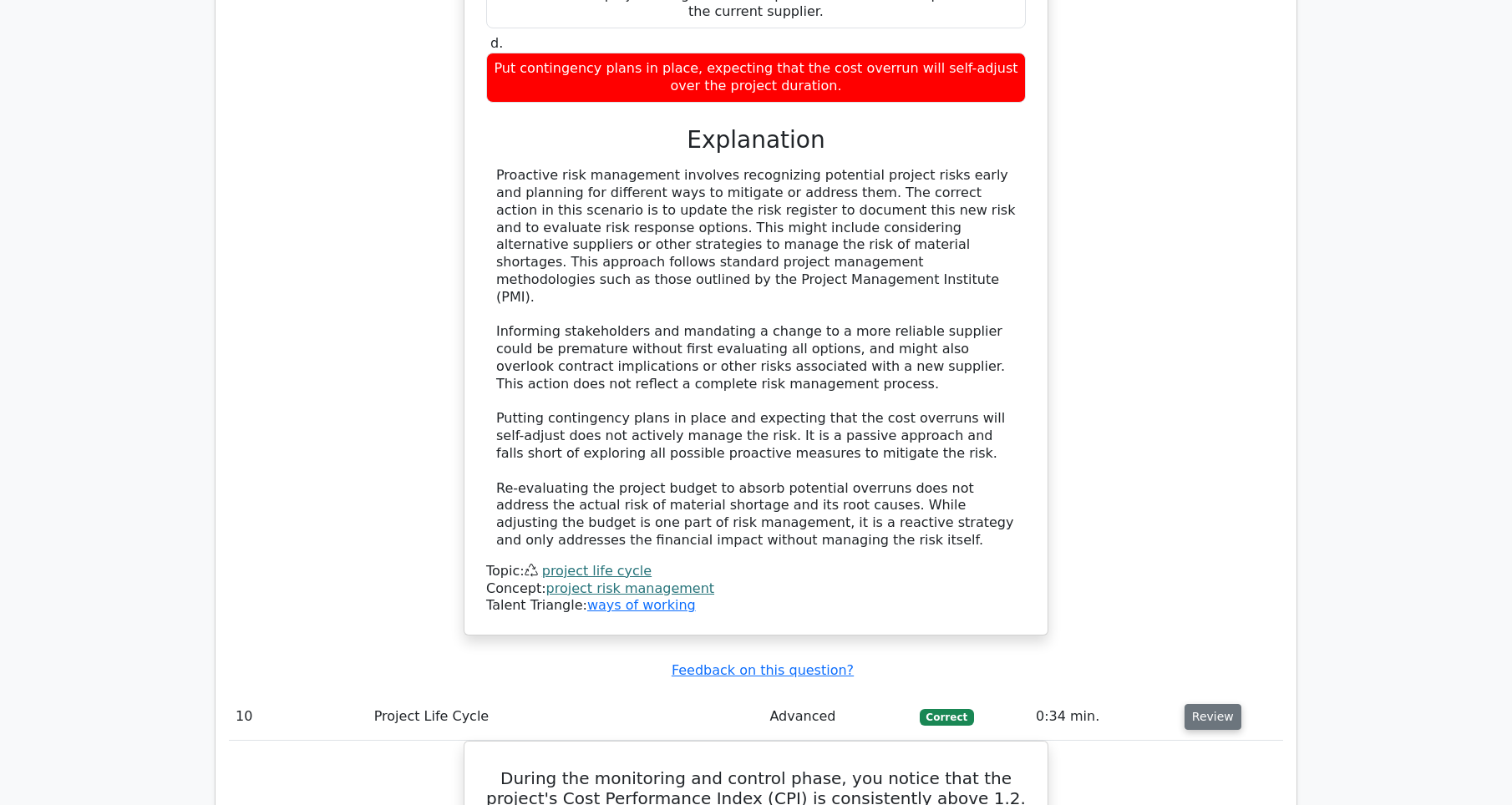
click at [1199, 704] on button "Review" at bounding box center [1213, 716] width 57 height 26
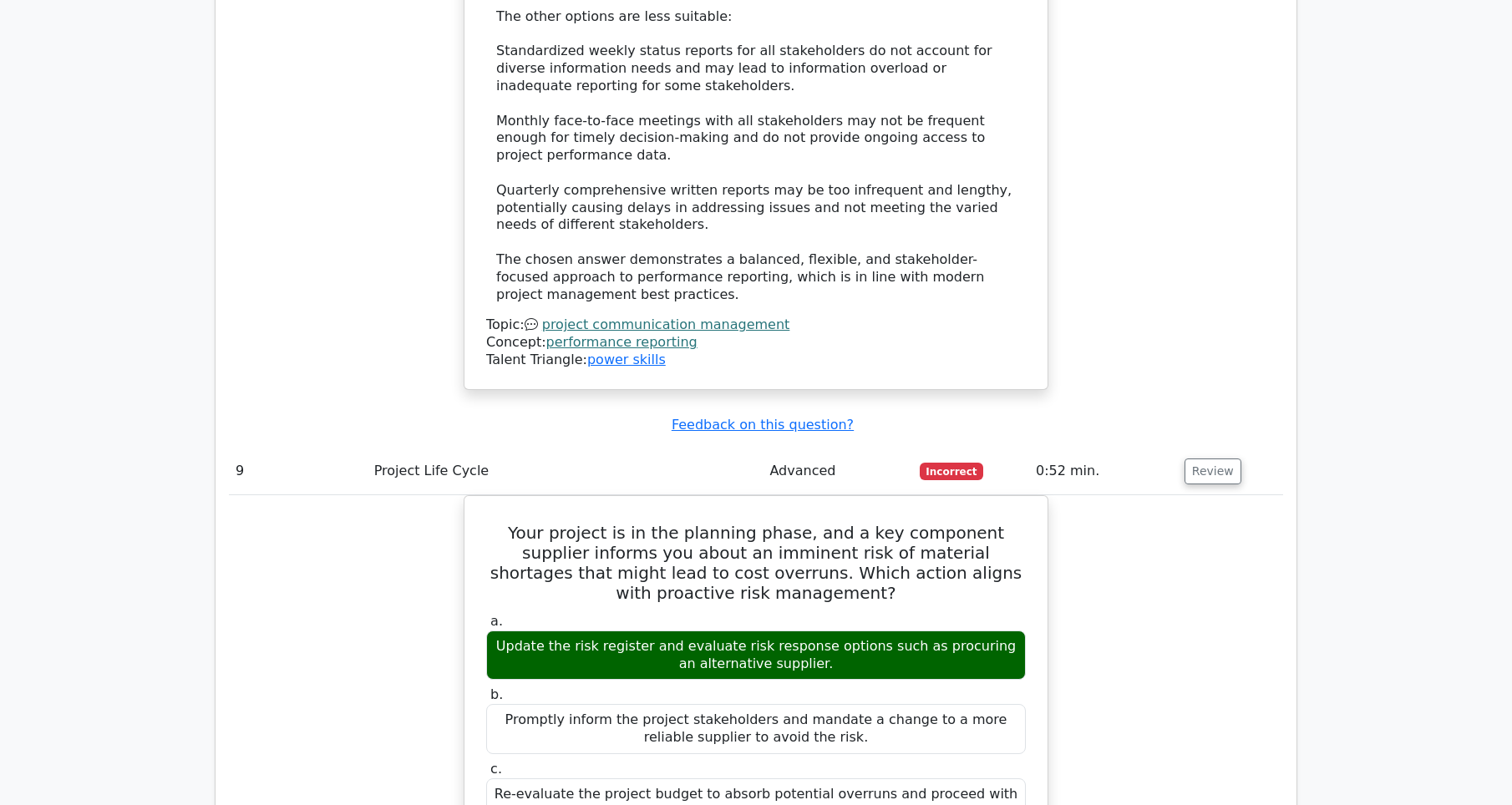
click at [1224, 458] on button "Review" at bounding box center [1213, 471] width 57 height 26
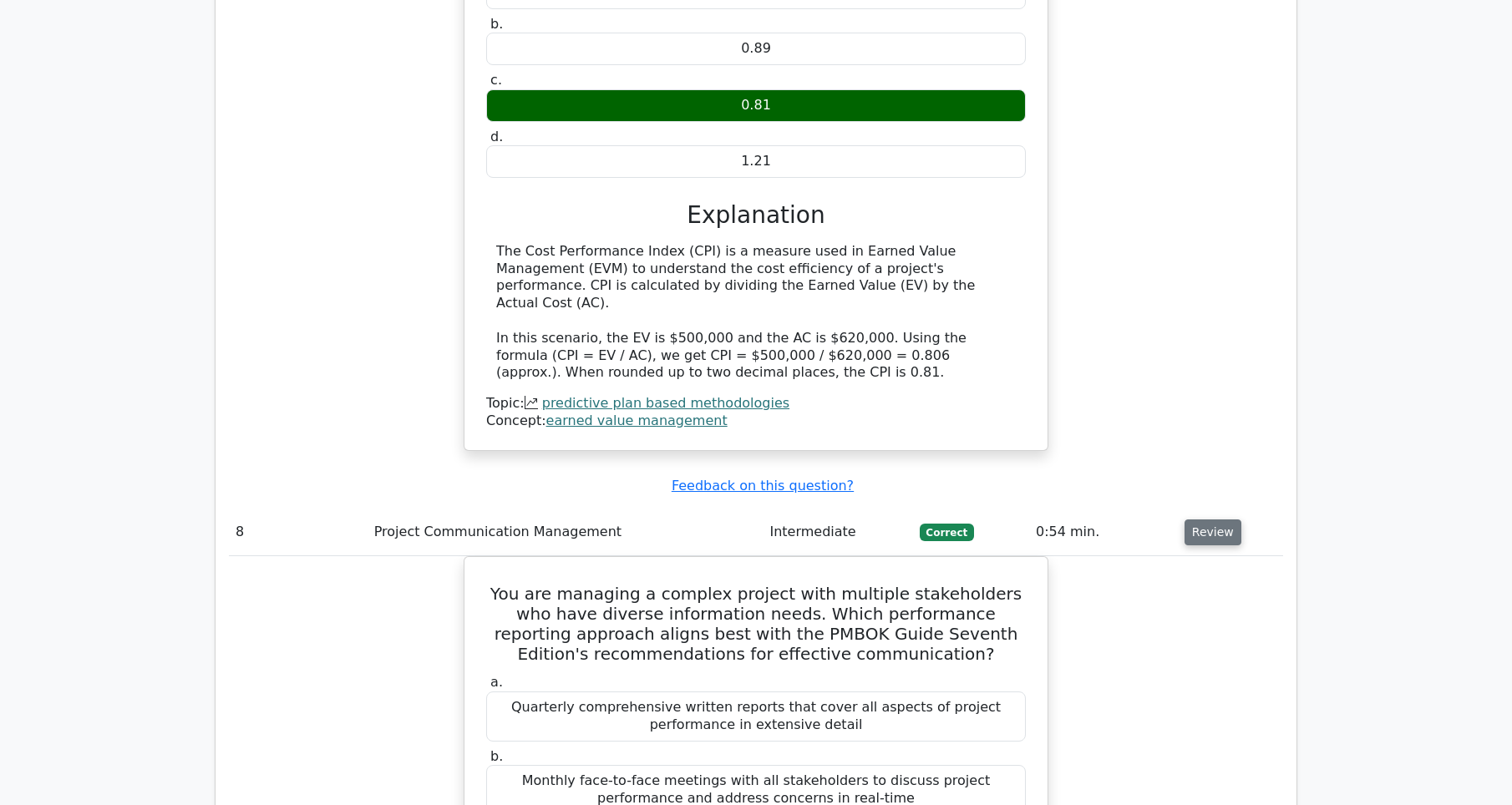
click at [1215, 519] on button "Review" at bounding box center [1213, 532] width 57 height 26
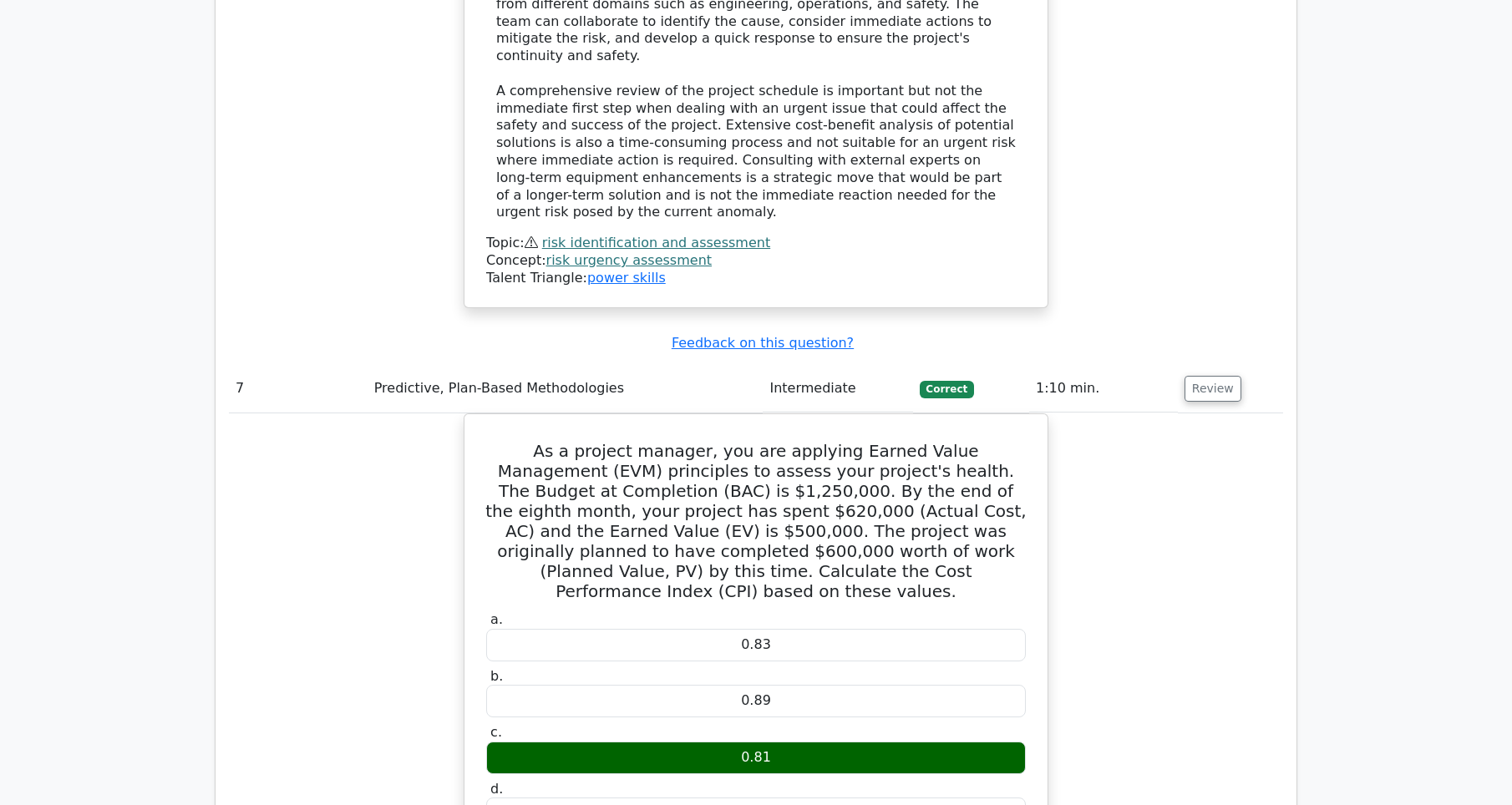
scroll to position [5622, 0]
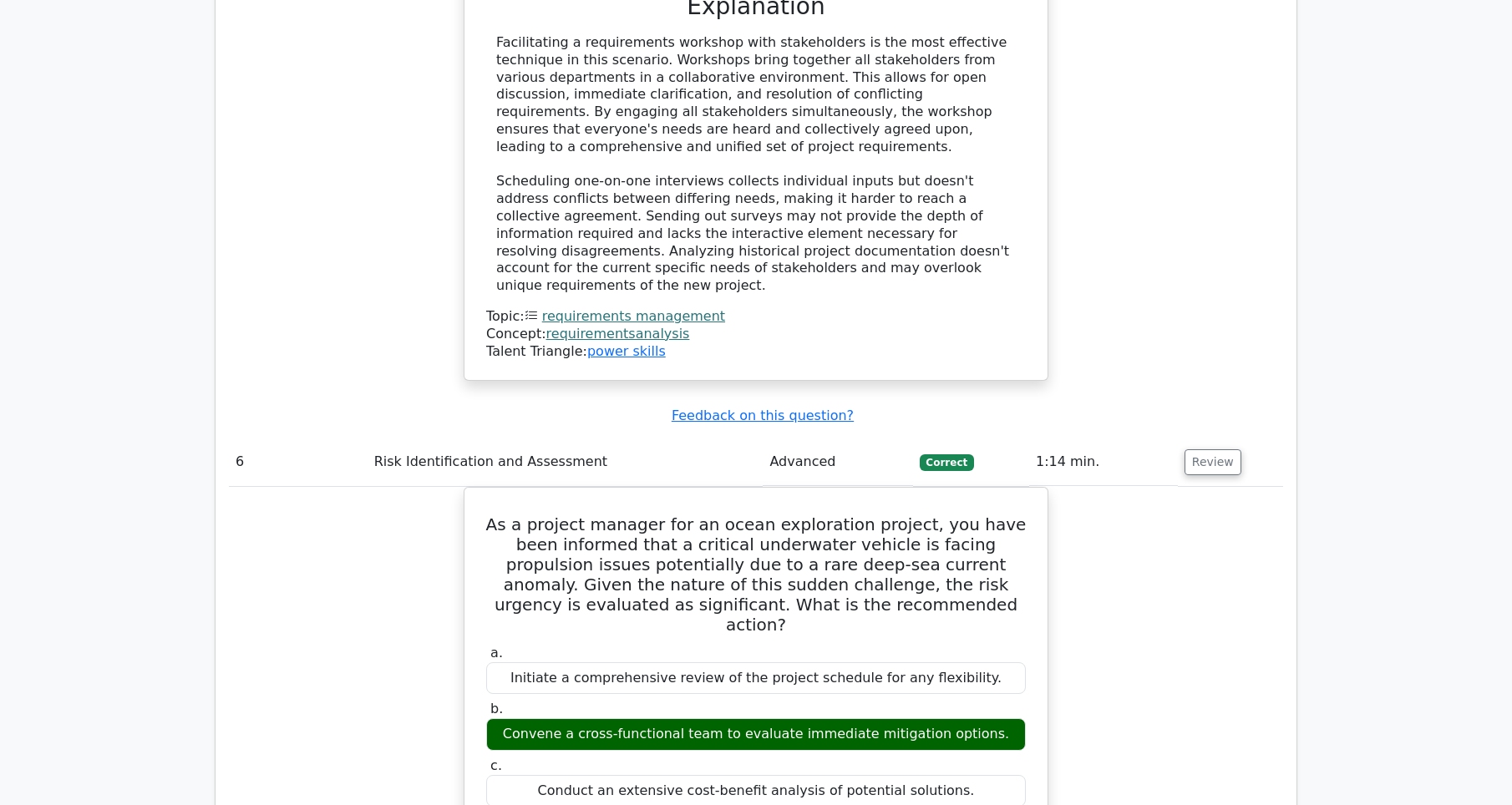
click at [1204, 438] on td "Review" at bounding box center [1230, 462] width 105 height 47
click at [1204, 449] on button "Review" at bounding box center [1213, 462] width 57 height 26
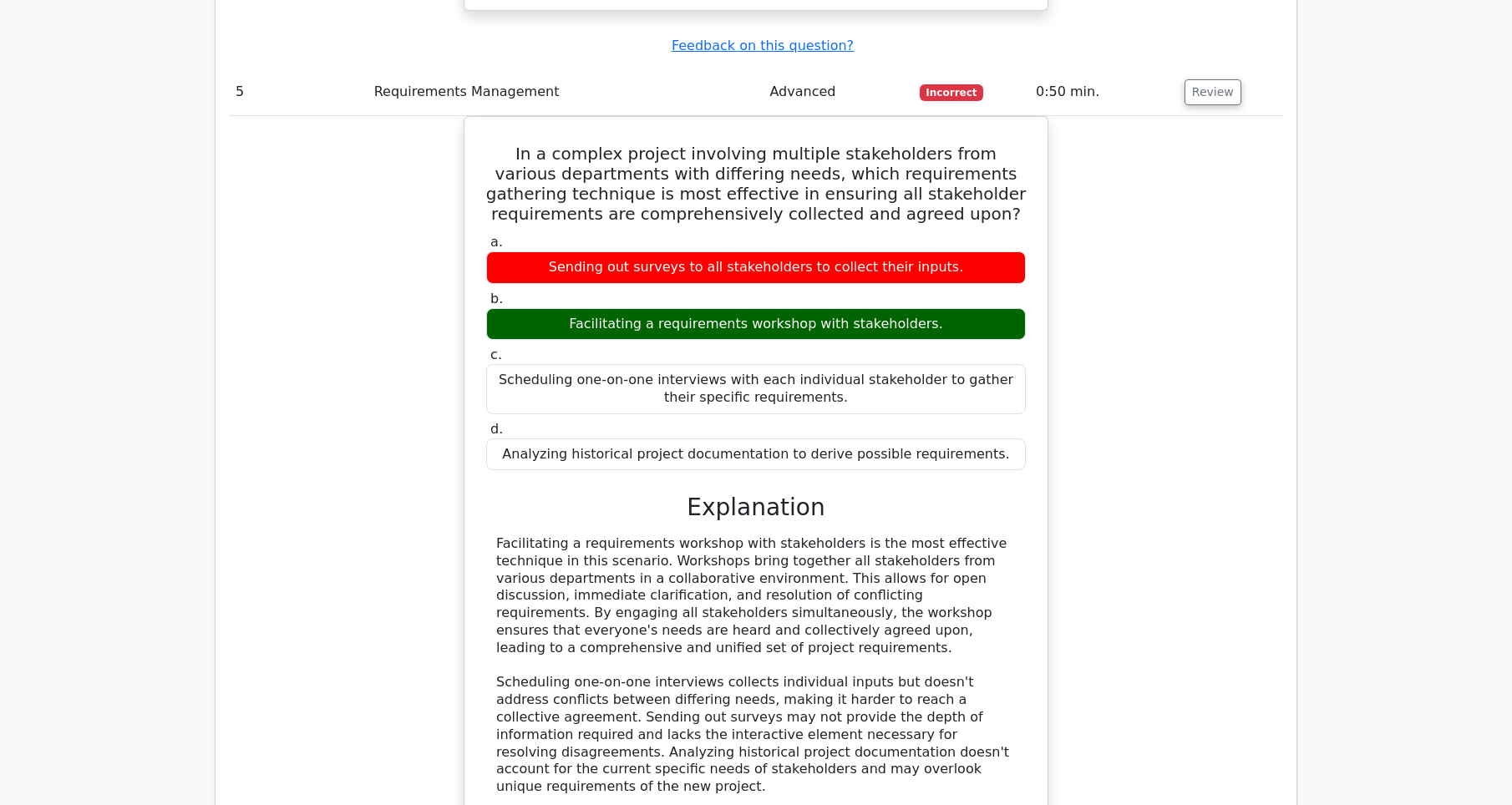
scroll to position [4119, 0]
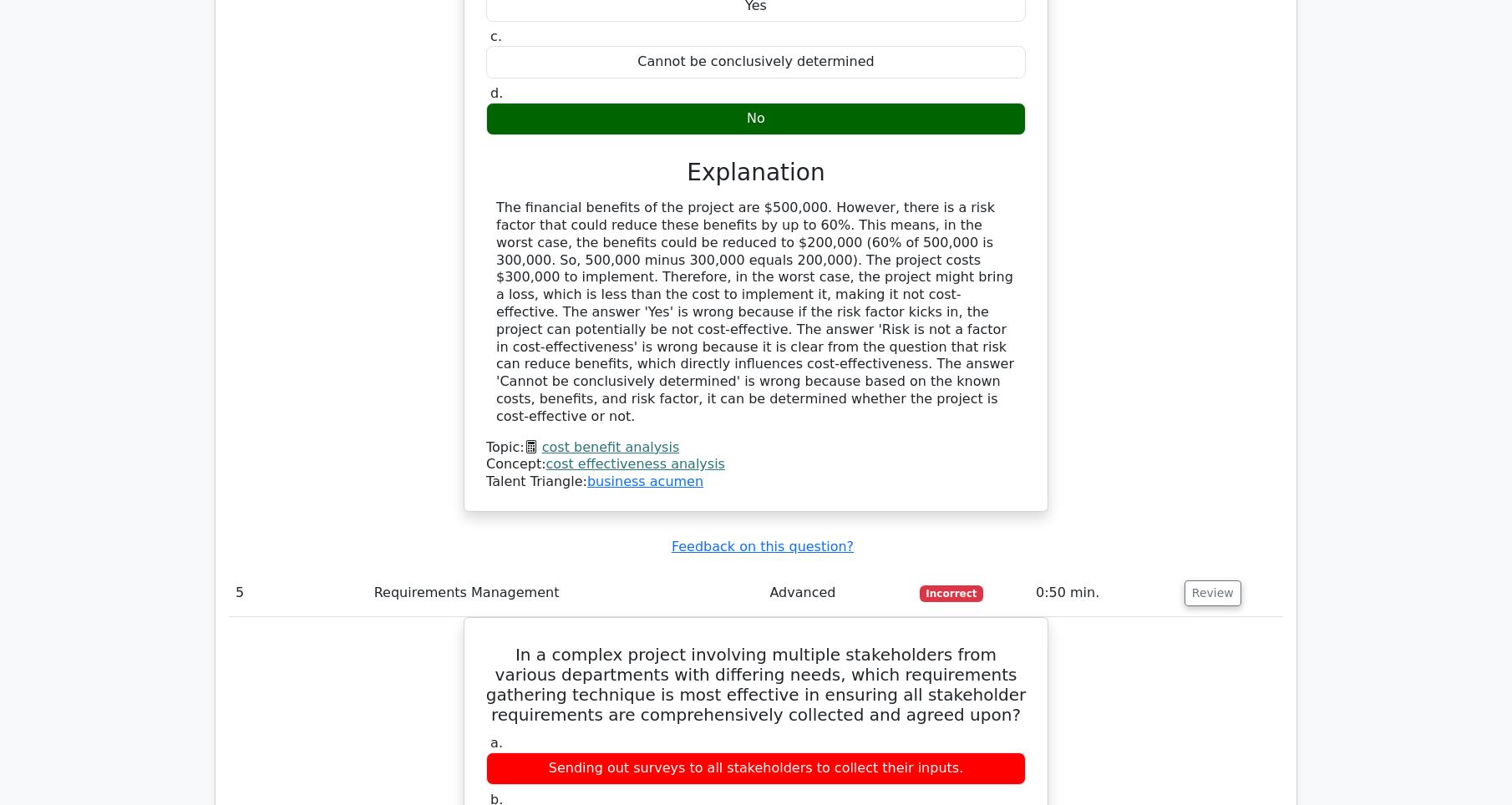
click at [1178, 570] on td "Review" at bounding box center [1230, 593] width 105 height 47
click at [1180, 570] on td "Review" at bounding box center [1230, 593] width 105 height 47
click at [1200, 580] on button "Review" at bounding box center [1213, 593] width 57 height 26
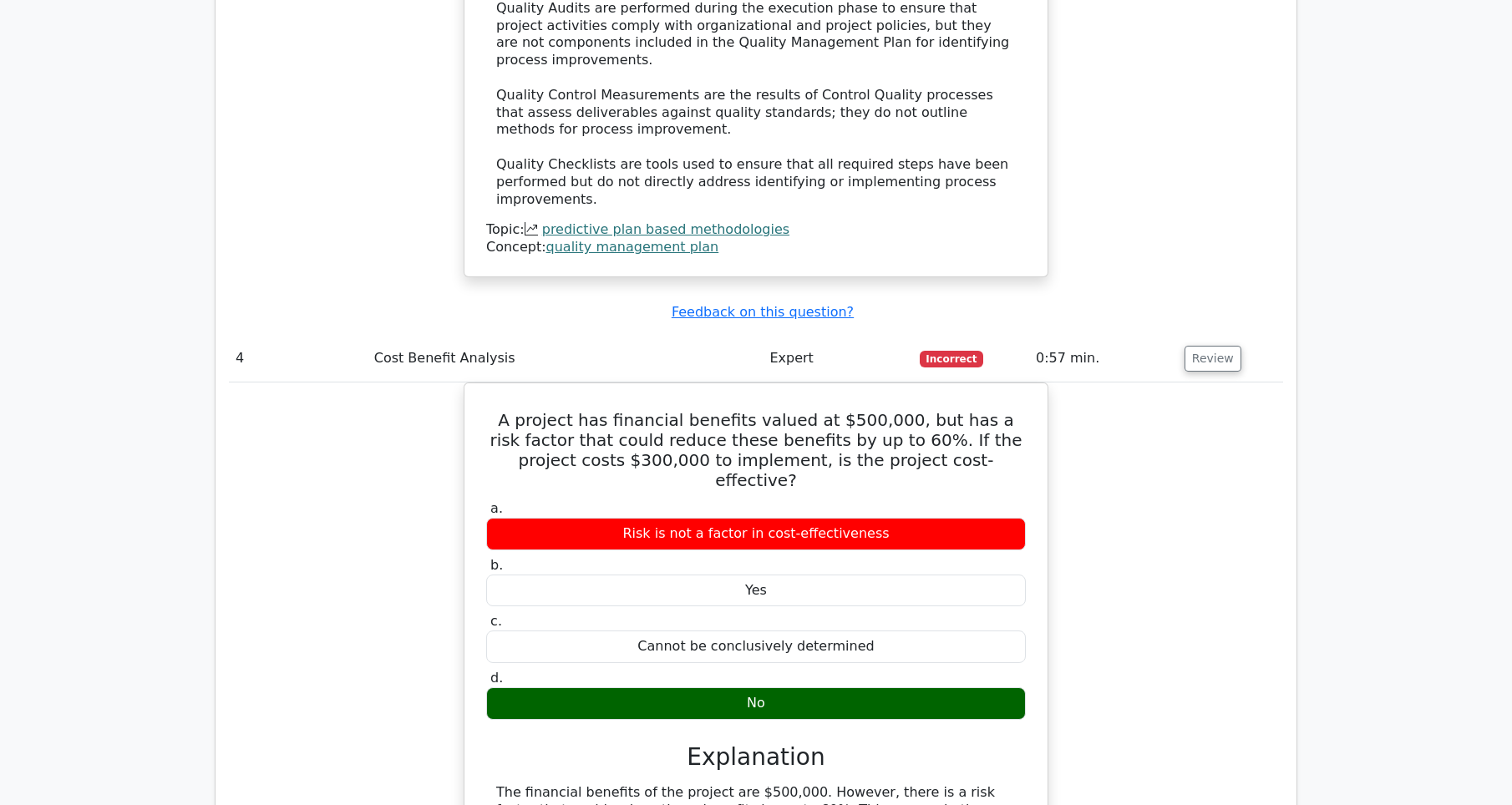
scroll to position [3284, 0]
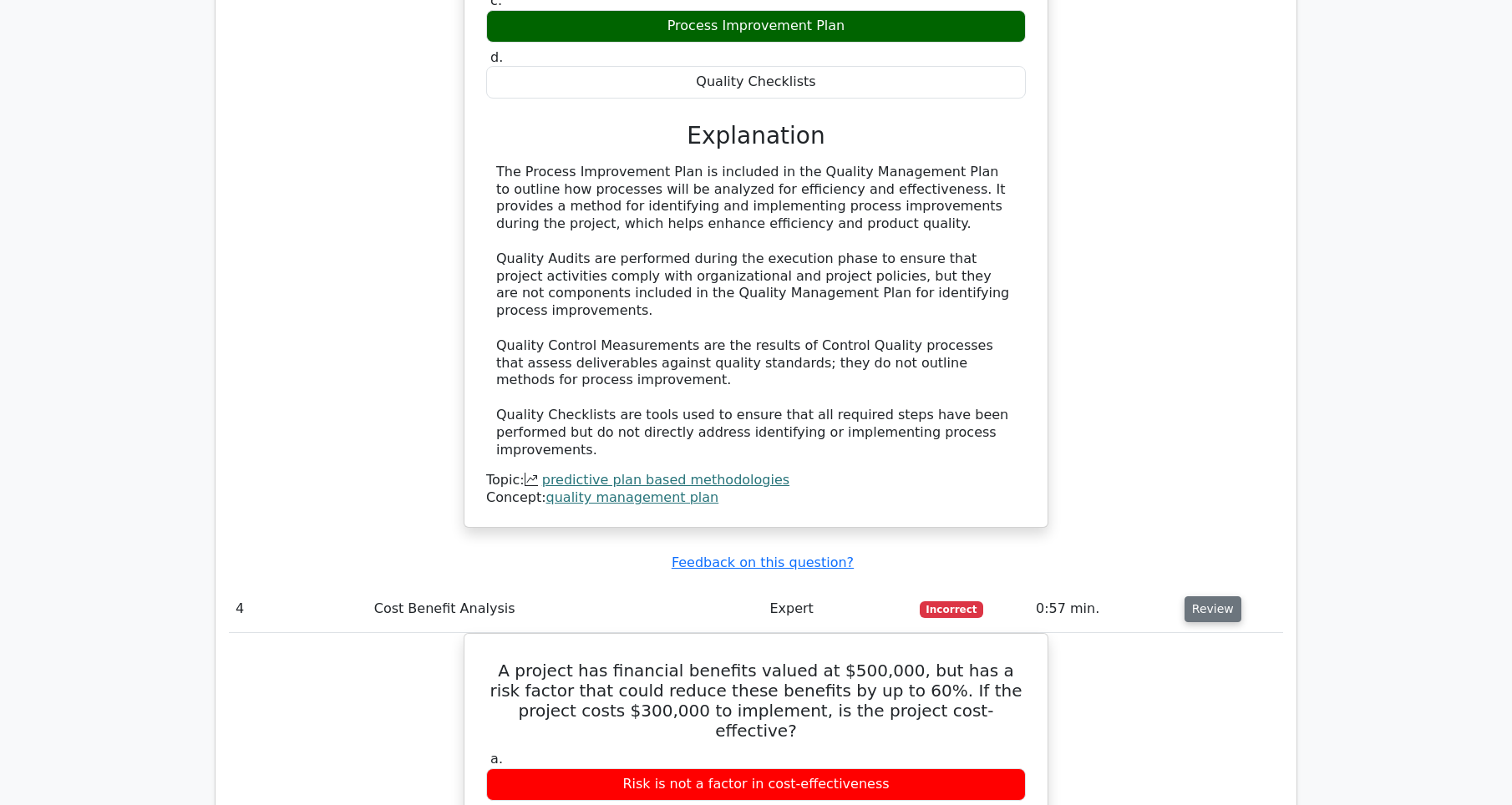
click at [1216, 596] on button "Review" at bounding box center [1213, 609] width 57 height 26
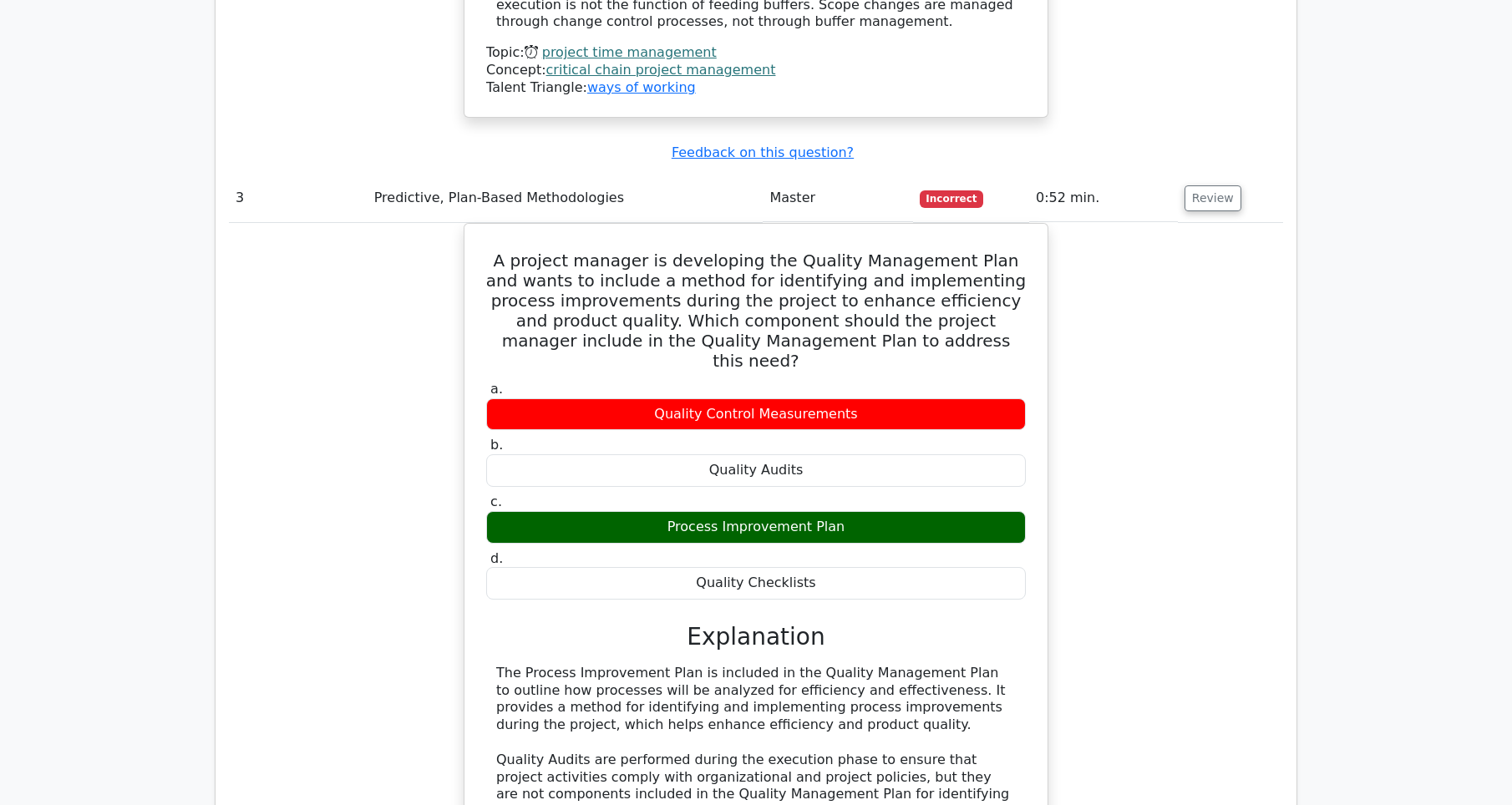
scroll to position [2532, 0]
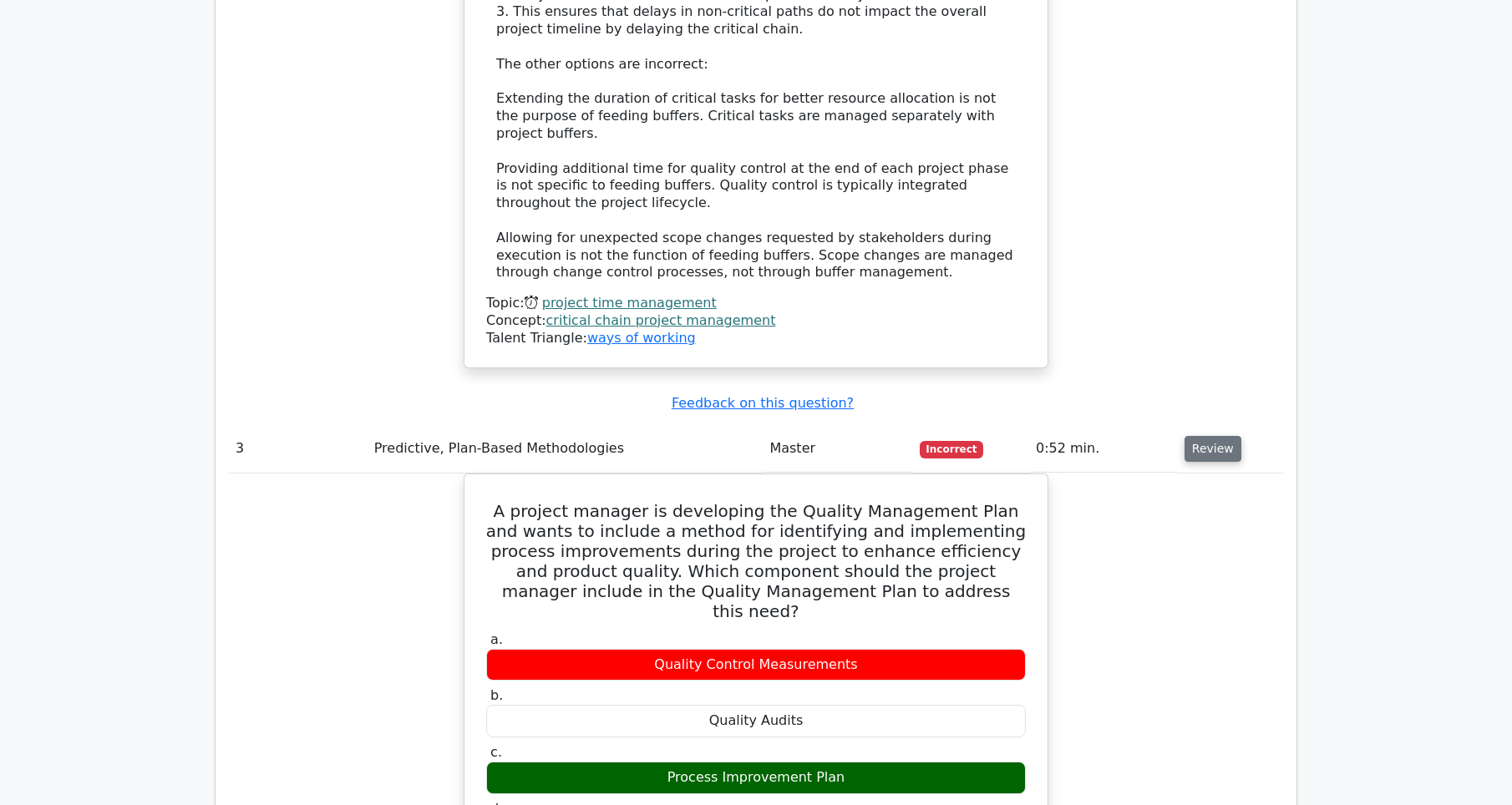
click at [1213, 436] on button "Review" at bounding box center [1213, 449] width 57 height 26
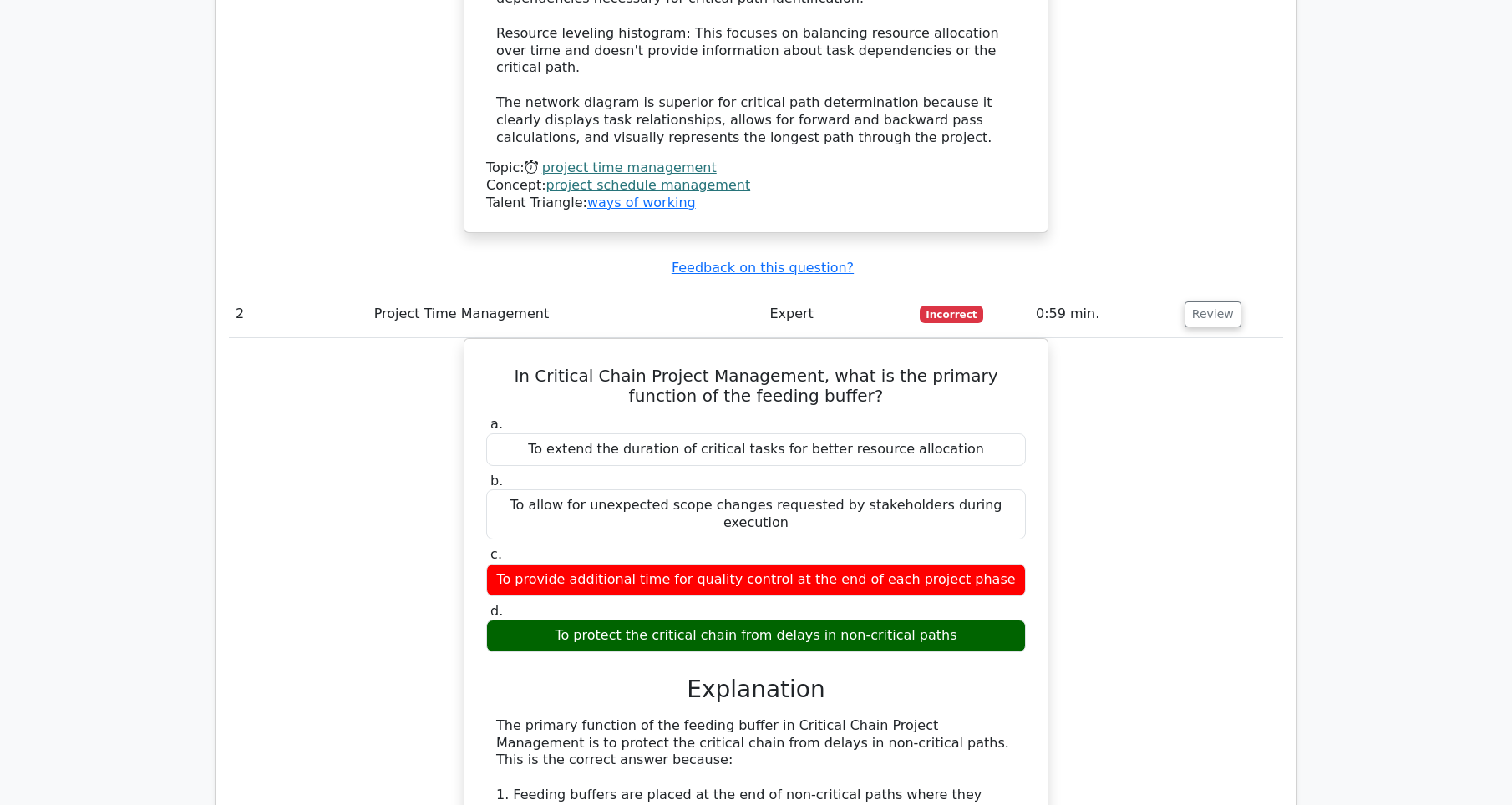
scroll to position [1614, 0]
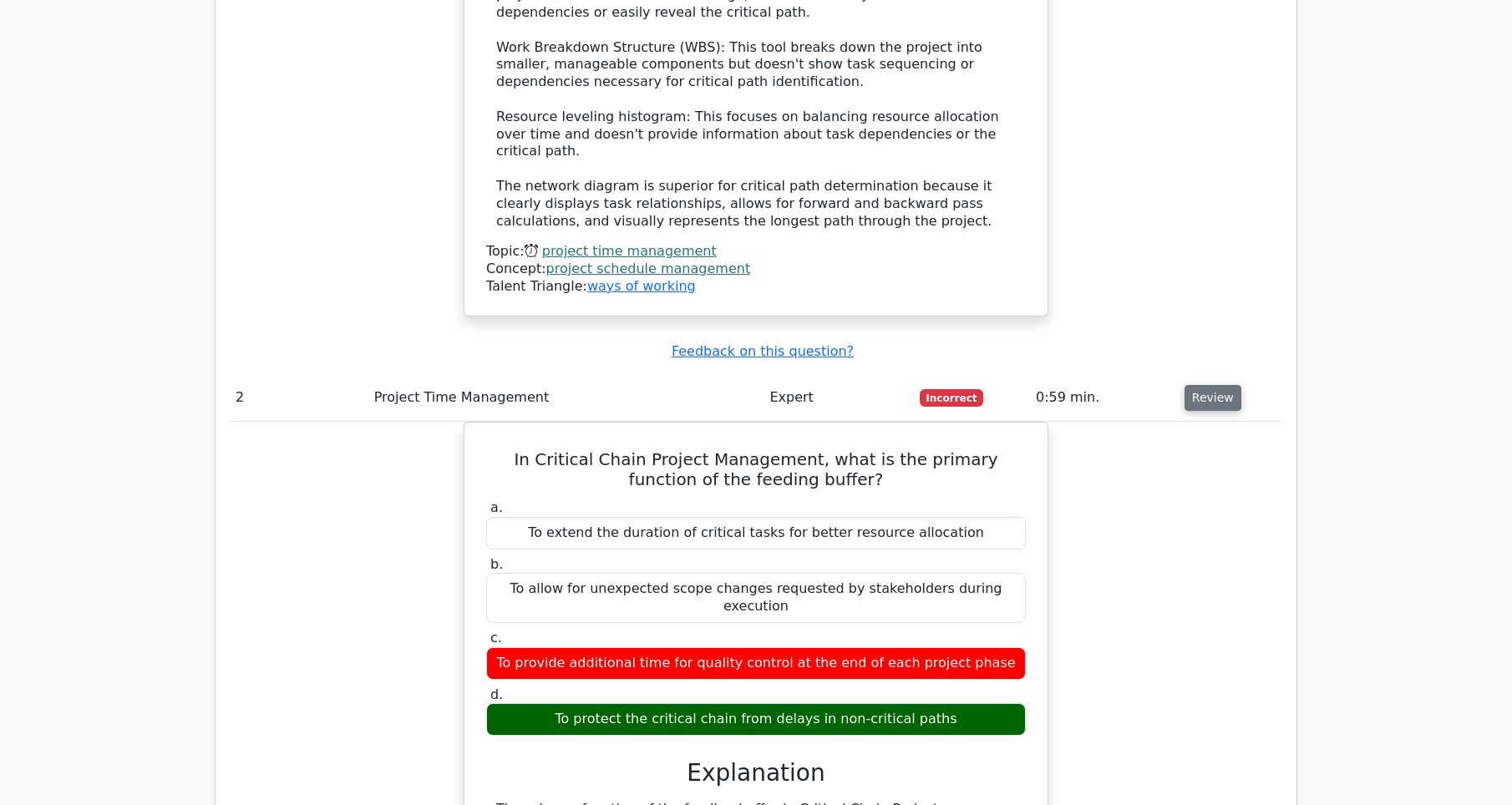
click at [1213, 386] on button "Review" at bounding box center [1213, 398] width 57 height 26
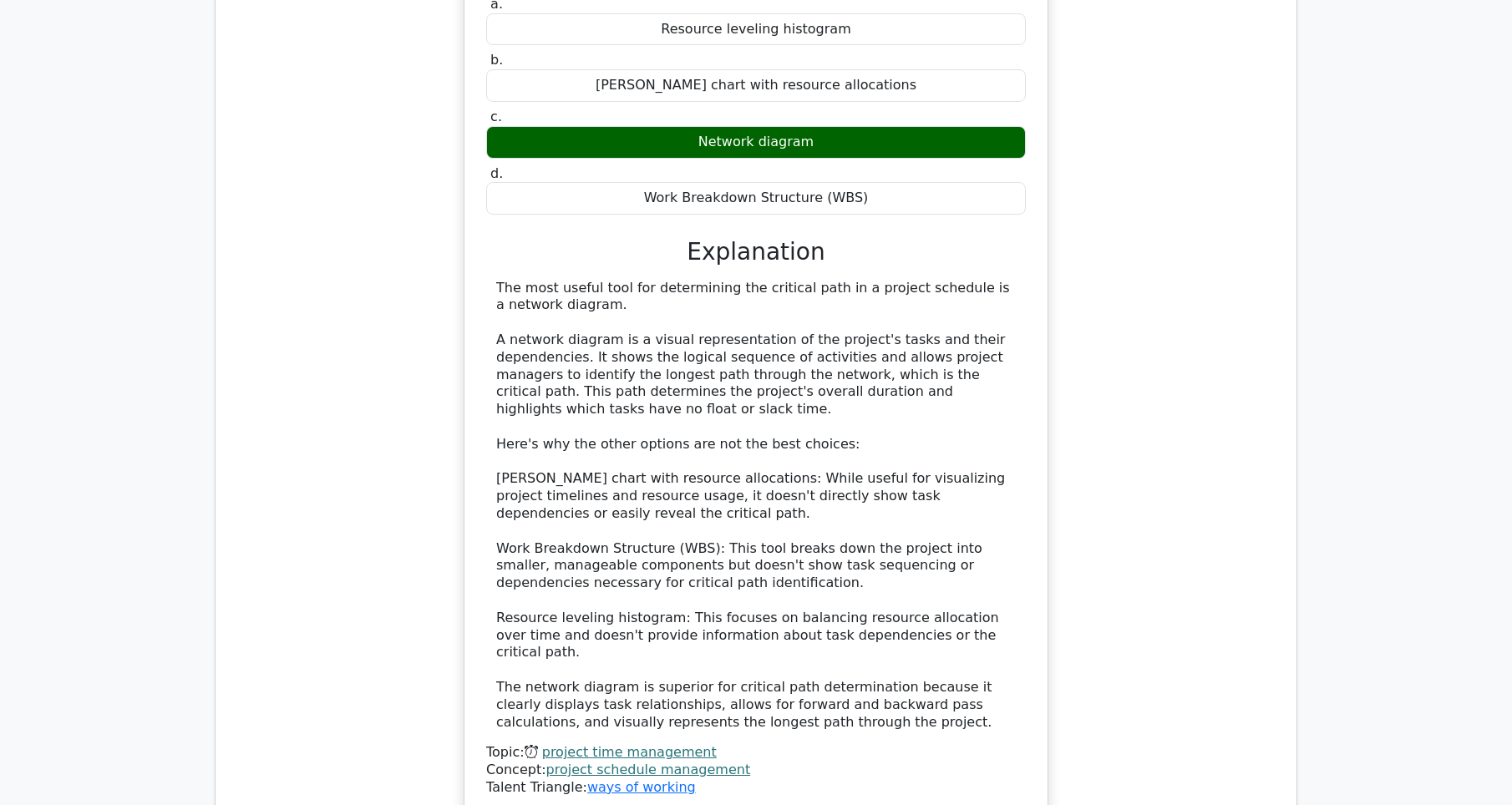
scroll to position [695, 0]
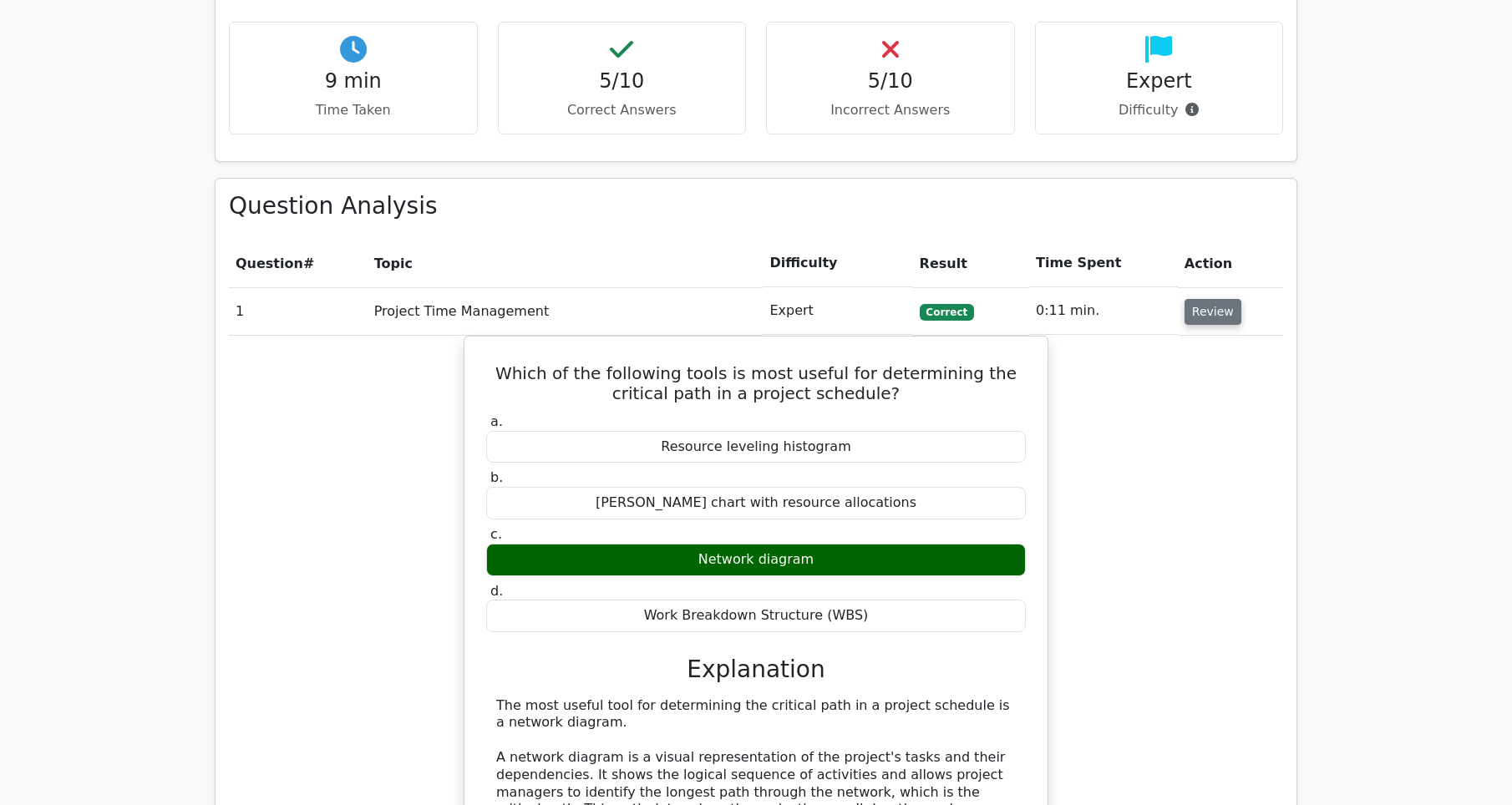
click at [1198, 318] on button "Review" at bounding box center [1213, 312] width 57 height 26
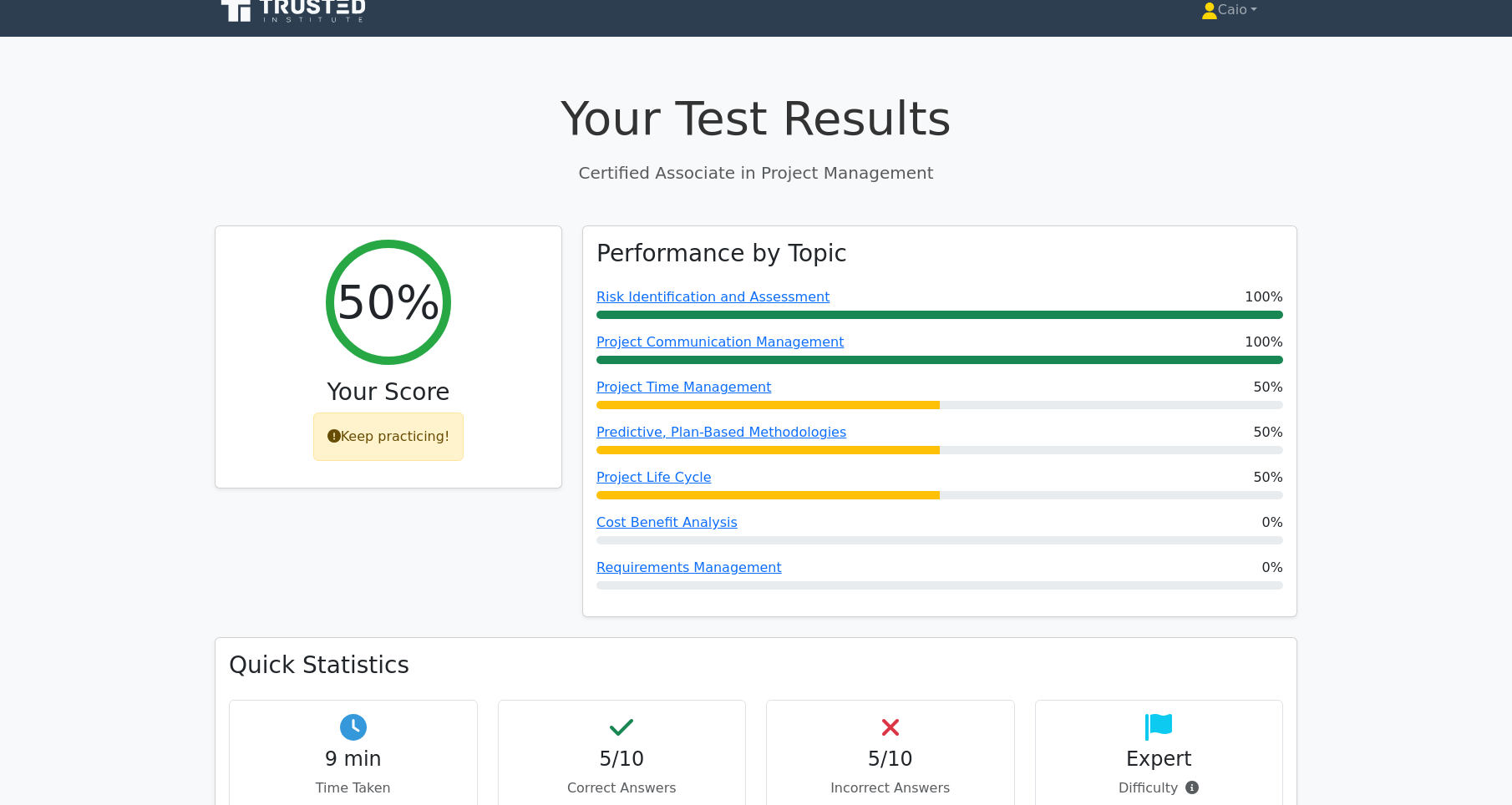
scroll to position [0, 0]
